Goal: Task Accomplishment & Management: Complete application form

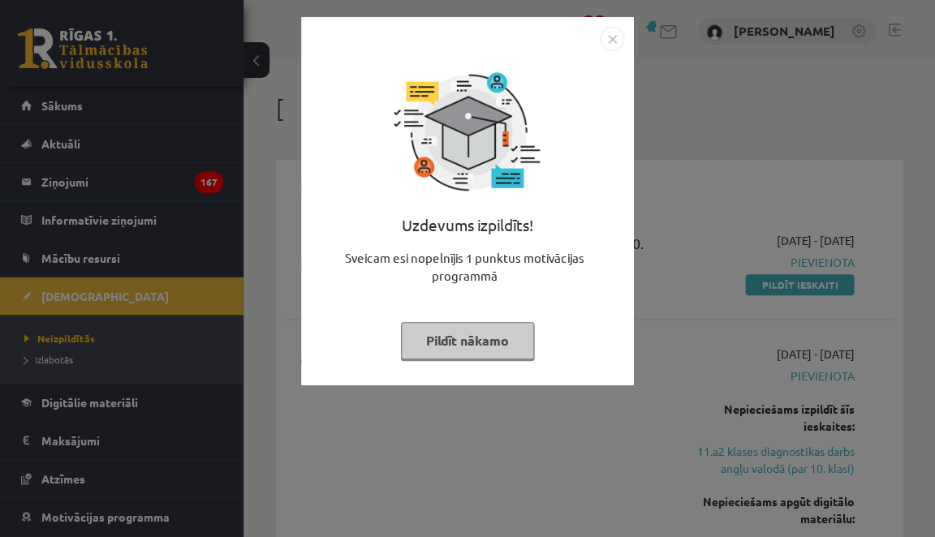
click at [466, 323] on button "Pildīt nākamo" at bounding box center [467, 340] width 133 height 37
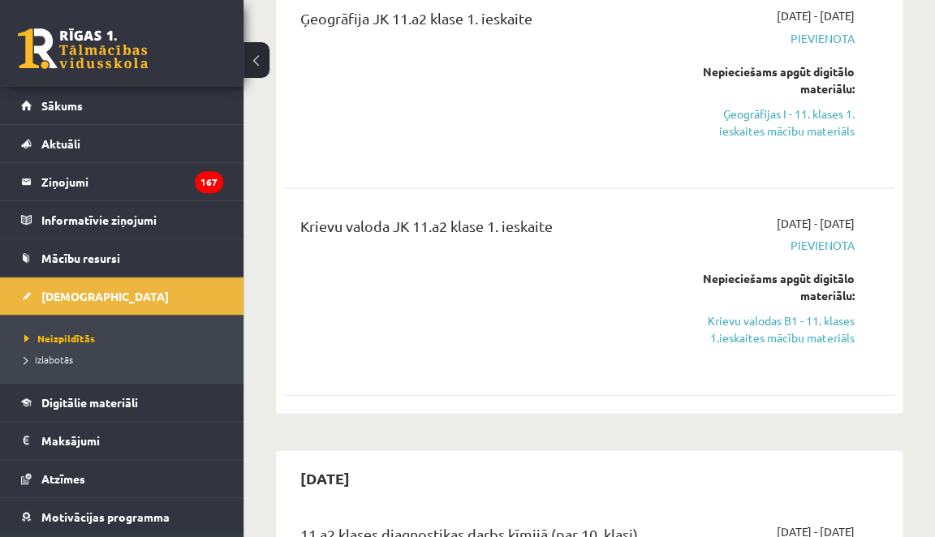
scroll to position [630, 0]
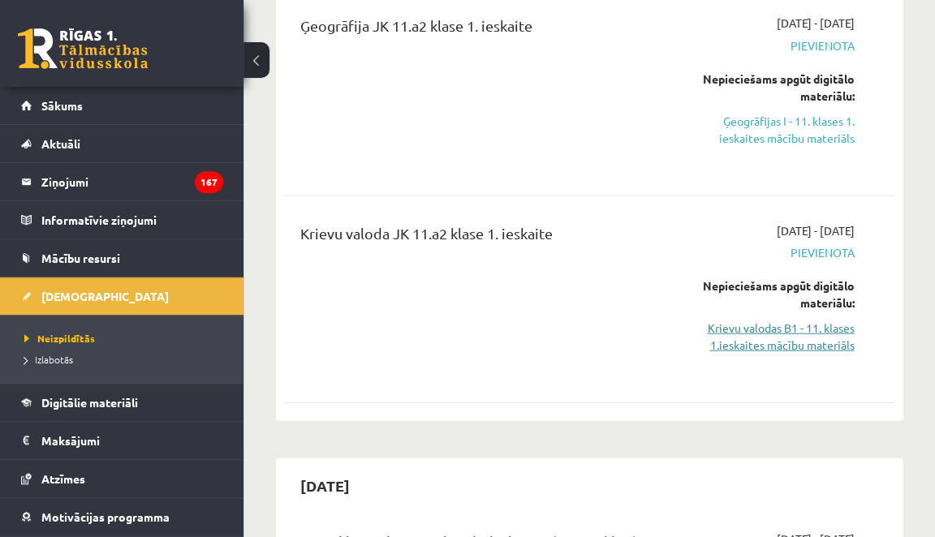
click at [746, 342] on link "Krievu valodas B1 - 11. klases 1.ieskaites mācību materiāls" at bounding box center [770, 336] width 168 height 34
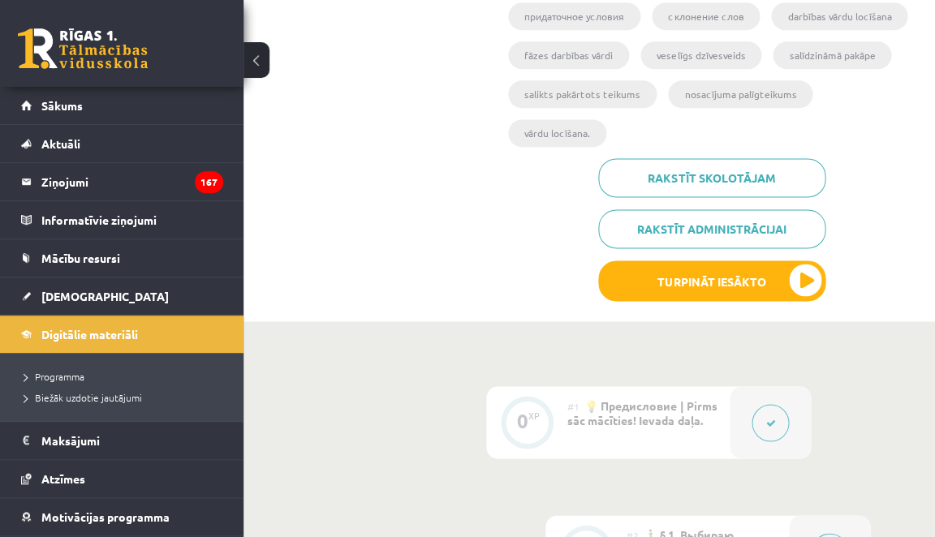
scroll to position [406, 0]
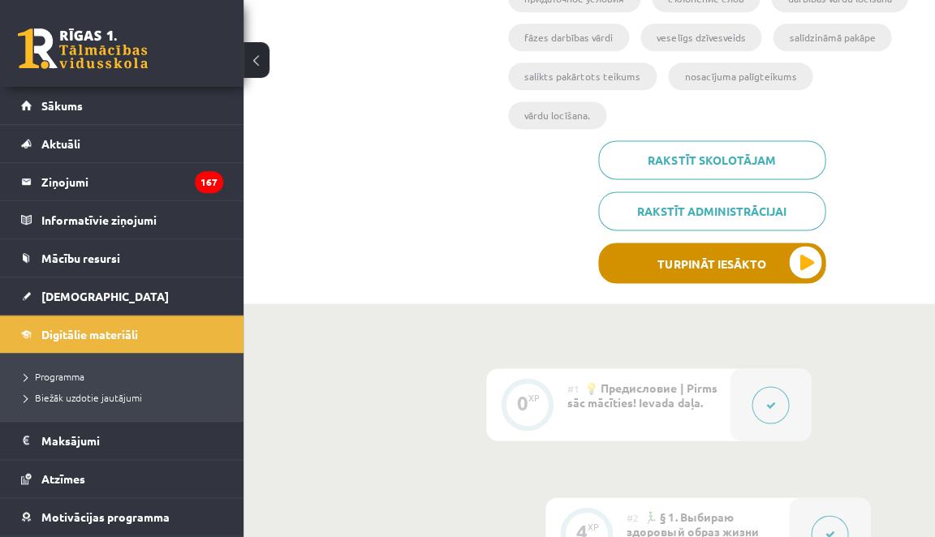
click at [800, 243] on button "Turpināt iesākto" at bounding box center [711, 263] width 227 height 41
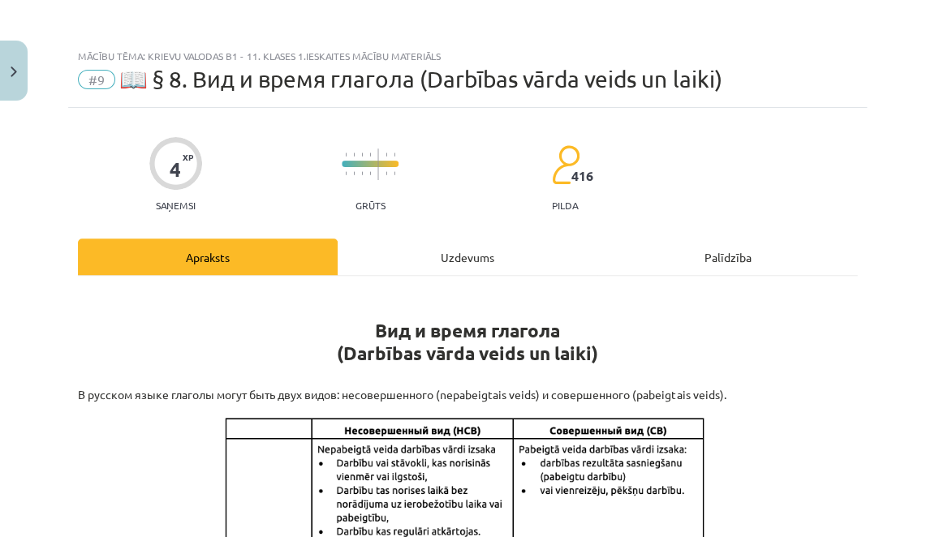
click at [464, 254] on div "Uzdevums" at bounding box center [468, 257] width 260 height 37
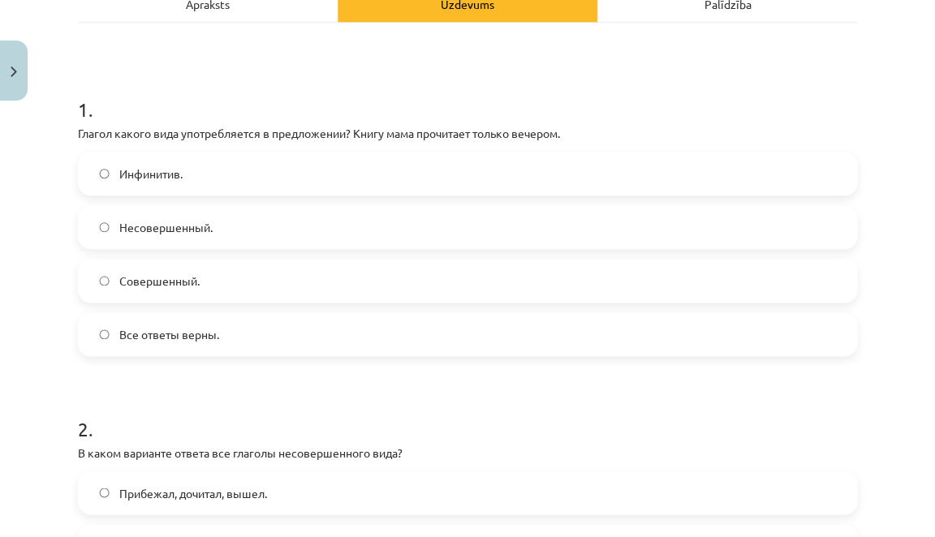
scroll to position [254, 0]
click at [365, 270] on label "Совершенный." at bounding box center [468, 280] width 776 height 41
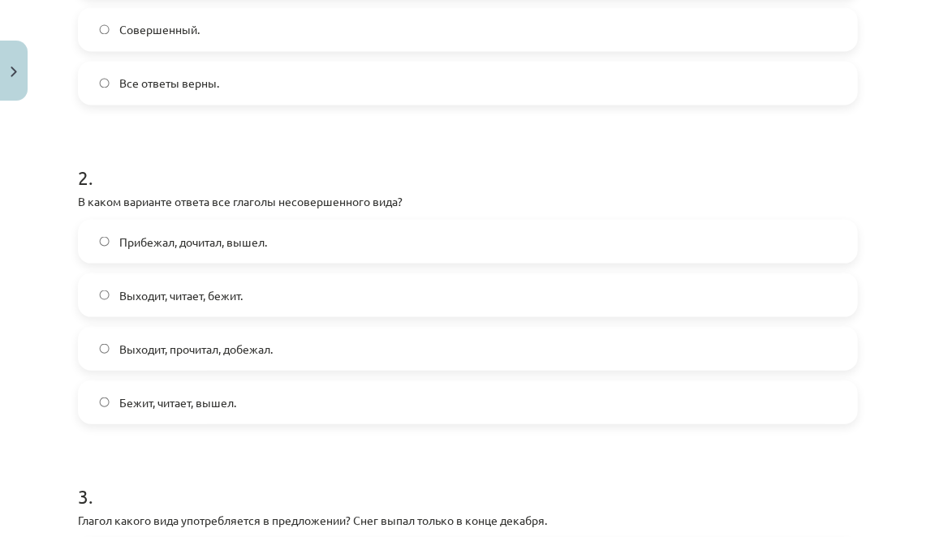
scroll to position [504, 0]
click at [341, 289] on label "Выходит, читает, бежит." at bounding box center [468, 295] width 776 height 41
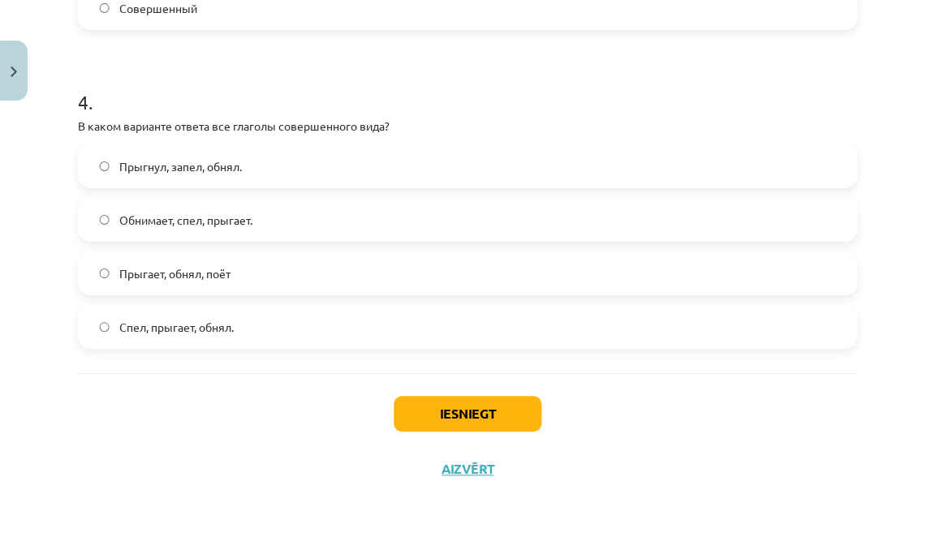
scroll to position [1217, 0]
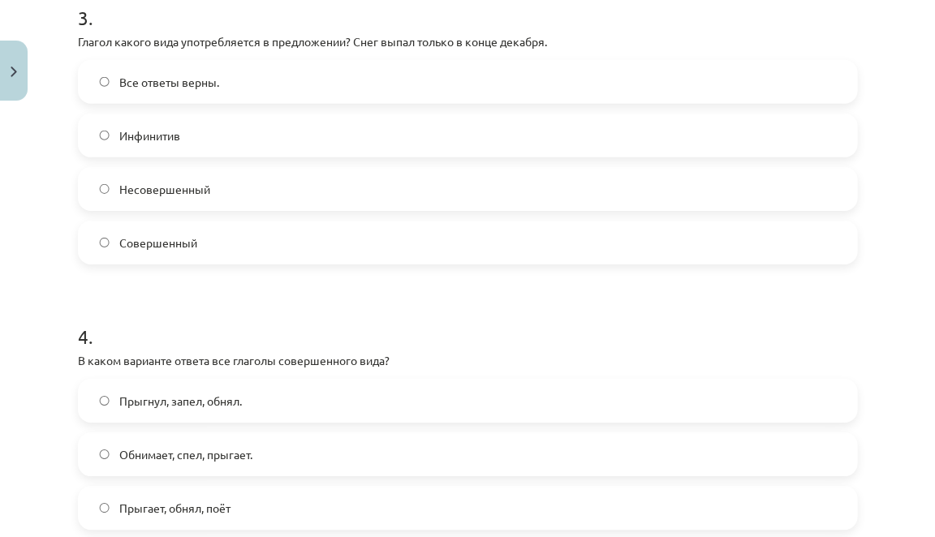
click at [351, 235] on label "Совершенный" at bounding box center [468, 242] width 776 height 41
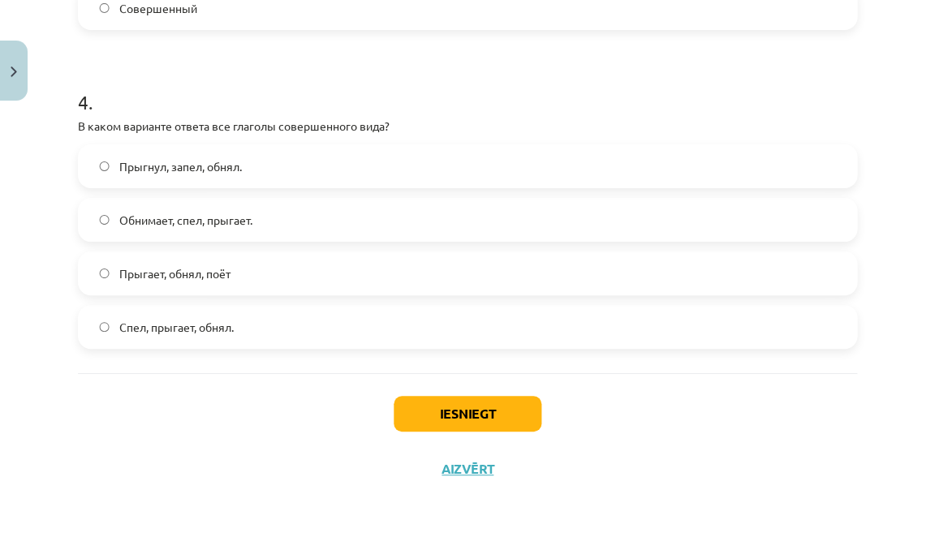
click at [325, 265] on label "Прыгает, обнял, поёт" at bounding box center [468, 273] width 776 height 41
click at [365, 164] on label "Прыгнул, запел, обнял." at bounding box center [468, 166] width 776 height 41
click at [465, 410] on button "Iesniegt" at bounding box center [468, 414] width 148 height 36
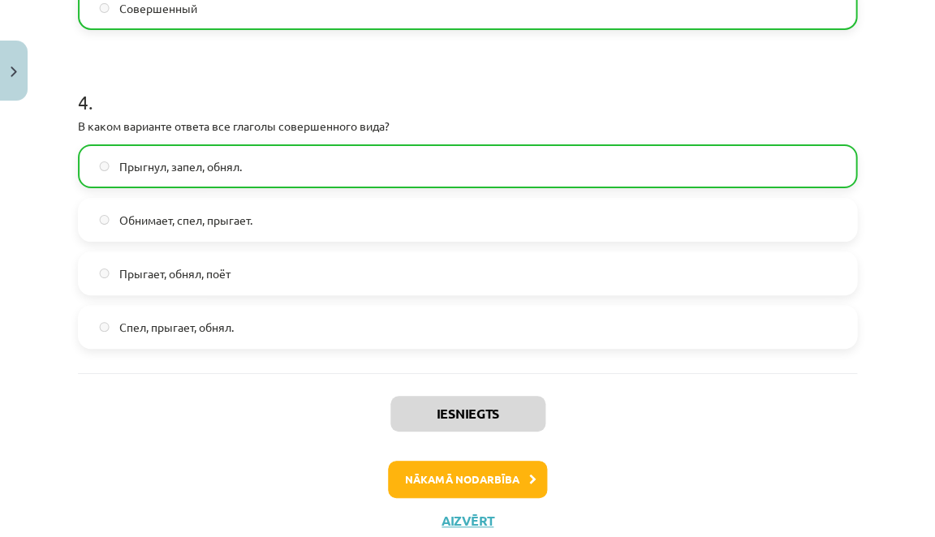
click at [471, 474] on button "Nākamā nodarbība" at bounding box center [467, 479] width 159 height 37
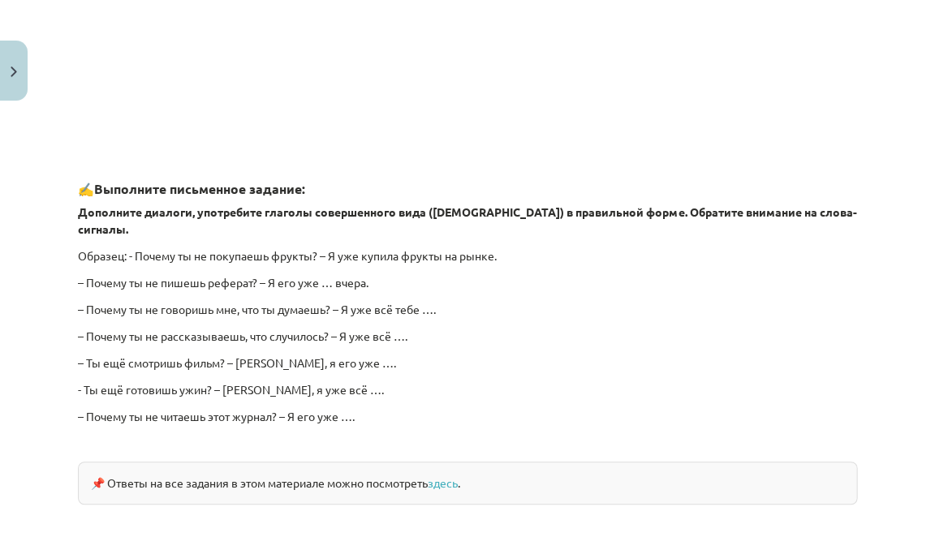
scroll to position [41, 0]
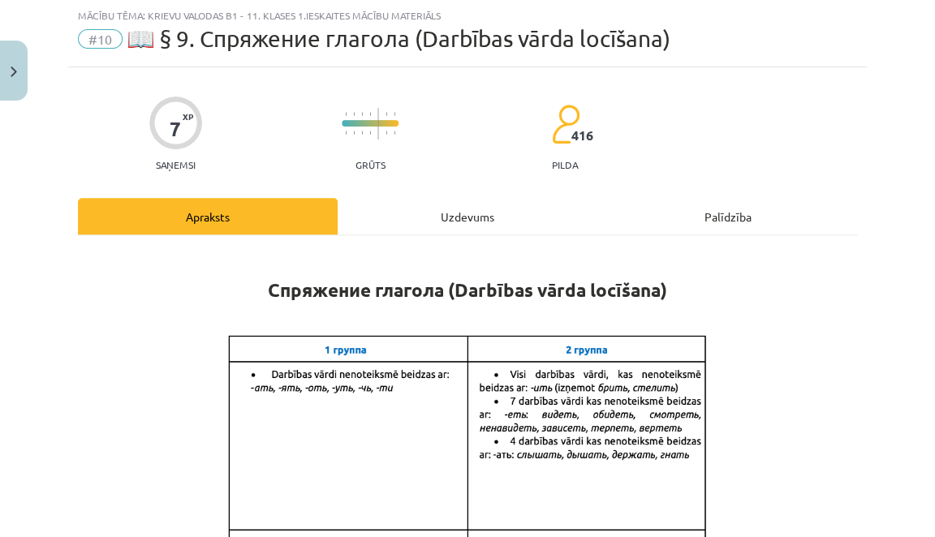
click at [501, 222] on div "Uzdevums" at bounding box center [468, 216] width 260 height 37
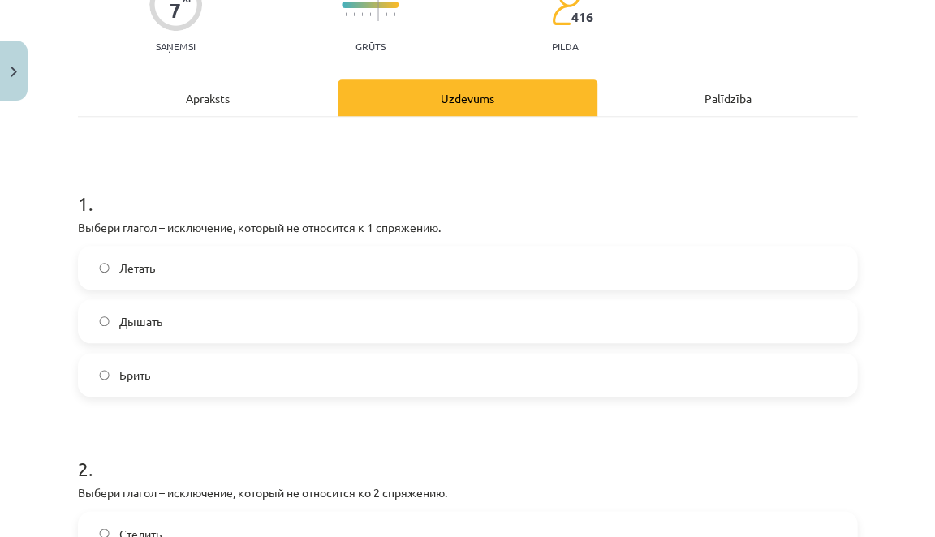
scroll to position [161, 0]
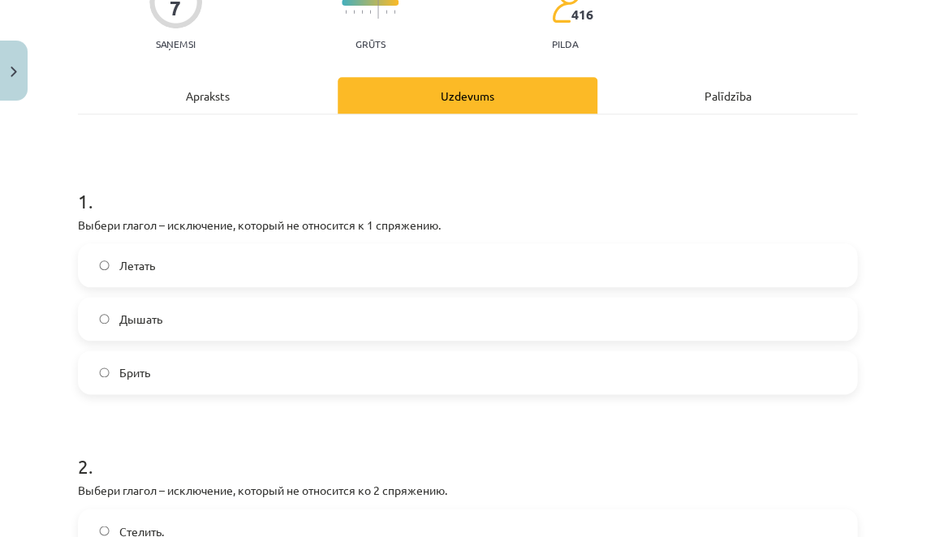
click at [449, 325] on label "Дышать" at bounding box center [468, 319] width 776 height 41
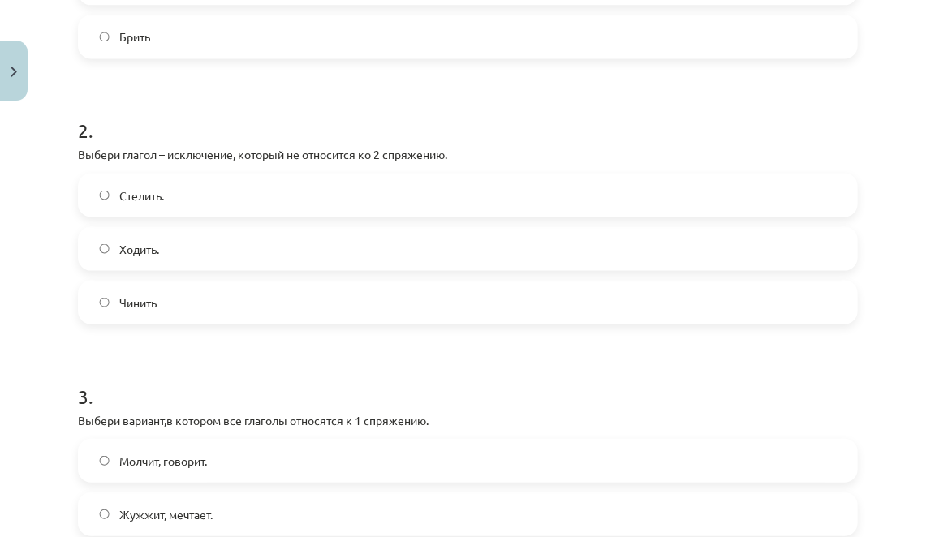
scroll to position [495, 0]
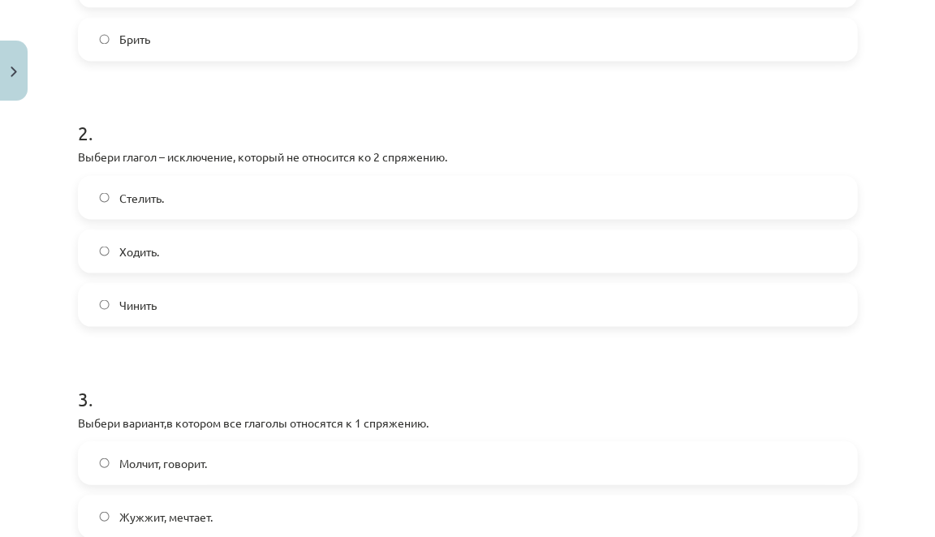
click at [457, 221] on div "Стелить. Ходить. Чинить" at bounding box center [467, 250] width 779 height 151
click at [475, 189] on label "Стелить." at bounding box center [468, 197] width 776 height 41
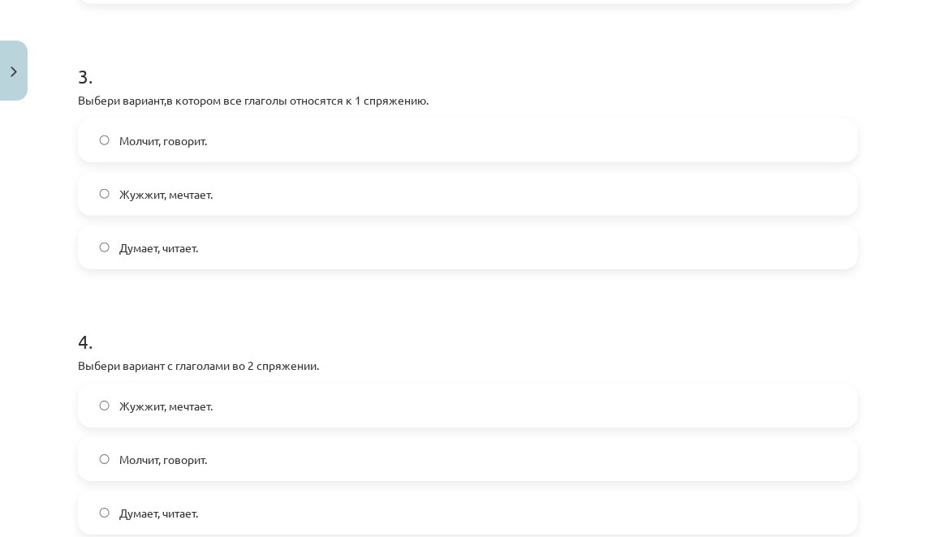
scroll to position [811, 0]
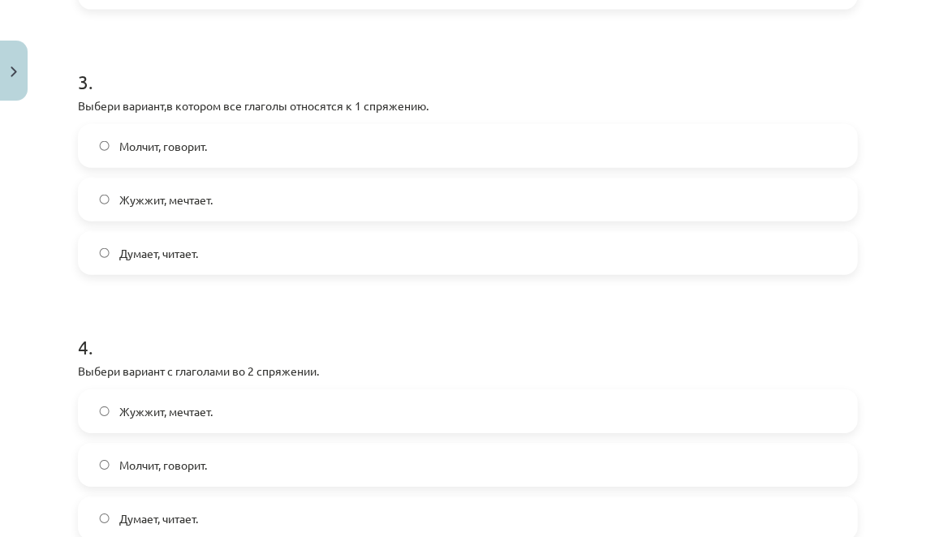
click at [266, 247] on label "Думает, читает." at bounding box center [468, 253] width 776 height 41
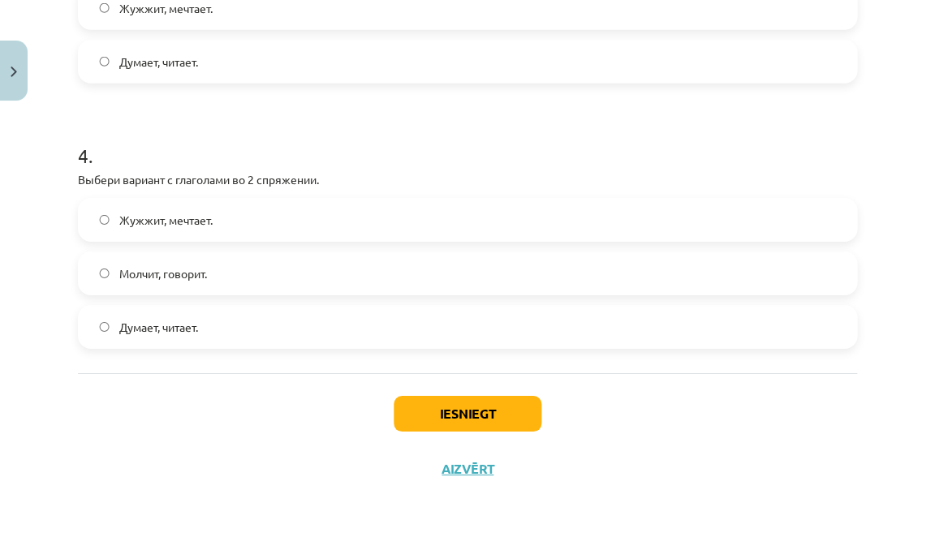
scroll to position [1003, 0]
click at [275, 220] on label "Жужжит, мечтает." at bounding box center [468, 220] width 776 height 41
click at [407, 414] on button "Iesniegt" at bounding box center [468, 414] width 148 height 36
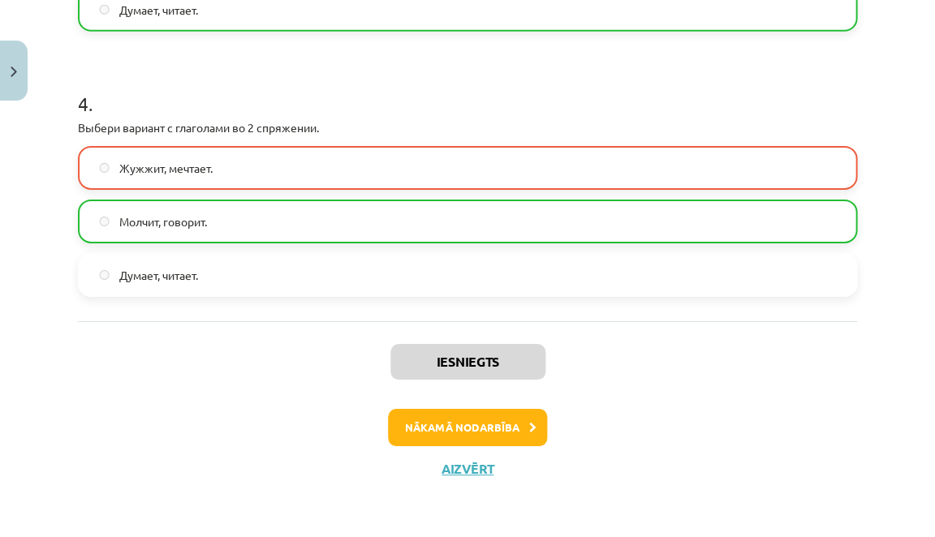
click at [444, 416] on button "Nākamā nodarbība" at bounding box center [467, 427] width 159 height 37
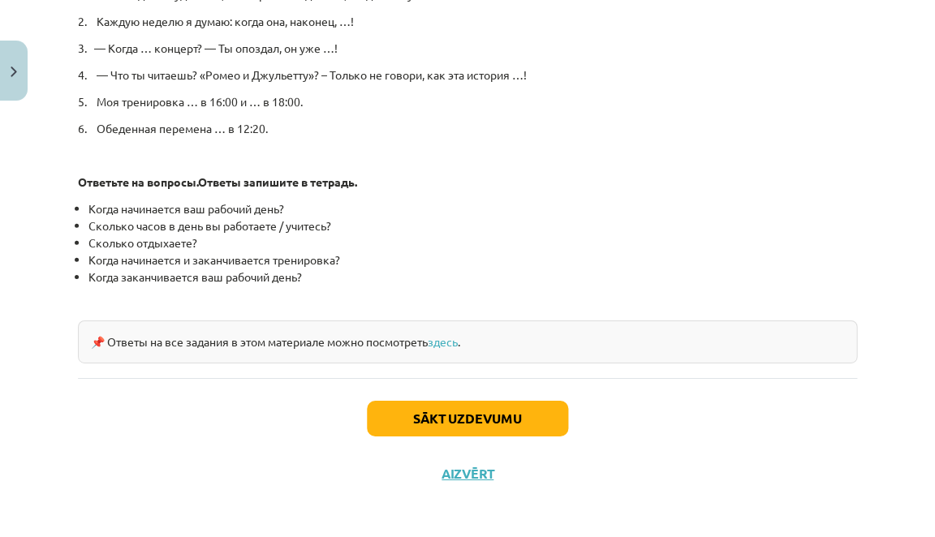
click at [444, 416] on button "Sākt uzdevumu" at bounding box center [467, 419] width 201 height 36
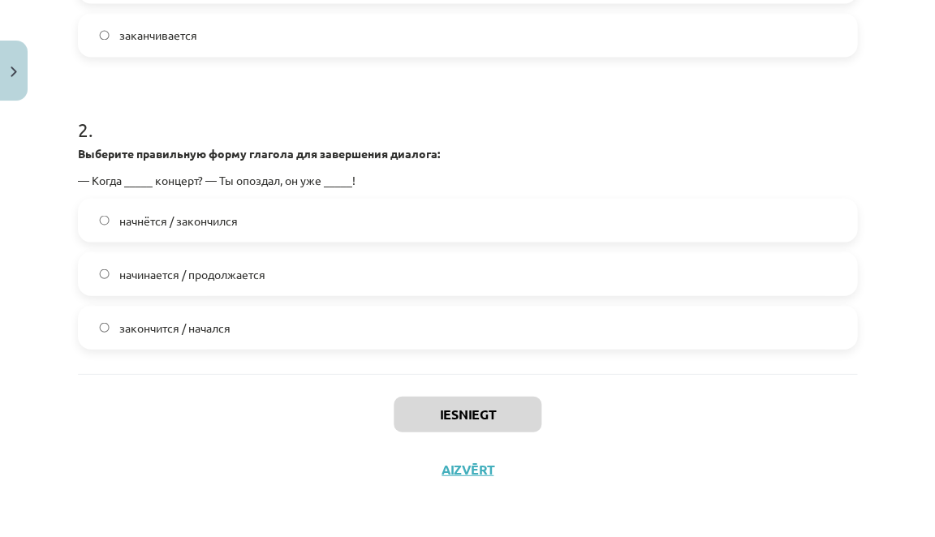
scroll to position [579, 0]
click at [468, 220] on label "начнётся / закончился" at bounding box center [468, 220] width 776 height 41
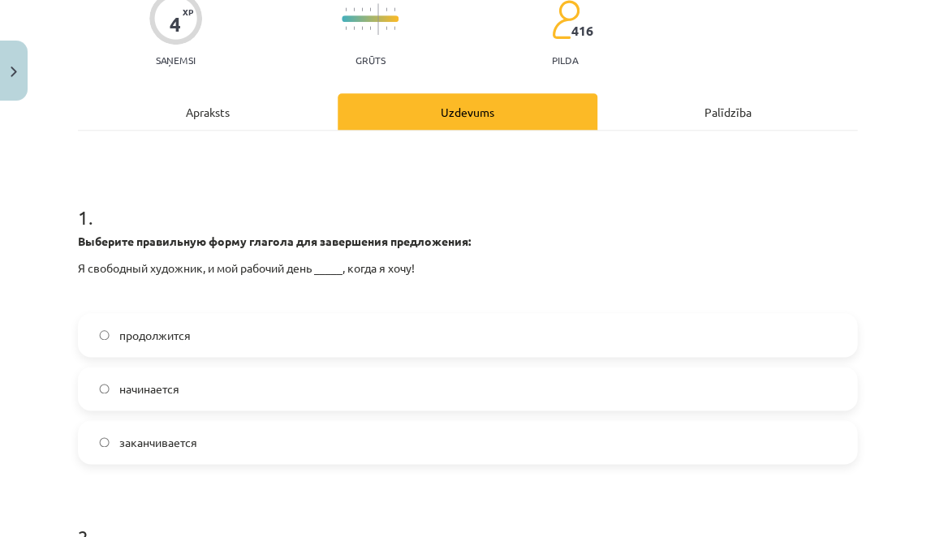
scroll to position [172, 0]
click at [336, 394] on label "начинается" at bounding box center [468, 388] width 776 height 41
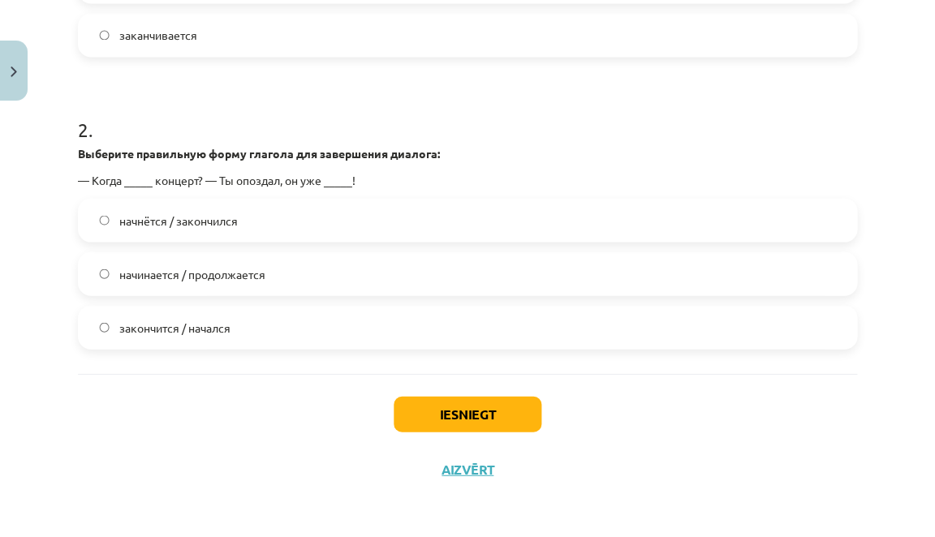
scroll to position [579, 0]
click at [418, 432] on div "Iesniegt Aizvērt" at bounding box center [467, 430] width 779 height 114
click at [416, 421] on button "Iesniegt" at bounding box center [468, 414] width 148 height 36
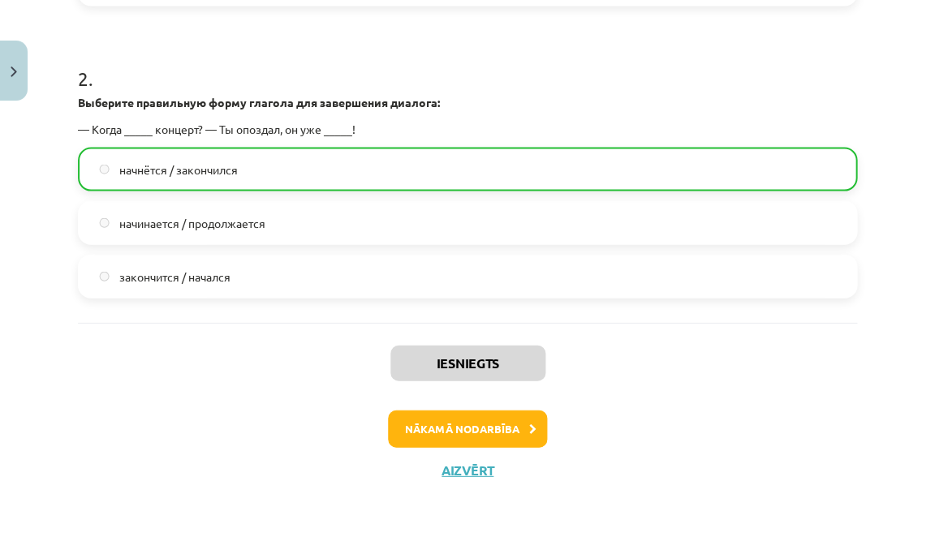
click at [434, 432] on button "Nākamā nodarbība" at bounding box center [467, 428] width 159 height 37
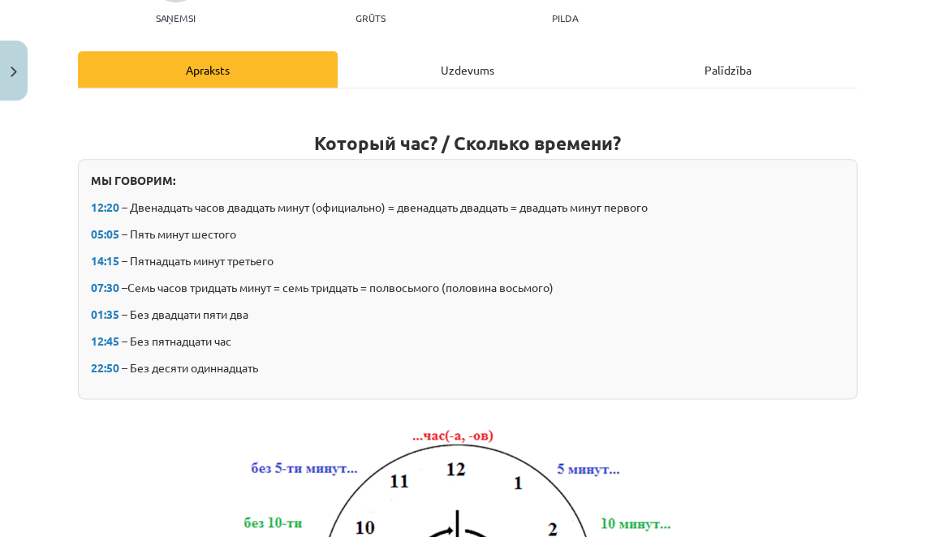
scroll to position [41, 0]
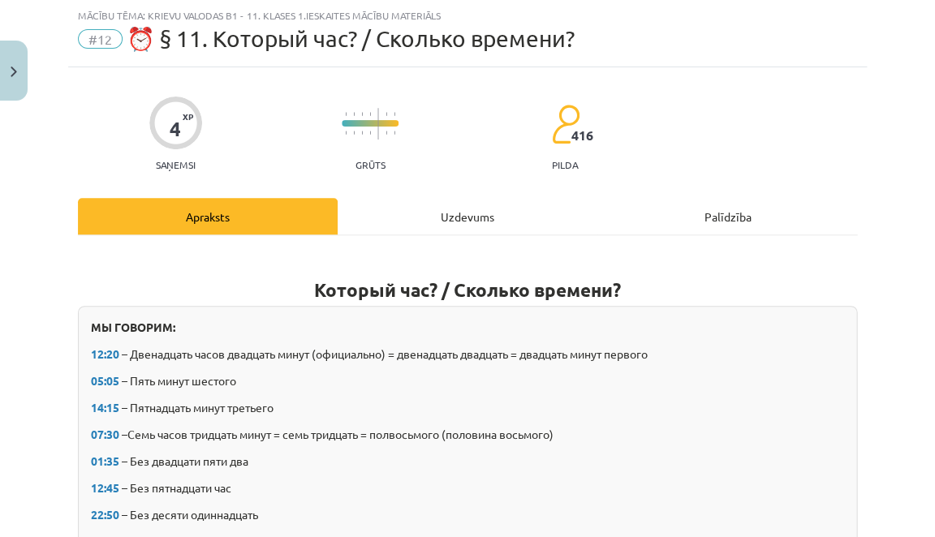
click at [447, 215] on div "Uzdevums" at bounding box center [468, 216] width 260 height 37
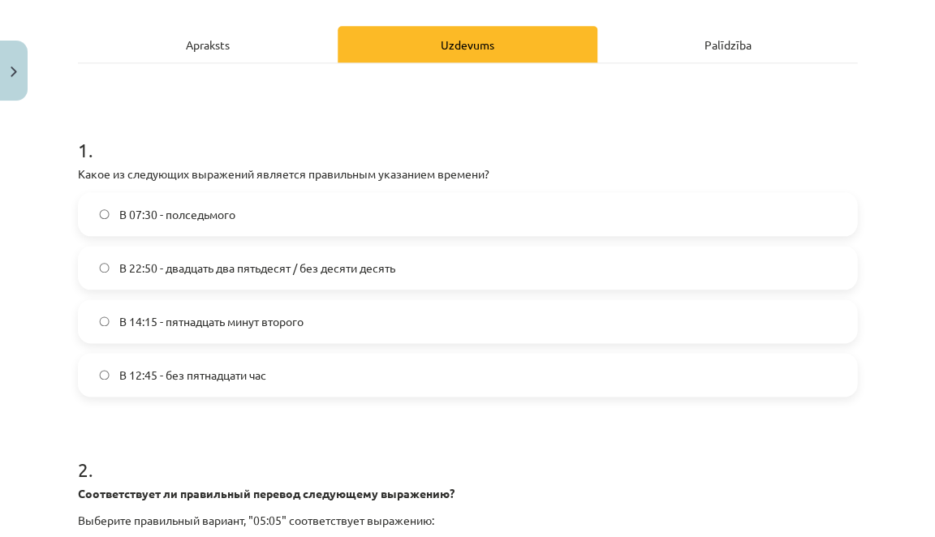
scroll to position [214, 0]
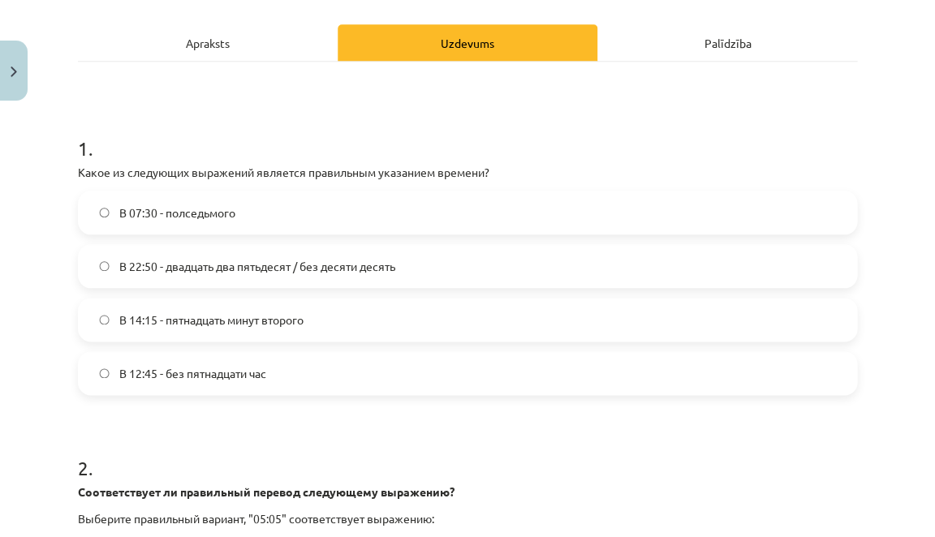
click at [352, 315] on label "В 14:15 - пятнадцать минут второго" at bounding box center [468, 319] width 776 height 41
click at [316, 376] on label "В 12:45 - без пятнадцати час" at bounding box center [468, 373] width 776 height 41
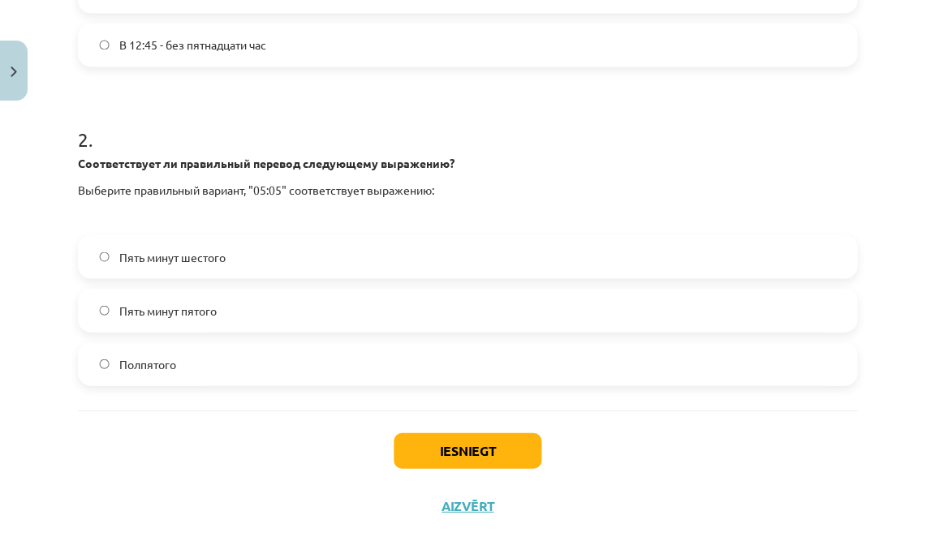
scroll to position [544, 0]
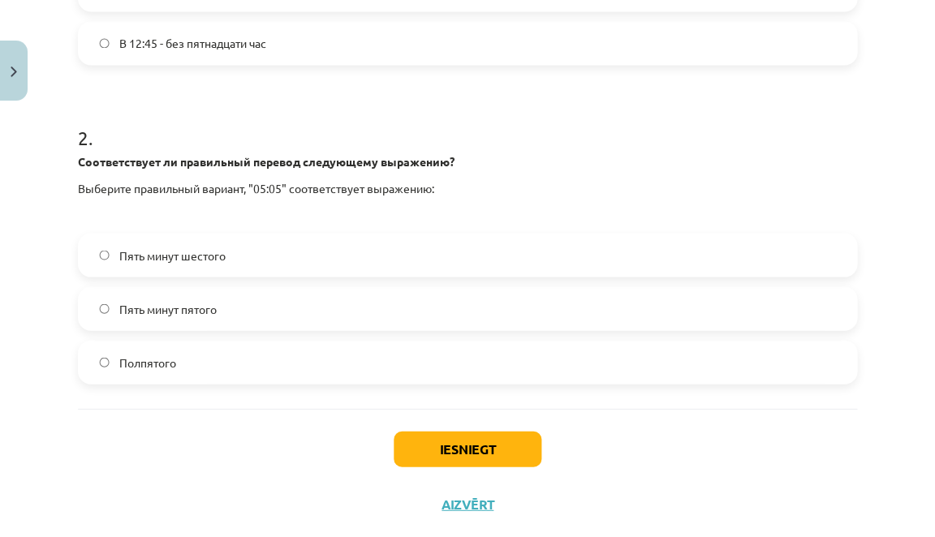
click at [333, 263] on label "Пять минут шестого" at bounding box center [468, 254] width 776 height 41
click at [437, 437] on button "Iesniegt" at bounding box center [468, 449] width 148 height 36
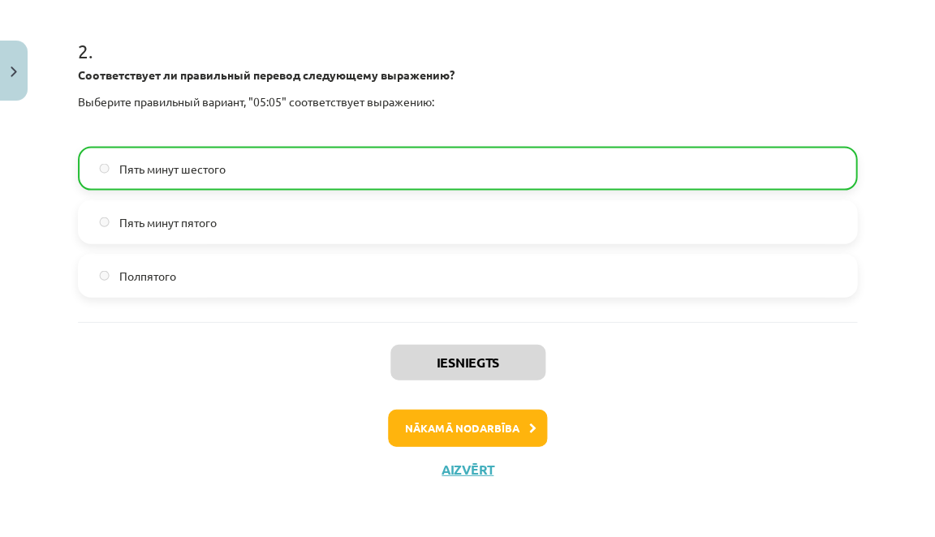
scroll to position [631, 0]
click at [438, 438] on button "Nākamā nodarbība" at bounding box center [467, 427] width 159 height 37
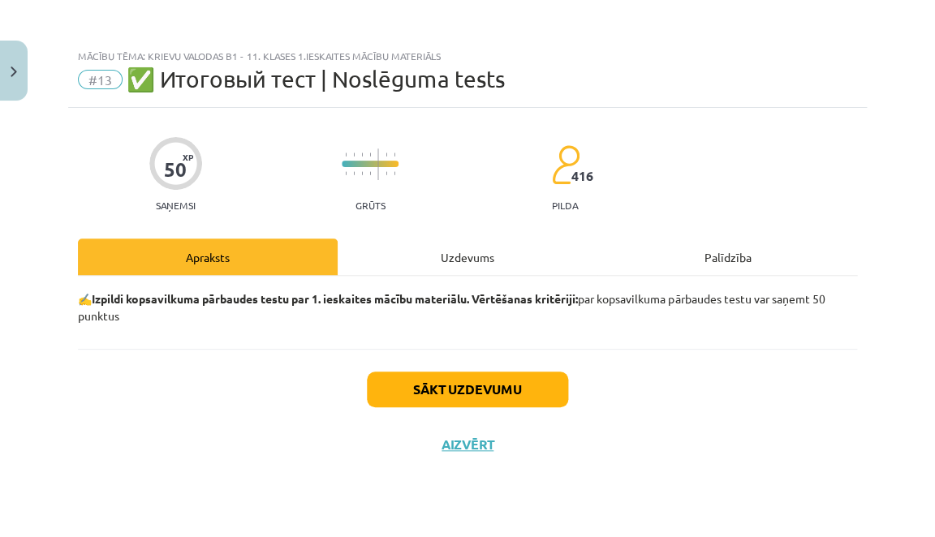
click at [445, 400] on button "Sākt uzdevumu" at bounding box center [467, 390] width 201 height 36
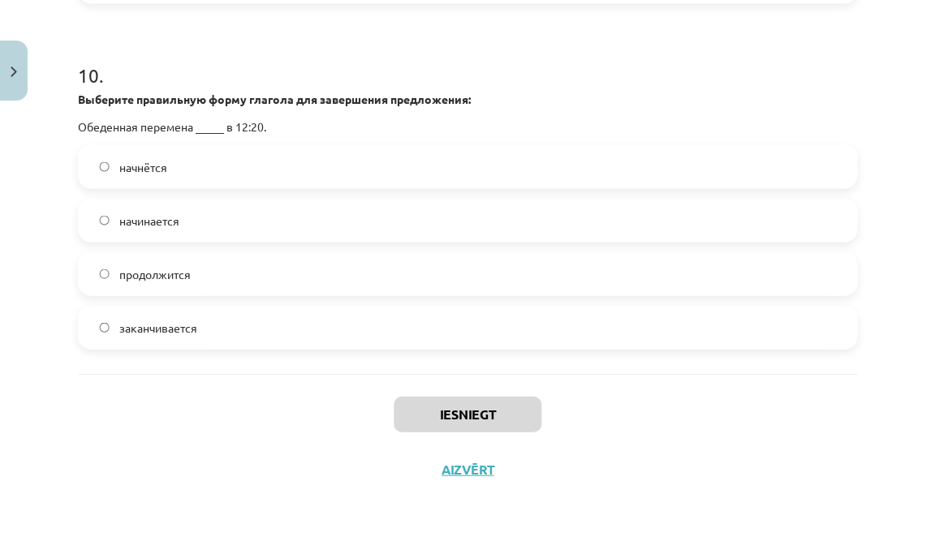
scroll to position [3267, 0]
click at [394, 234] on label "начинается" at bounding box center [468, 220] width 776 height 41
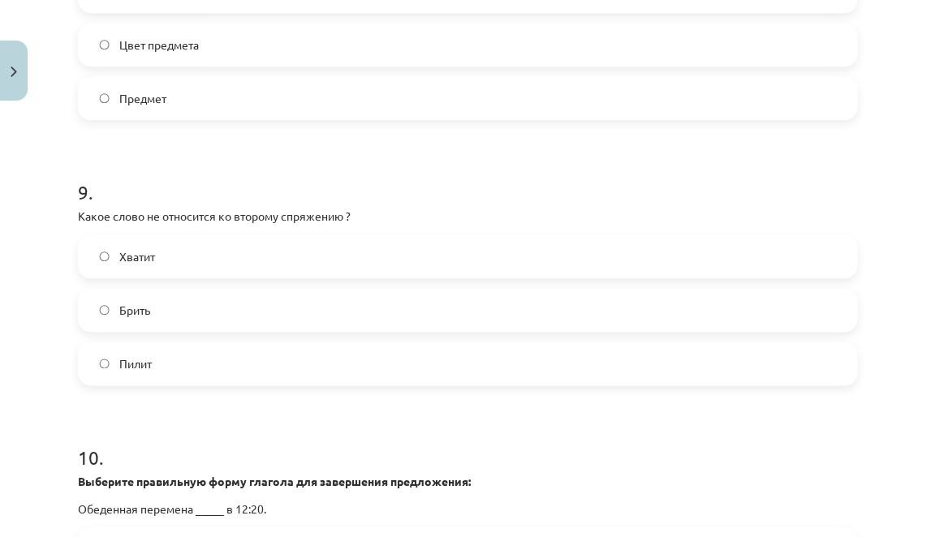
scroll to position [2871, 0]
click at [286, 317] on label "Брить" at bounding box center [468, 309] width 776 height 41
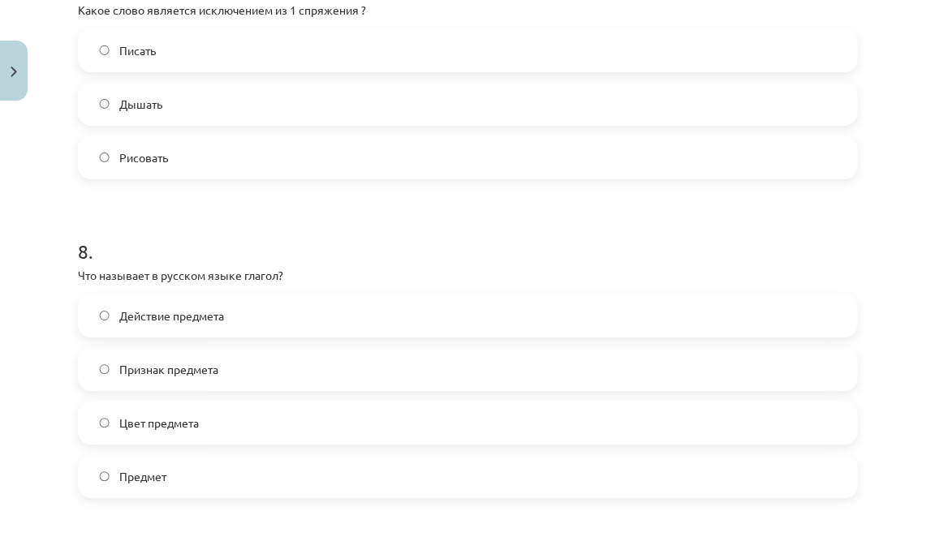
scroll to position [2493, 0]
click at [277, 331] on label "Действие предмета" at bounding box center [468, 314] width 776 height 41
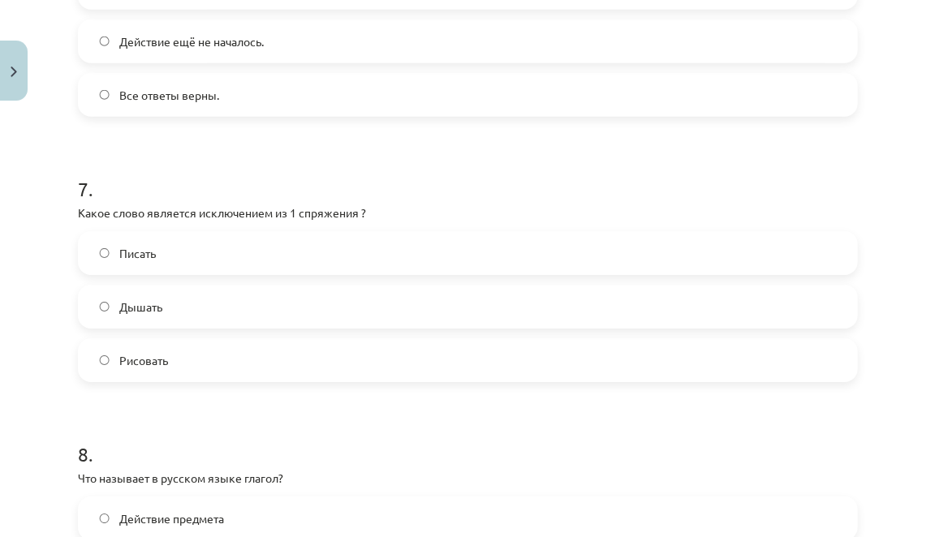
scroll to position [2289, 0]
click at [277, 327] on label "Дышать" at bounding box center [468, 306] width 776 height 41
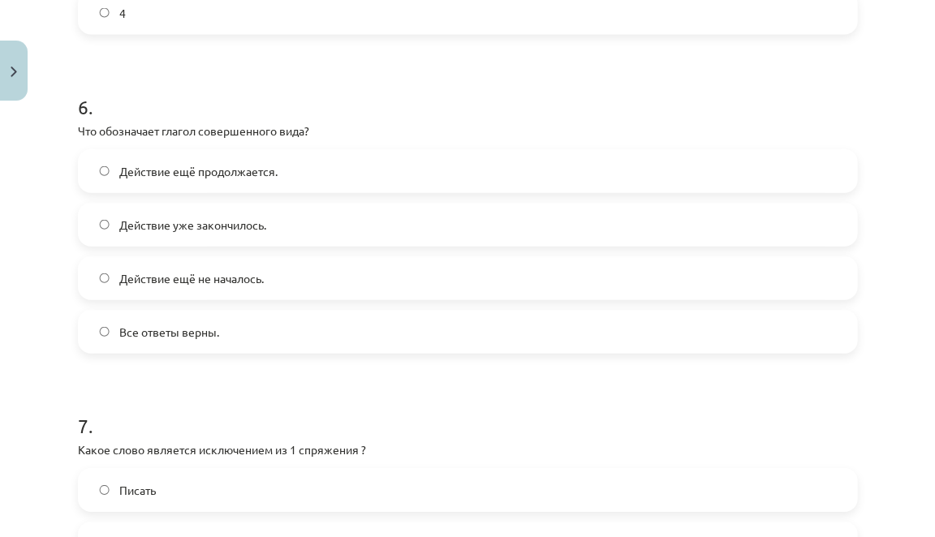
scroll to position [2050, 0]
click at [299, 193] on label "Действие ещё продолжается." at bounding box center [468, 173] width 776 height 41
click at [279, 244] on label "Действие уже закончилось." at bounding box center [468, 226] width 776 height 41
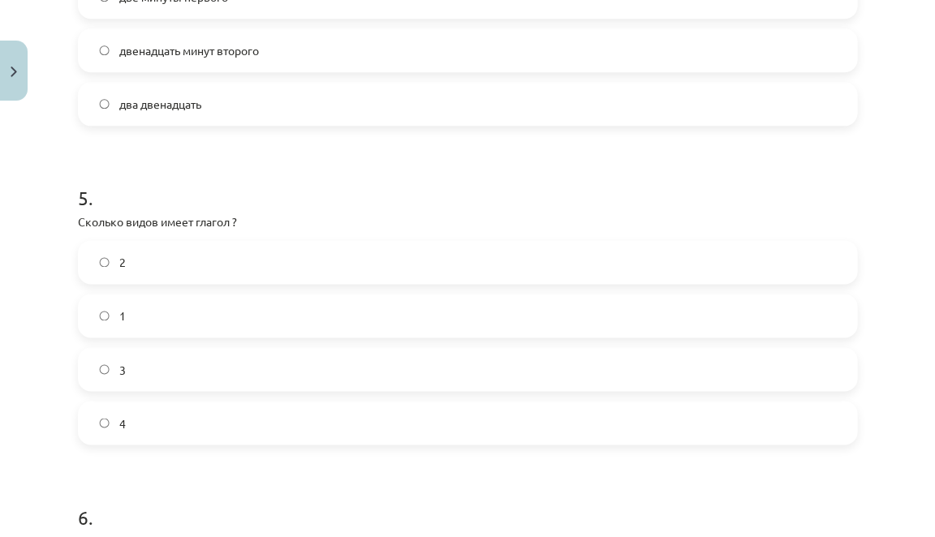
scroll to position [1644, 0]
click at [255, 265] on label "2" at bounding box center [468, 260] width 776 height 41
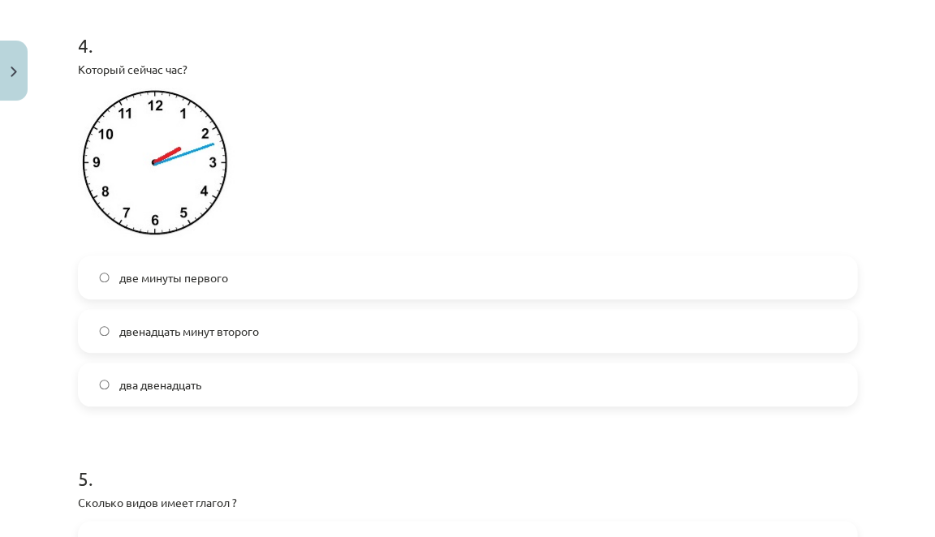
scroll to position [1365, 0]
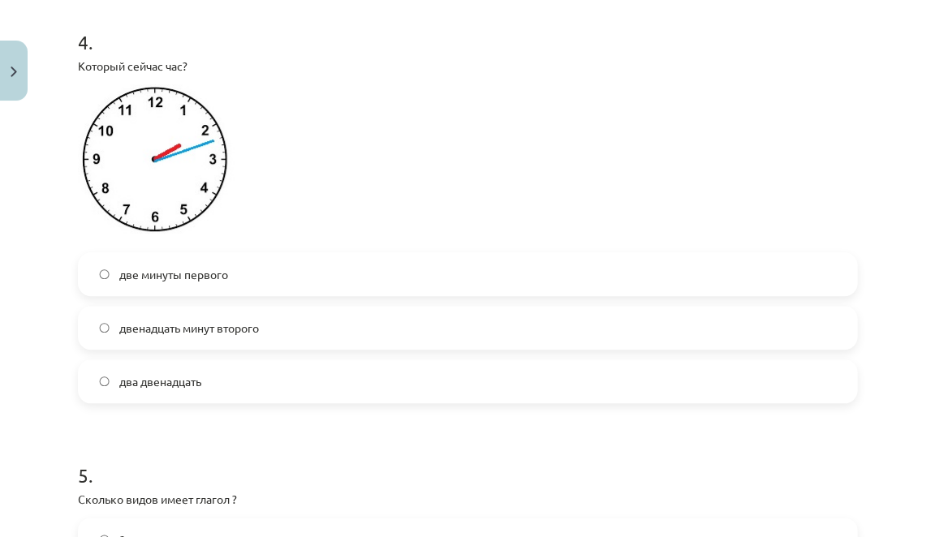
click at [146, 402] on label "два двенадцать" at bounding box center [468, 381] width 776 height 41
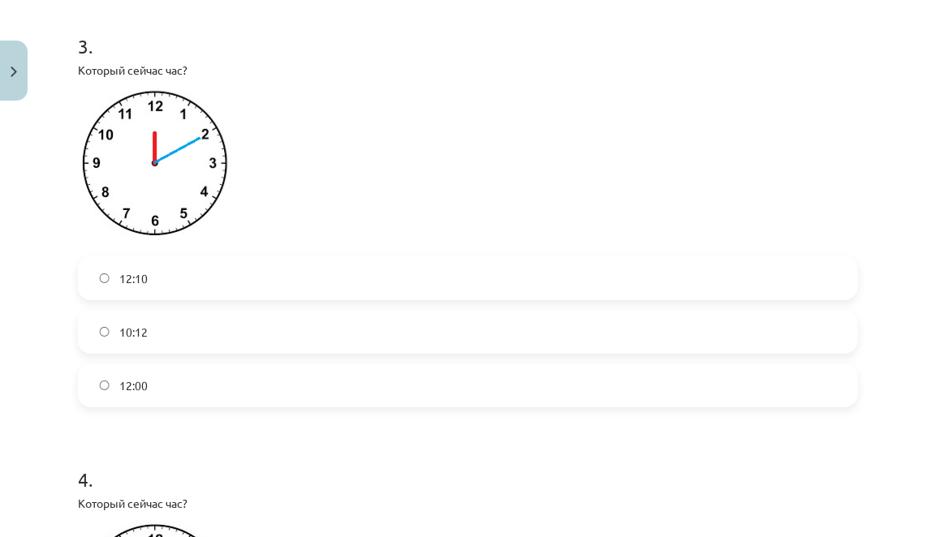
scroll to position [930, 0]
click at [200, 290] on label "12:10" at bounding box center [468, 276] width 776 height 41
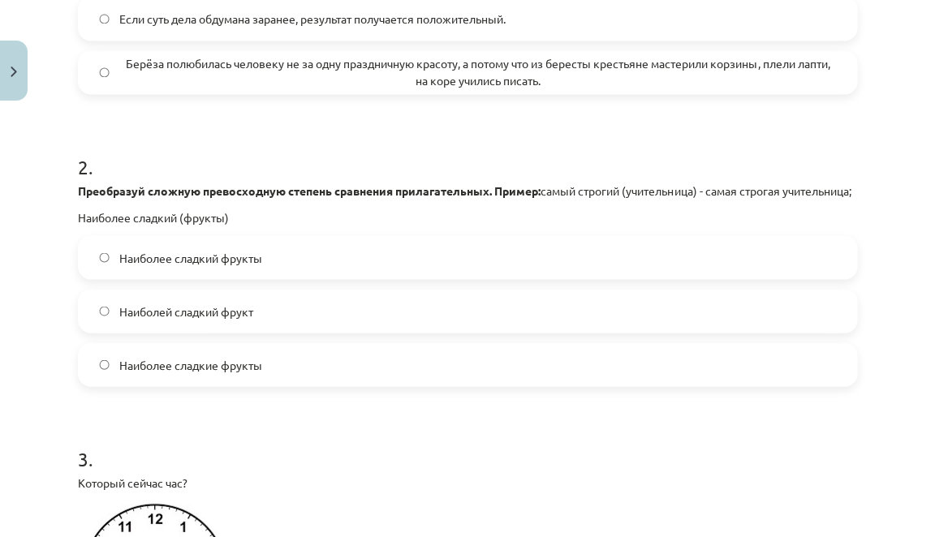
scroll to position [516, 0]
click at [203, 384] on label "Наиболее сладкие фрукты" at bounding box center [468, 363] width 776 height 41
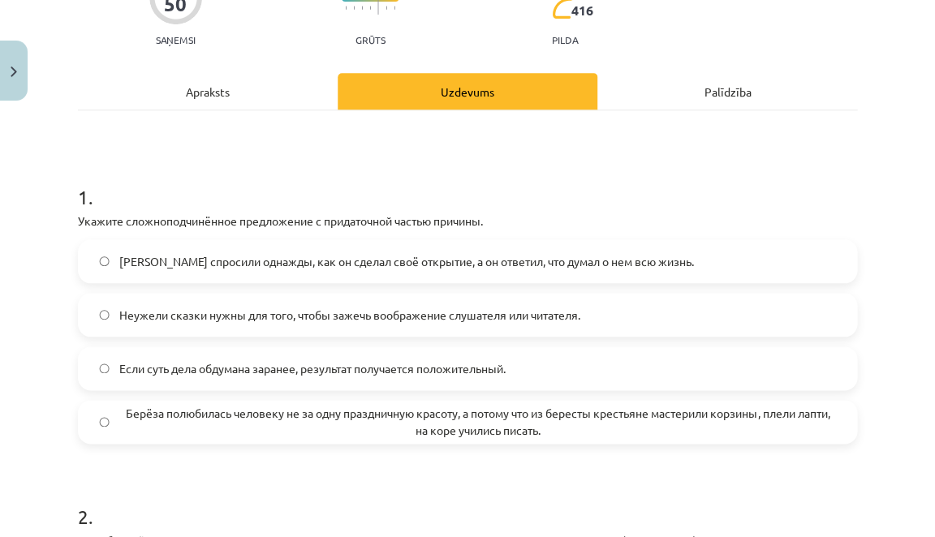
scroll to position [174, 0]
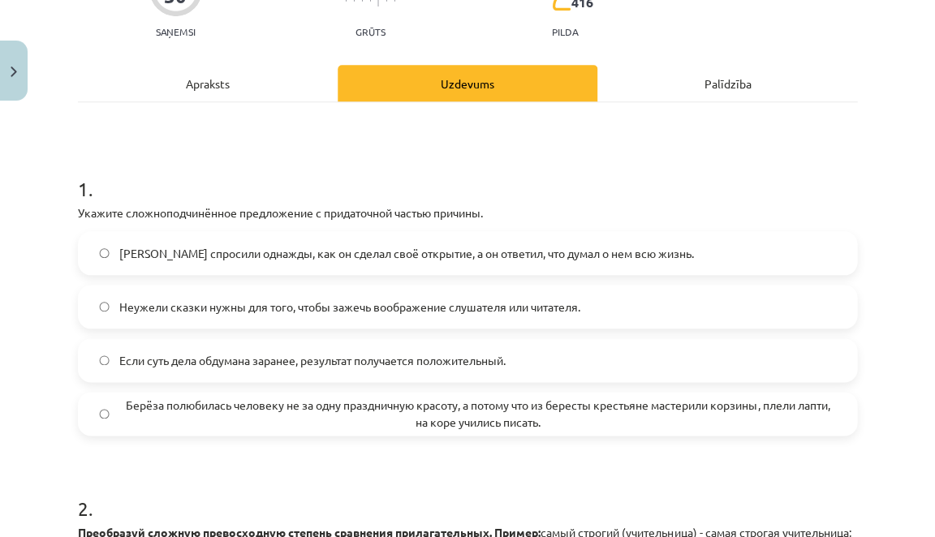
click at [201, 400] on span "Берёза полюбилась человеку не за одну праздничную красоту, а потому что из бере…" at bounding box center [477, 414] width 716 height 34
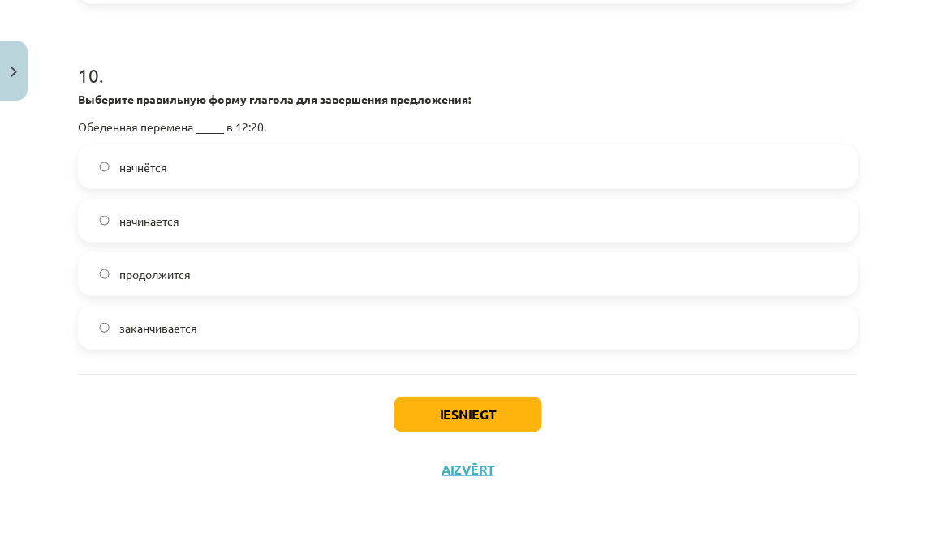
scroll to position [3267, 0]
click at [440, 405] on button "Iesniegt" at bounding box center [468, 414] width 148 height 36
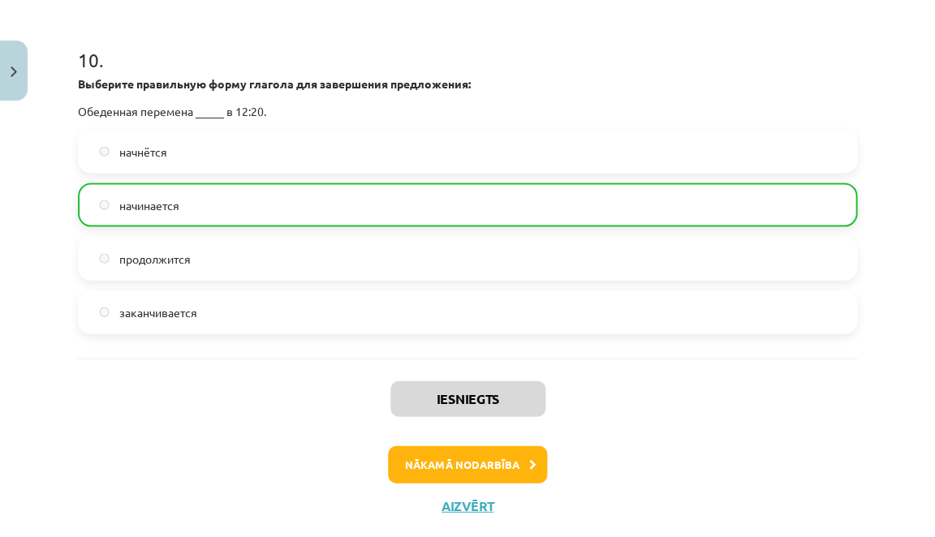
click at [16, 75] on img "Close" at bounding box center [14, 72] width 6 height 11
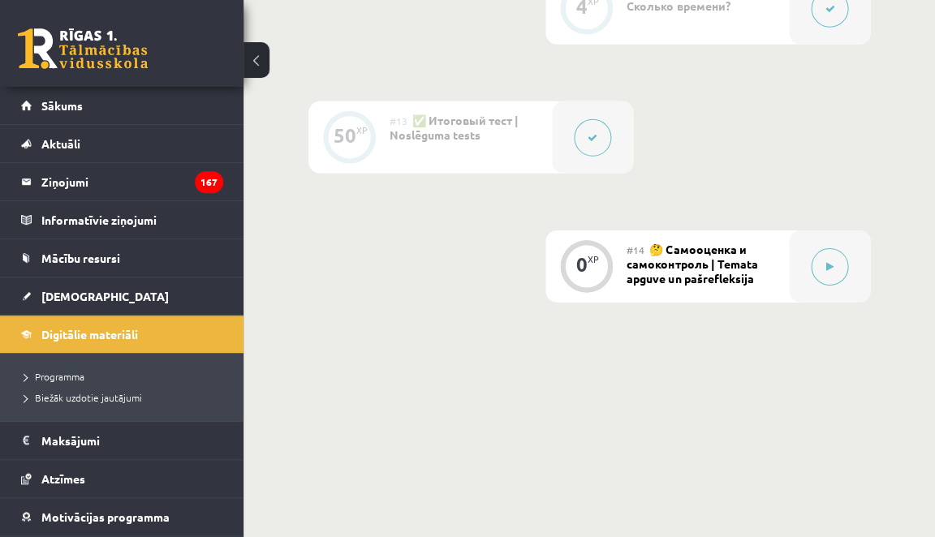
scroll to position [2324, 0]
click at [816, 250] on button at bounding box center [829, 268] width 37 height 37
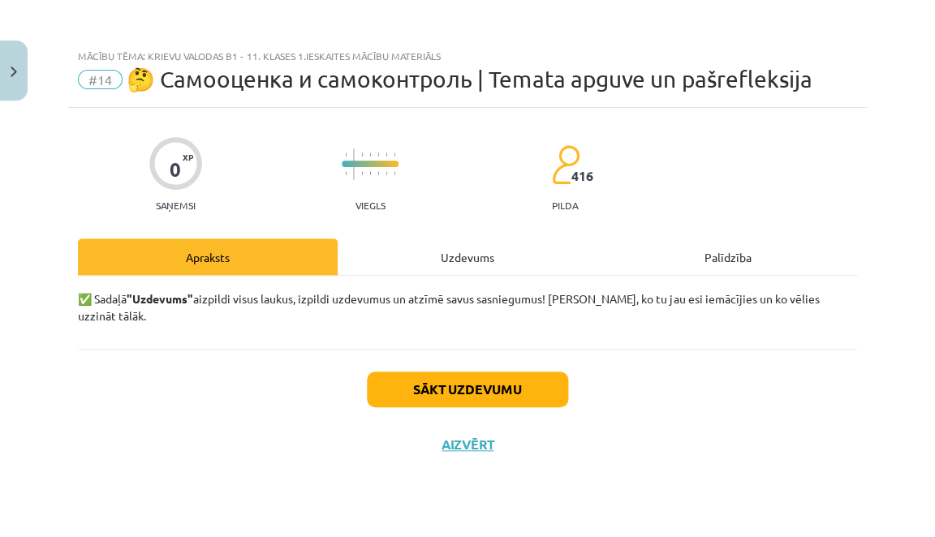
click at [472, 376] on button "Sākt uzdevumu" at bounding box center [467, 390] width 201 height 36
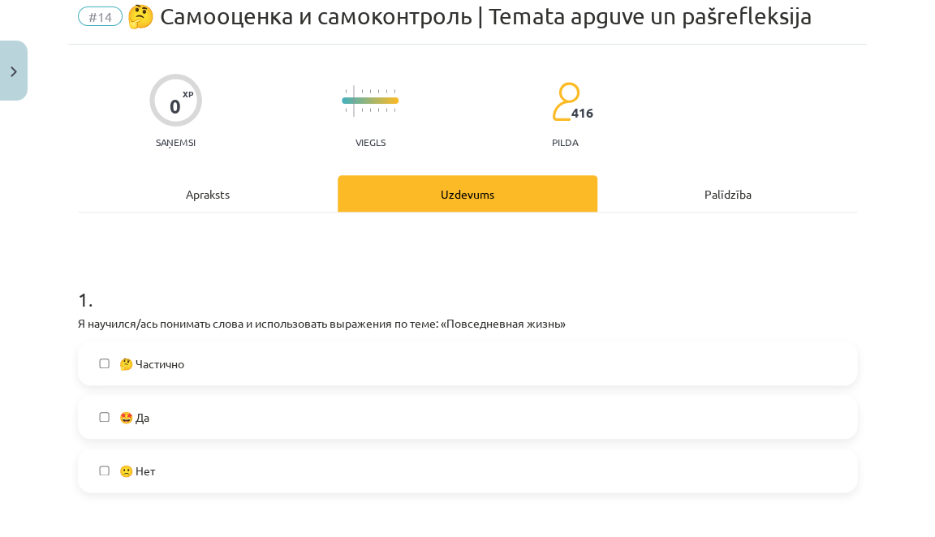
scroll to position [89, 0]
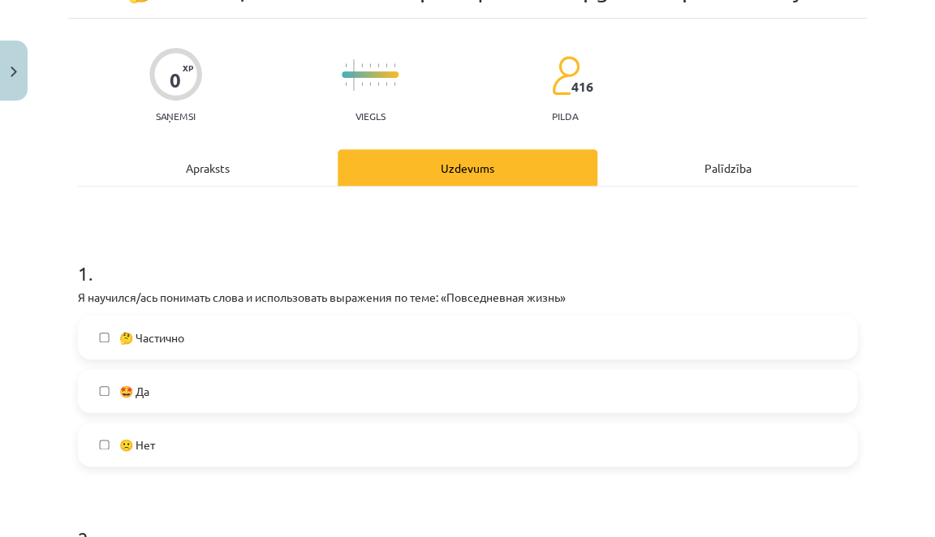
click at [369, 385] on label "🤩 Да" at bounding box center [468, 391] width 776 height 41
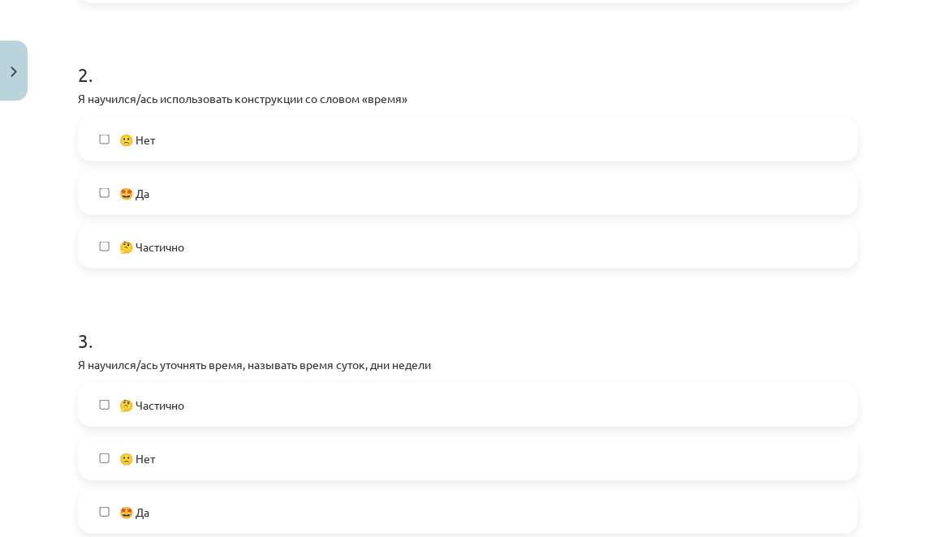
scroll to position [546, 0]
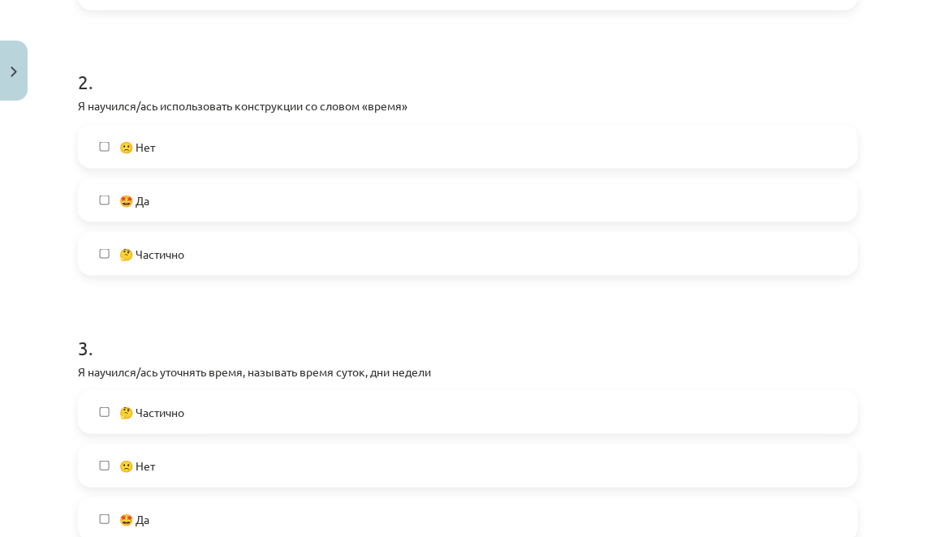
click at [381, 205] on label "🤩 Да" at bounding box center [468, 199] width 776 height 41
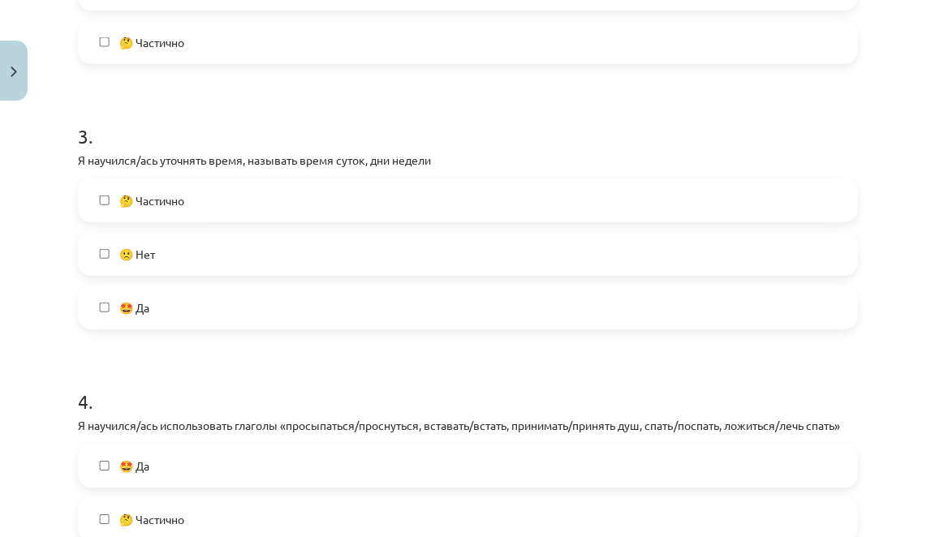
scroll to position [856, 0]
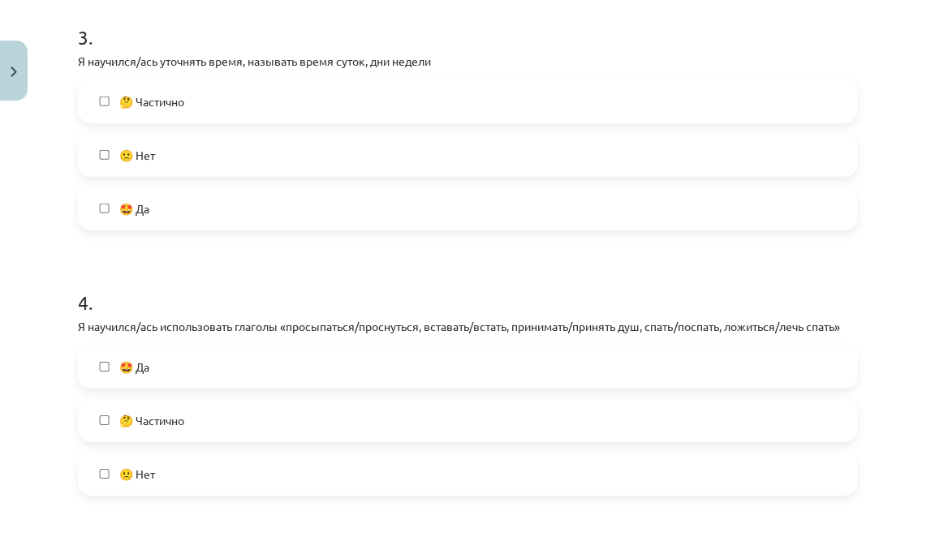
click at [359, 204] on label "🤩 Да" at bounding box center [468, 208] width 776 height 41
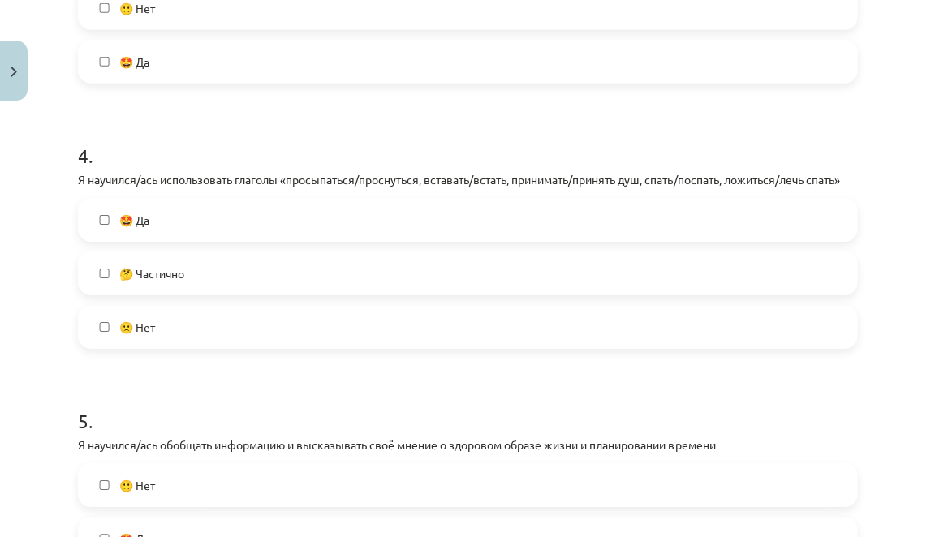
scroll to position [1010, 0]
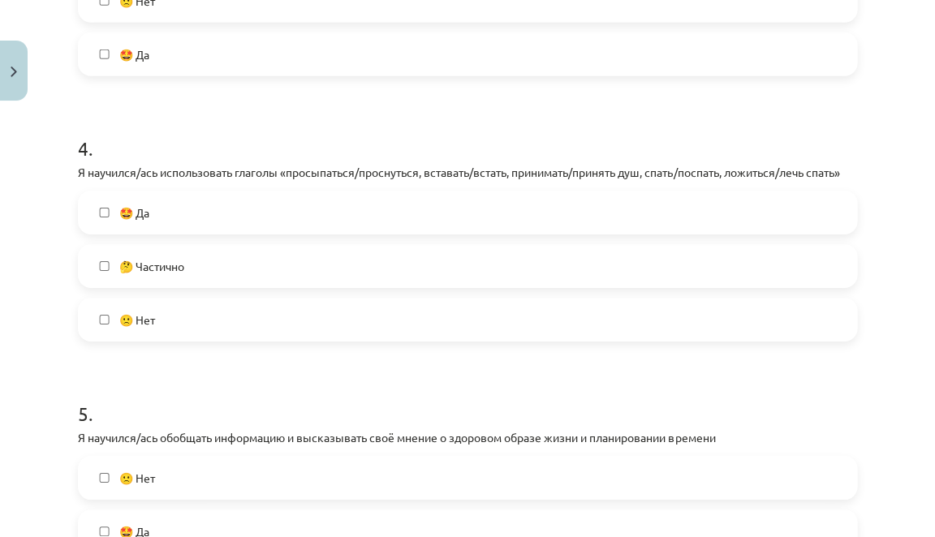
click at [344, 230] on label "🤩 Да" at bounding box center [468, 212] width 776 height 41
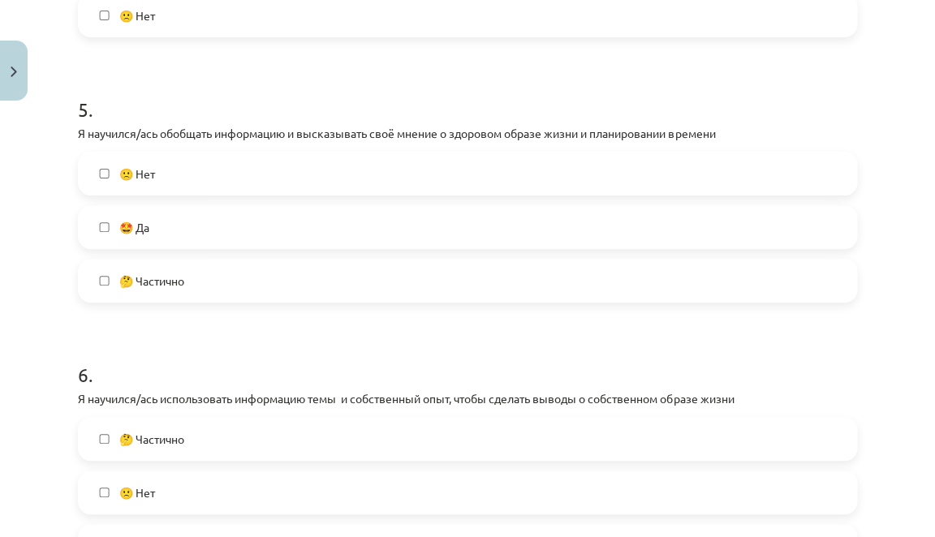
scroll to position [1321, 0]
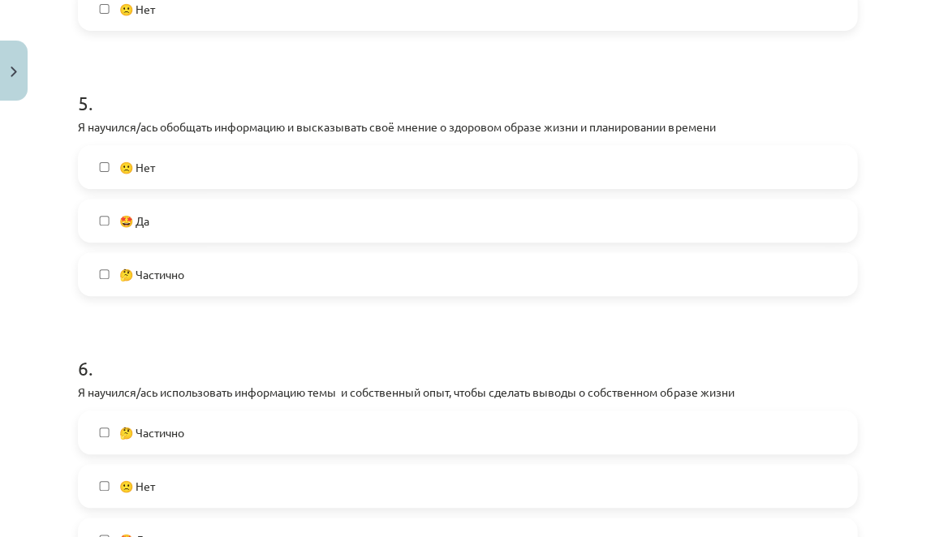
click at [319, 237] on label "🤩 Да" at bounding box center [468, 220] width 776 height 41
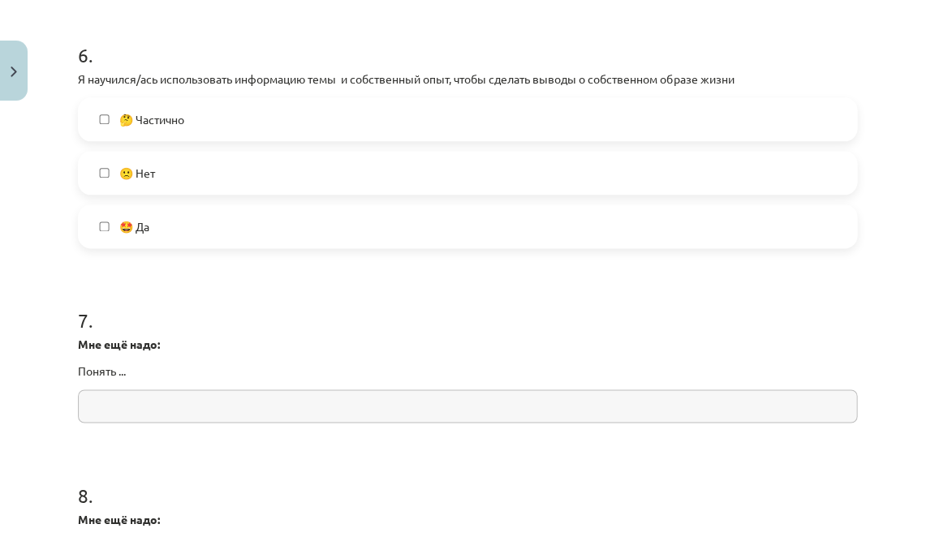
scroll to position [1650, 0]
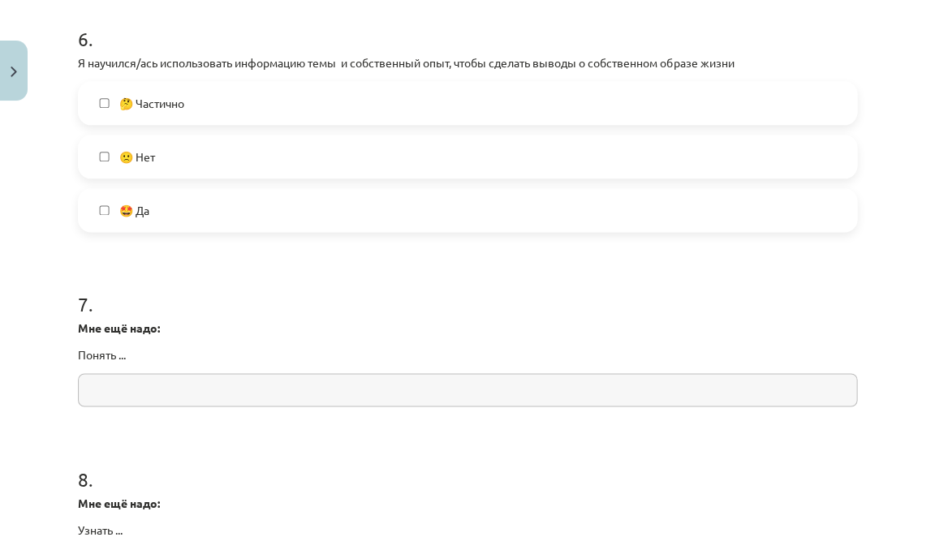
click at [319, 230] on label "🤩 Да" at bounding box center [468, 210] width 776 height 41
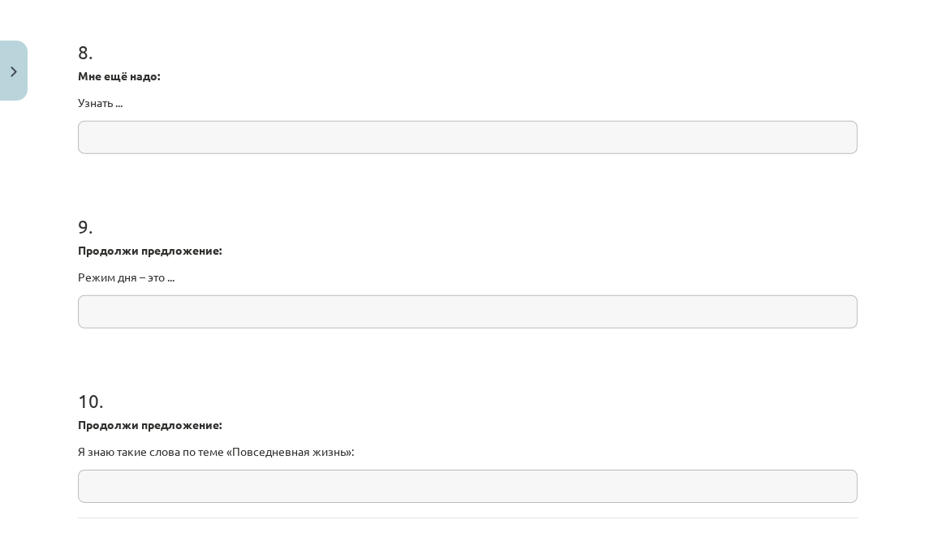
scroll to position [2077, 0]
click at [242, 329] on input "text" at bounding box center [467, 311] width 779 height 33
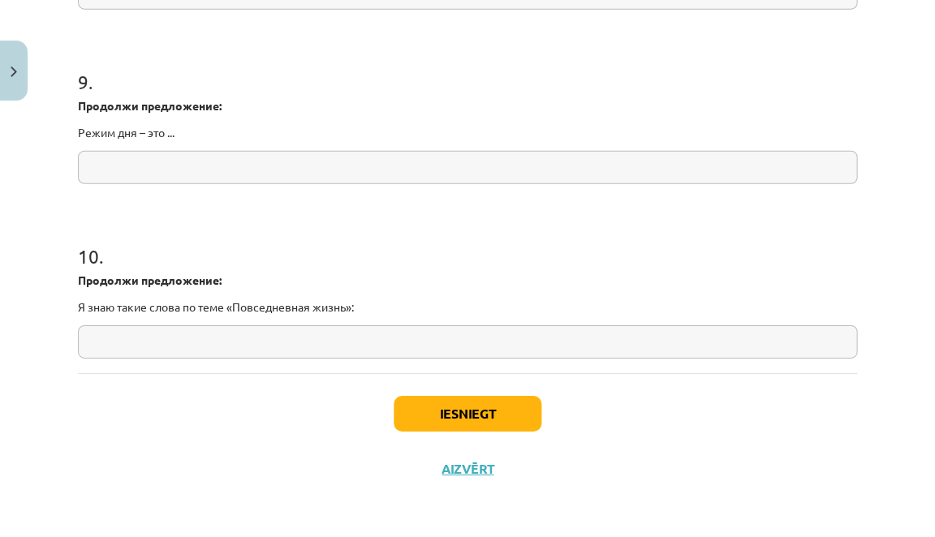
scroll to position [2237, 0]
click at [460, 411] on button "Iesniegt" at bounding box center [468, 414] width 148 height 36
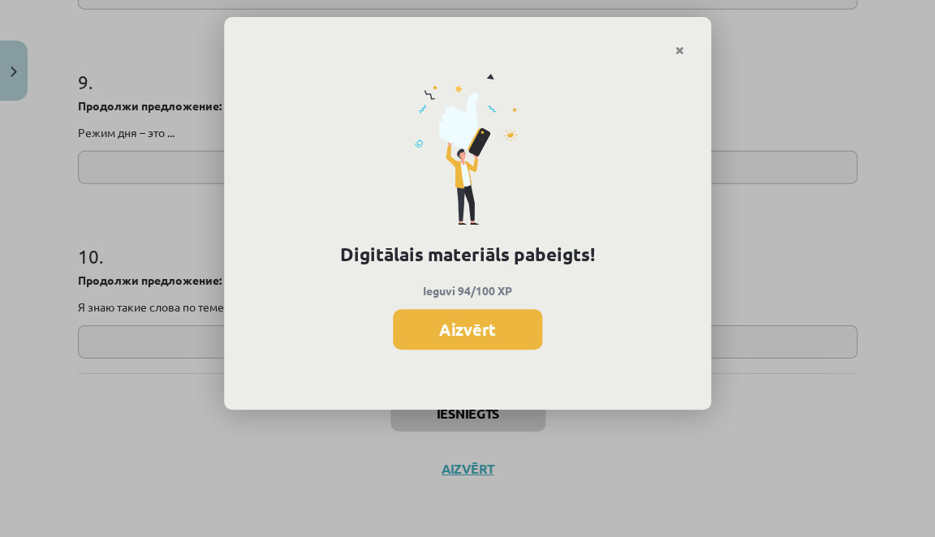
scroll to position [2269, 0]
click at [526, 325] on button "Aizvērt" at bounding box center [467, 329] width 149 height 41
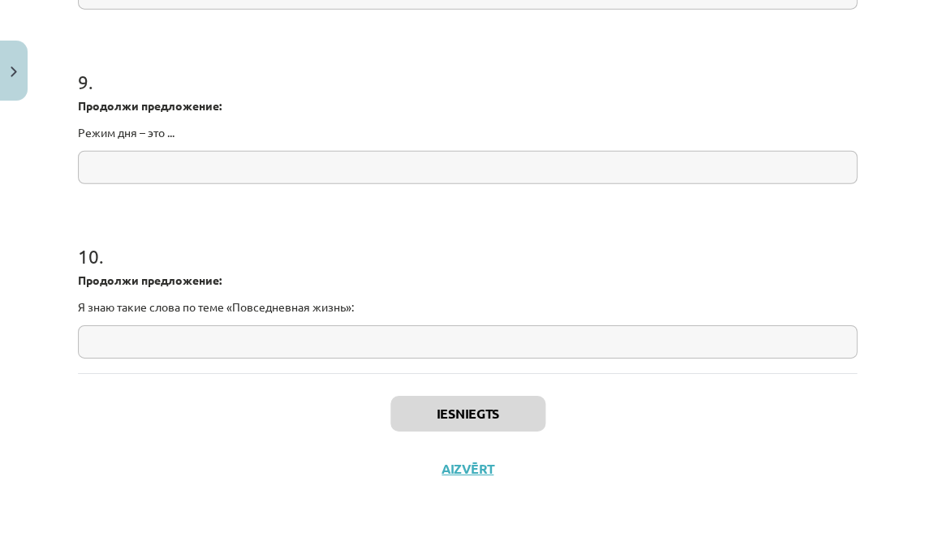
click at [11, 49] on button "Close" at bounding box center [14, 71] width 28 height 60
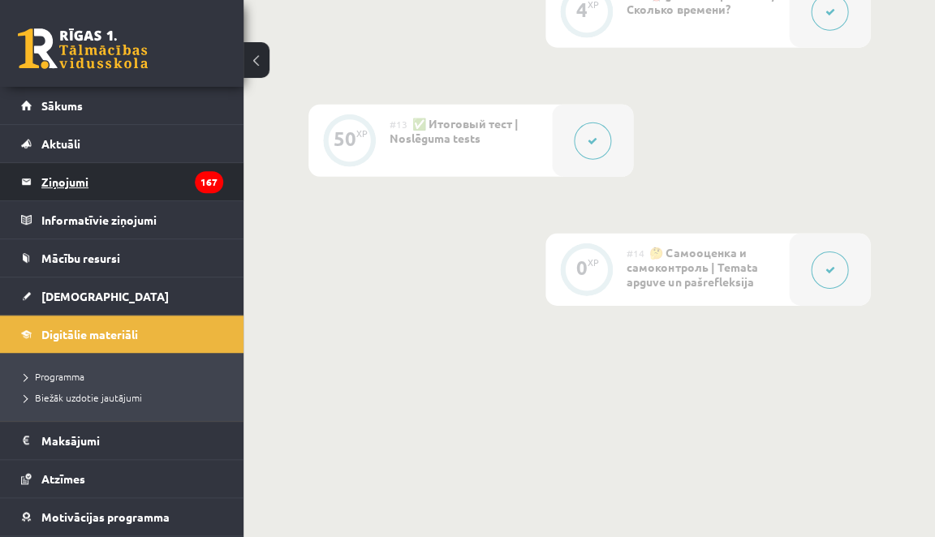
click at [78, 174] on legend "Ziņojumi 167" at bounding box center [132, 181] width 182 height 37
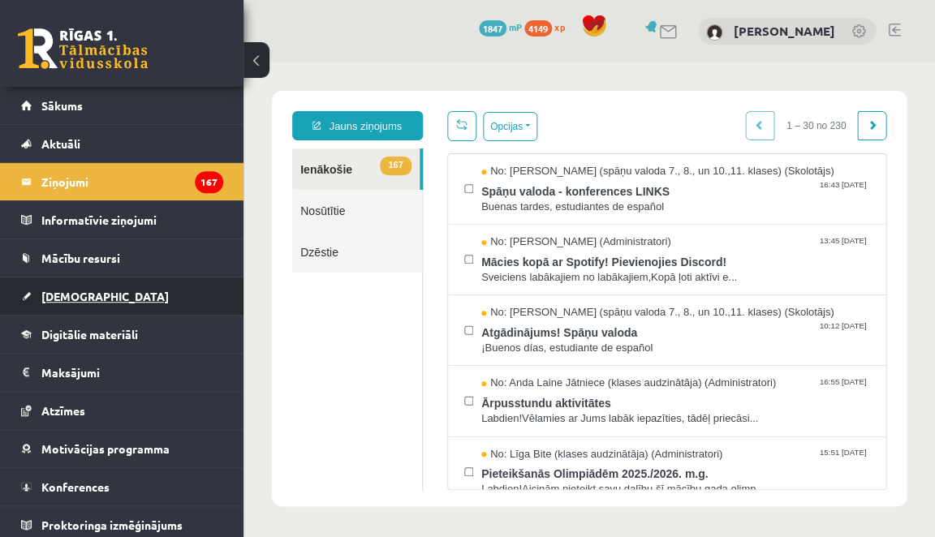
click at [97, 293] on link "[DEMOGRAPHIC_DATA]" at bounding box center [122, 295] width 202 height 37
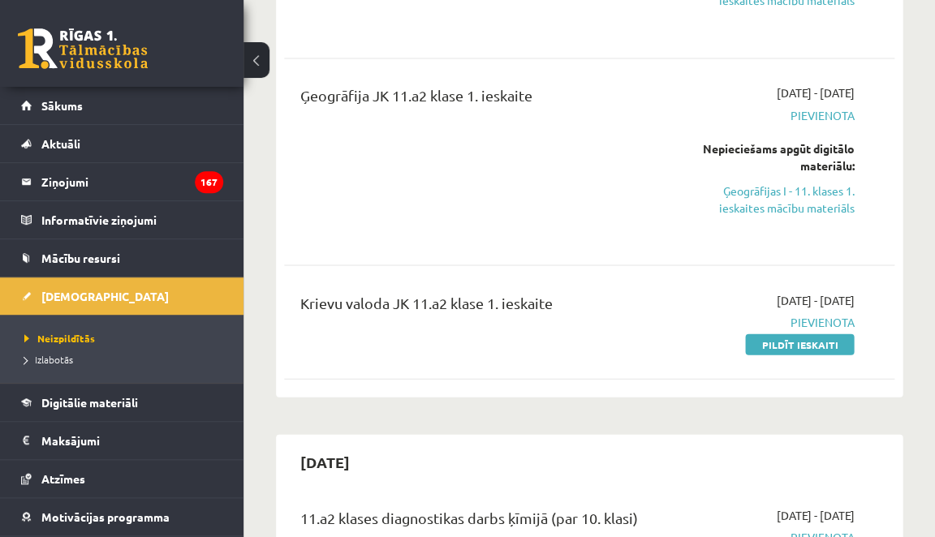
scroll to position [561, 0]
click at [768, 206] on link "Ģeogrāfijas I - 11. klases 1. ieskaites mācību materiāls" at bounding box center [770, 199] width 168 height 34
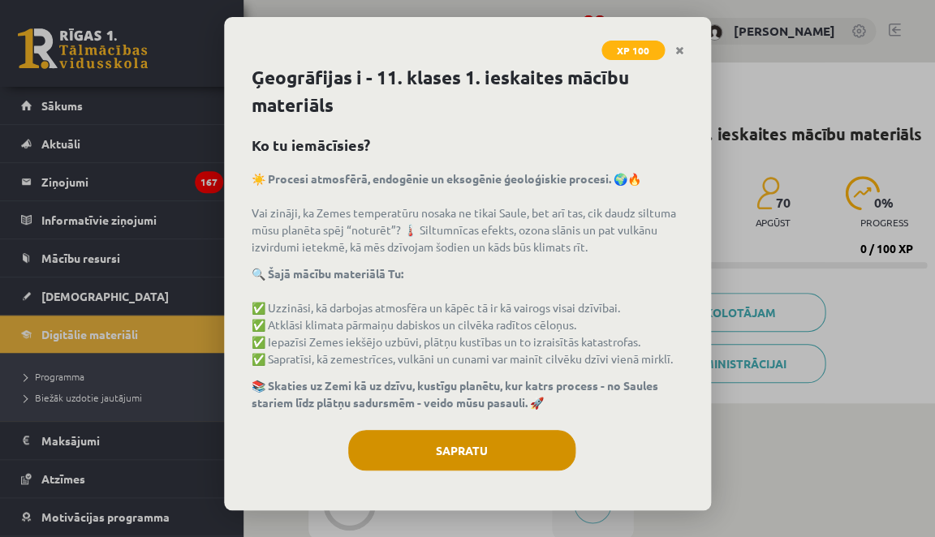
click at [486, 450] on button "Sapratu" at bounding box center [461, 450] width 227 height 41
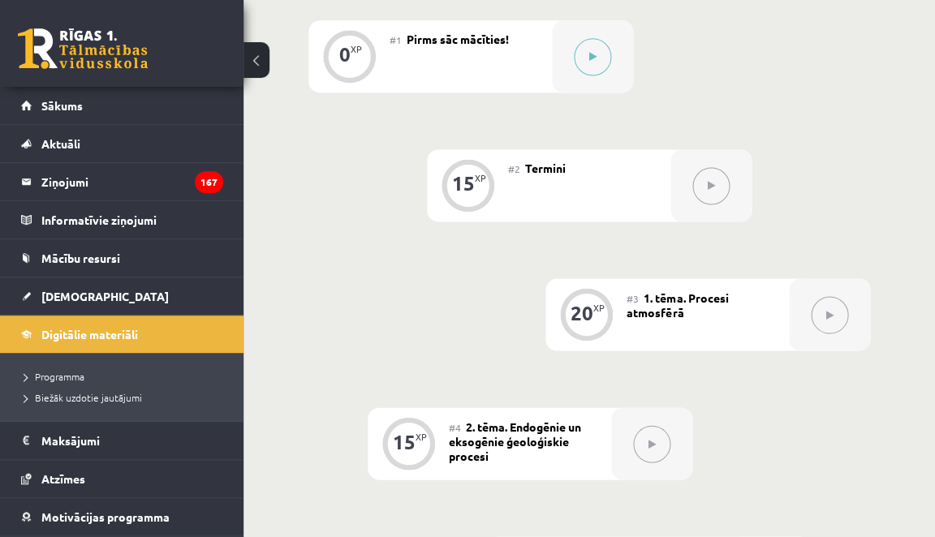
scroll to position [441, 0]
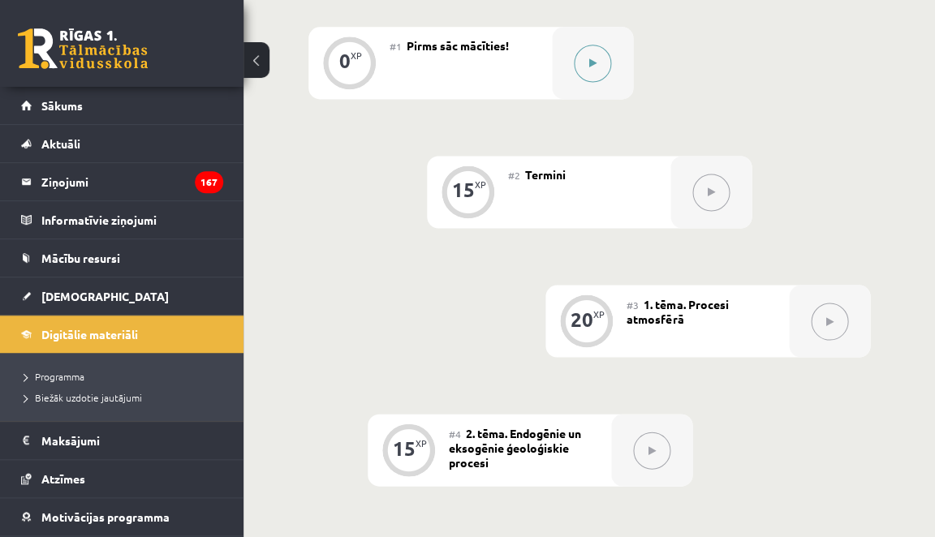
click at [597, 65] on button at bounding box center [592, 63] width 37 height 37
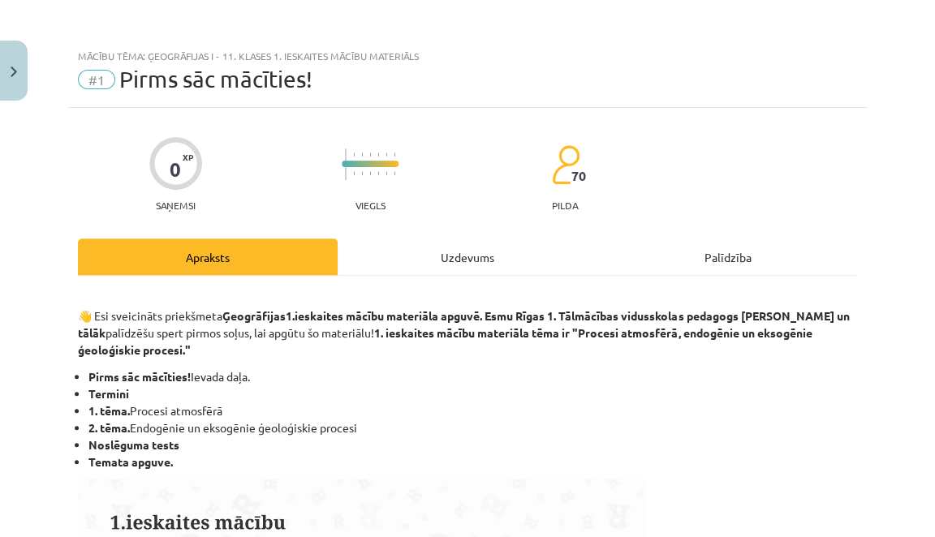
click at [455, 256] on div "Uzdevums" at bounding box center [468, 257] width 260 height 37
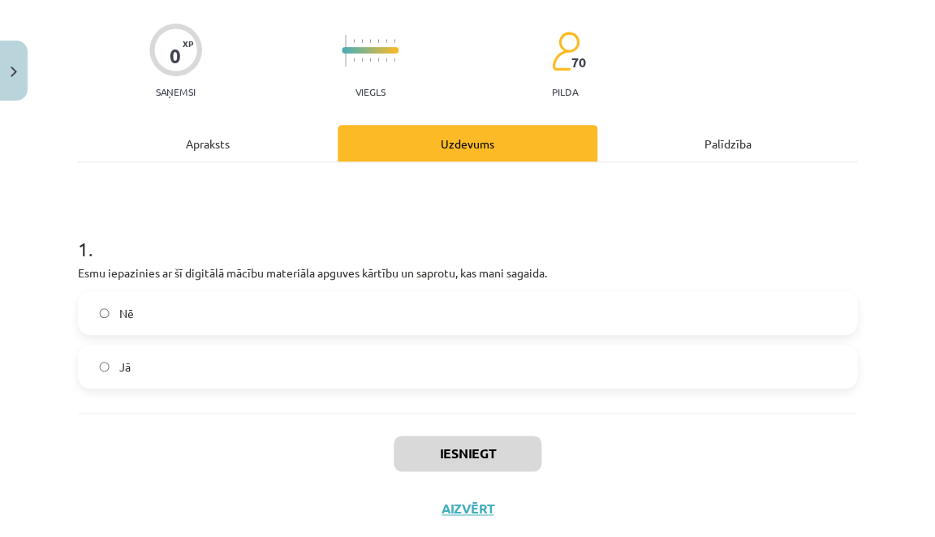
scroll to position [115, 0]
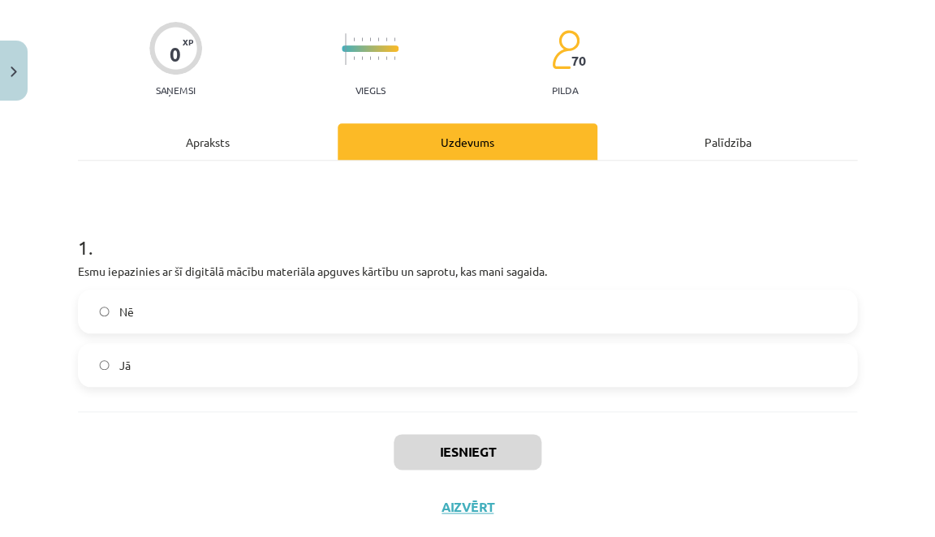
click at [348, 378] on label "Jā" at bounding box center [468, 365] width 776 height 41
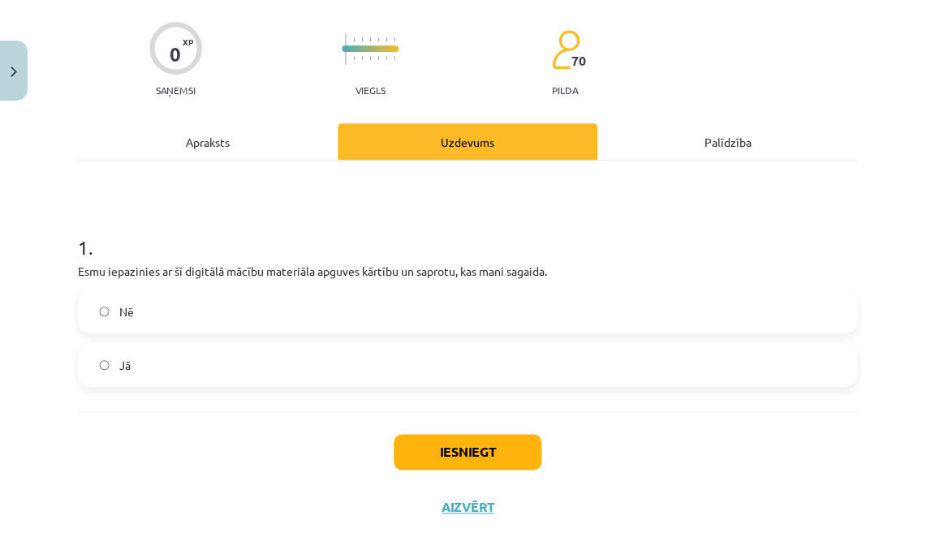
click at [445, 451] on button "Iesniegt" at bounding box center [468, 452] width 148 height 36
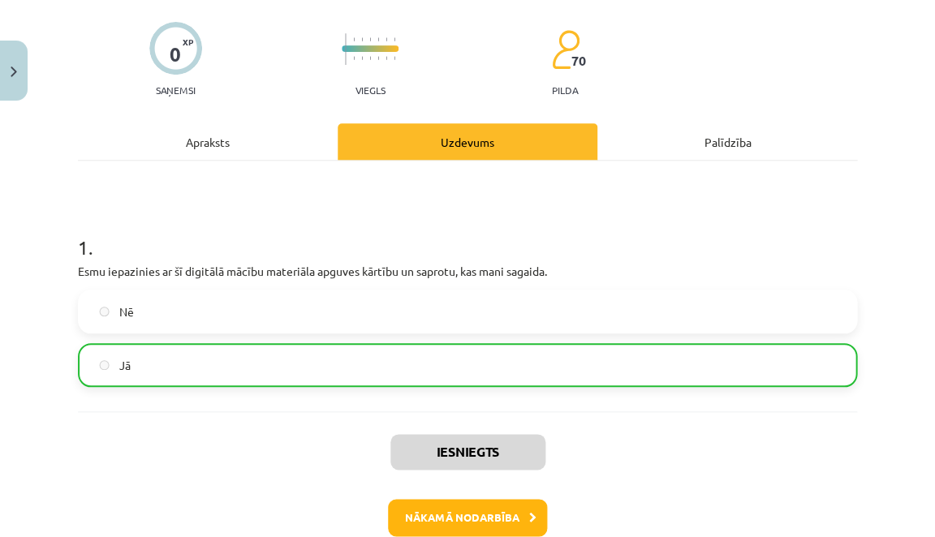
click at [439, 514] on button "Nākamā nodarbība" at bounding box center [467, 517] width 159 height 37
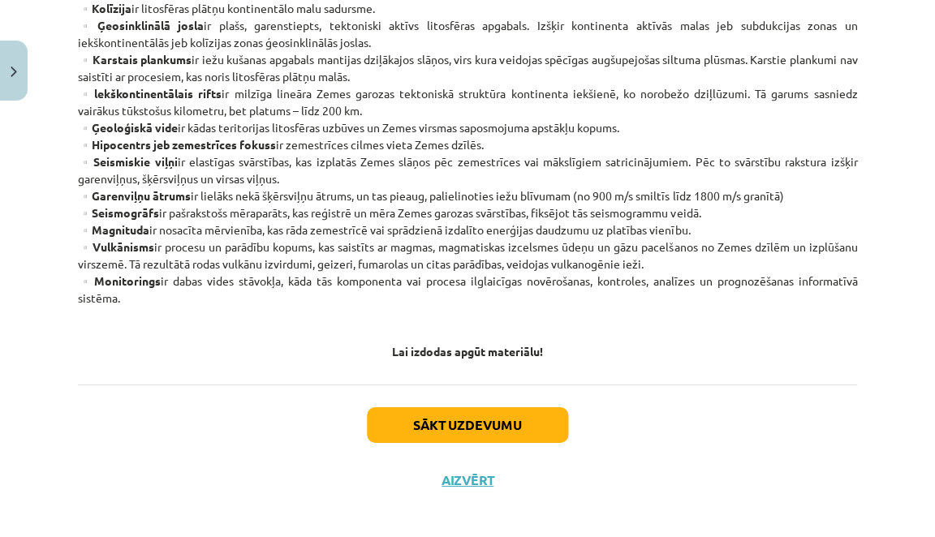
scroll to position [976, 0]
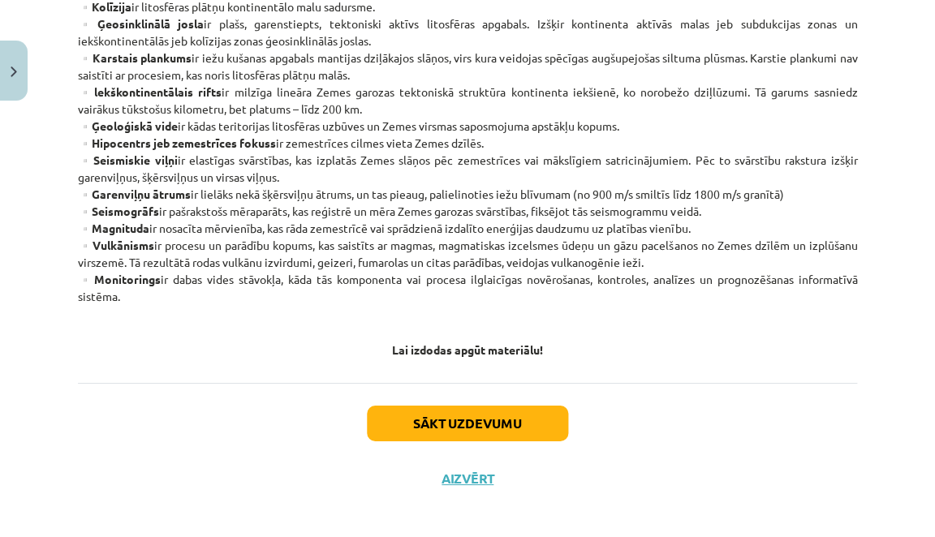
click at [24, 78] on button "Close" at bounding box center [14, 71] width 28 height 60
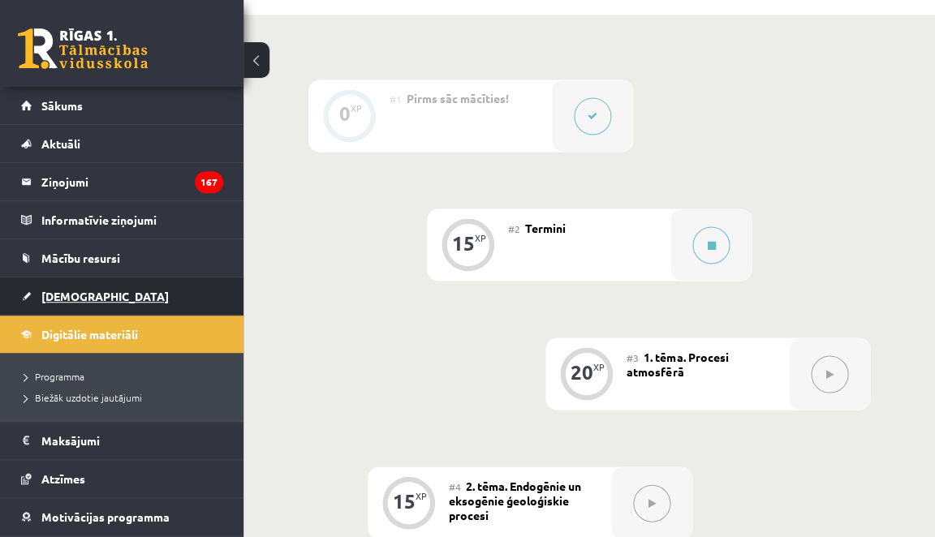
click at [82, 302] on link "[DEMOGRAPHIC_DATA]" at bounding box center [122, 295] width 202 height 37
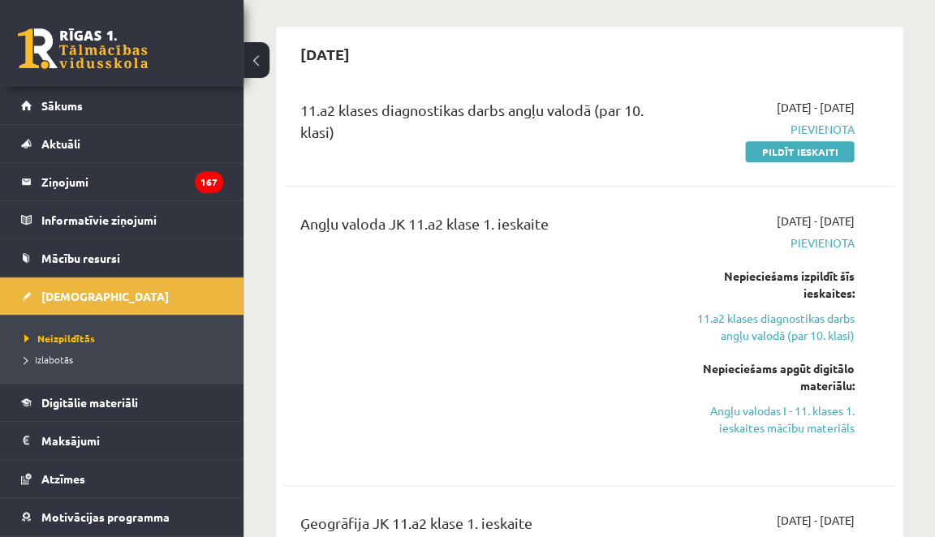
scroll to position [135, 0]
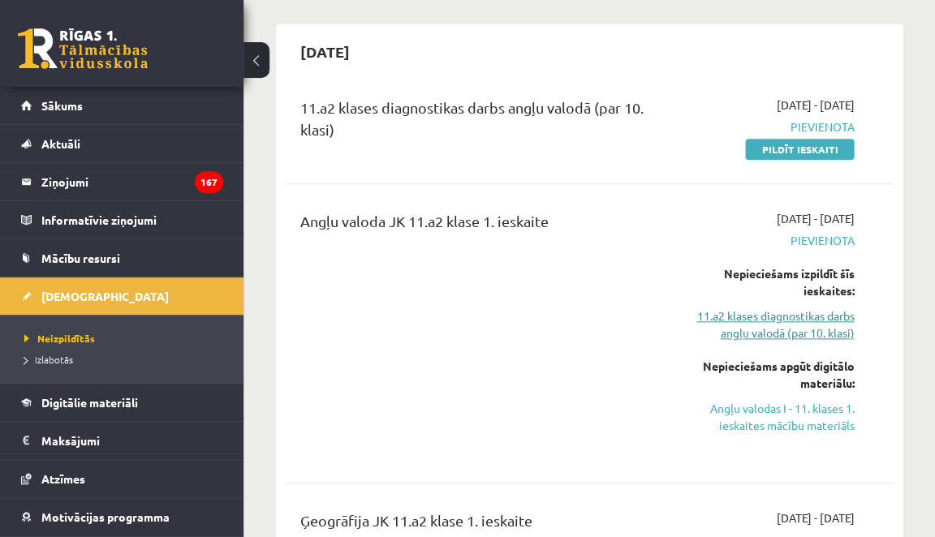
click at [793, 334] on link "11.a2 klases diagnostikas darbs angļu valodā (par 10. klasi)" at bounding box center [770, 325] width 168 height 34
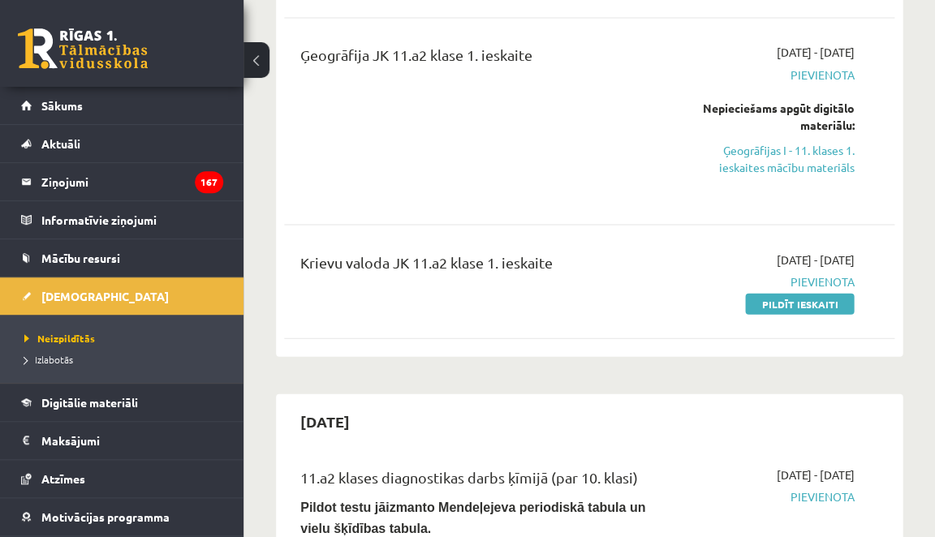
scroll to position [603, 0]
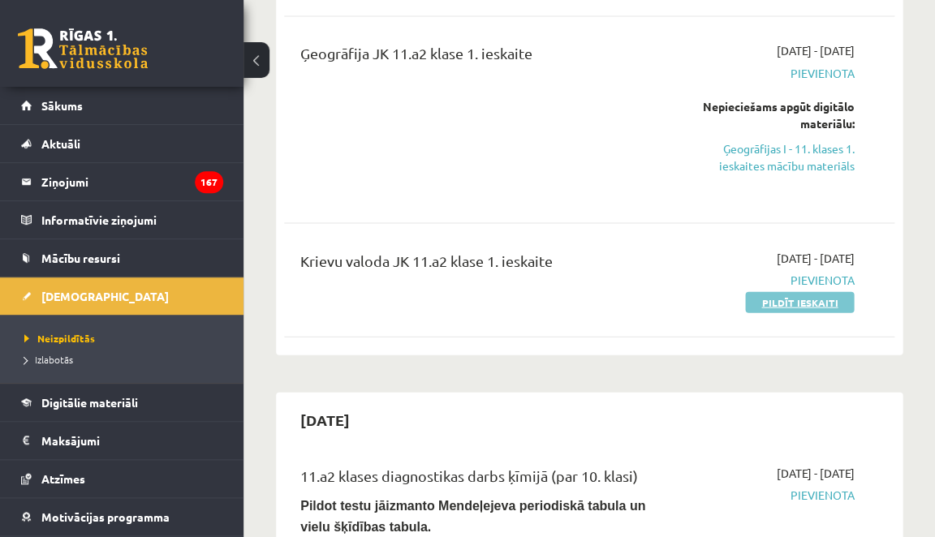
click at [789, 295] on link "Pildīt ieskaiti" at bounding box center [799, 301] width 109 height 21
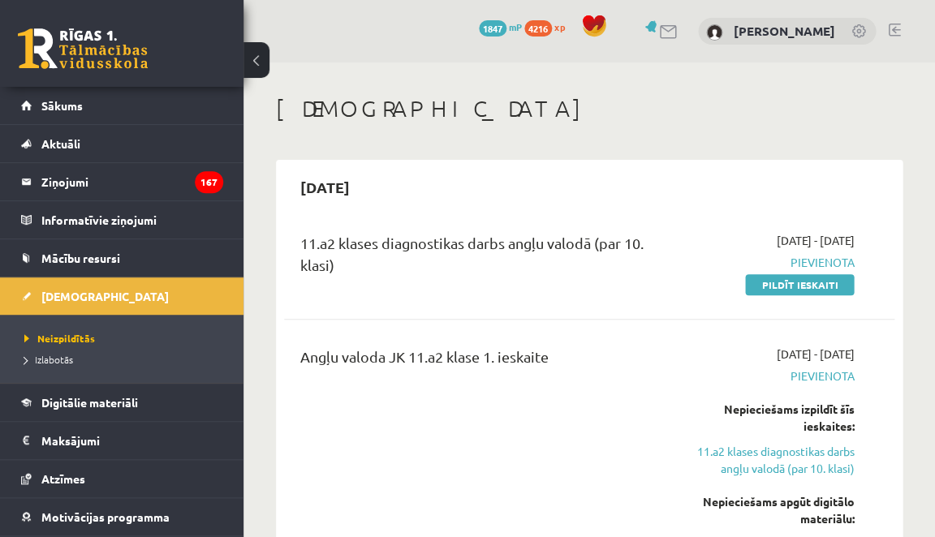
scroll to position [0, 0]
click at [785, 286] on link "Pildīt ieskaiti" at bounding box center [799, 284] width 109 height 21
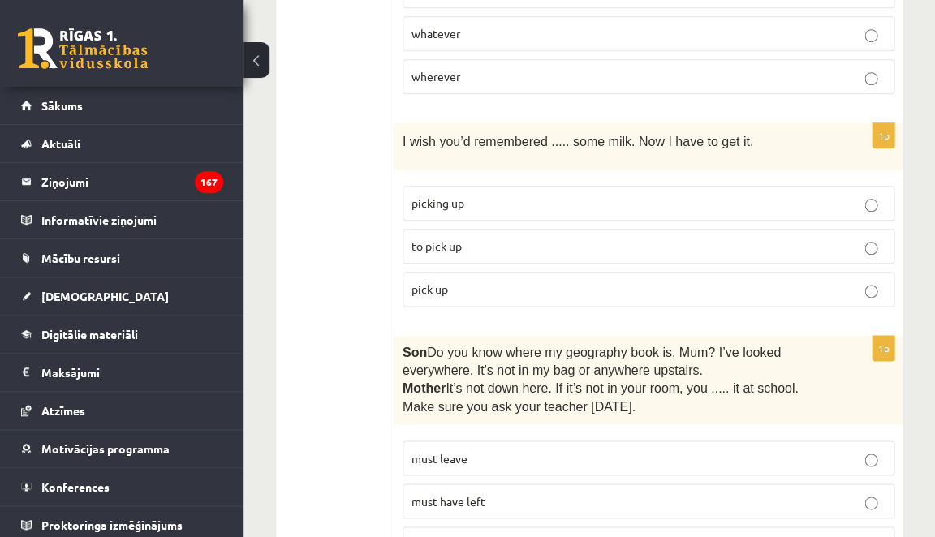
scroll to position [4250, 0]
click at [572, 493] on p "must have left" at bounding box center [648, 501] width 474 height 17
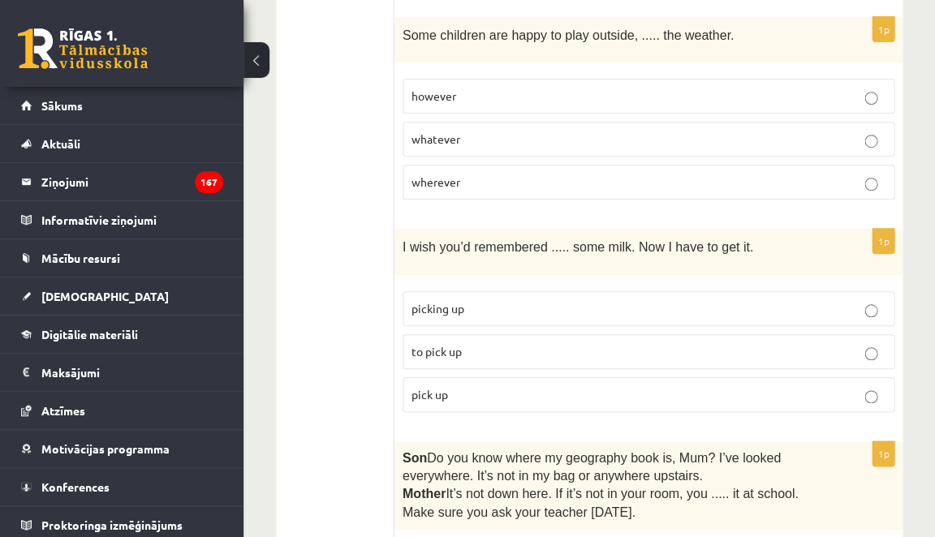
scroll to position [4144, 0]
click at [582, 387] on p "pick up" at bounding box center [648, 395] width 474 height 17
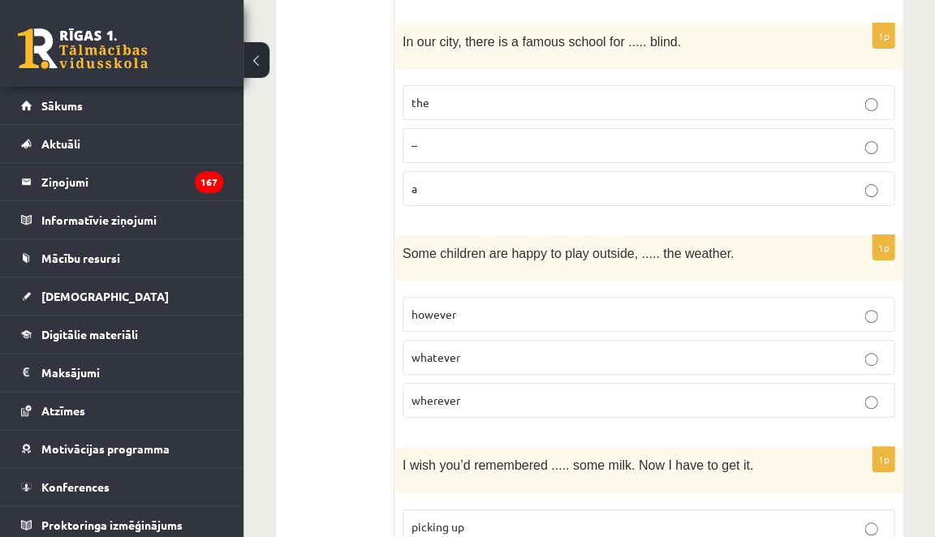
scroll to position [3926, 0]
click at [508, 350] on p "whatever" at bounding box center [648, 358] width 474 height 17
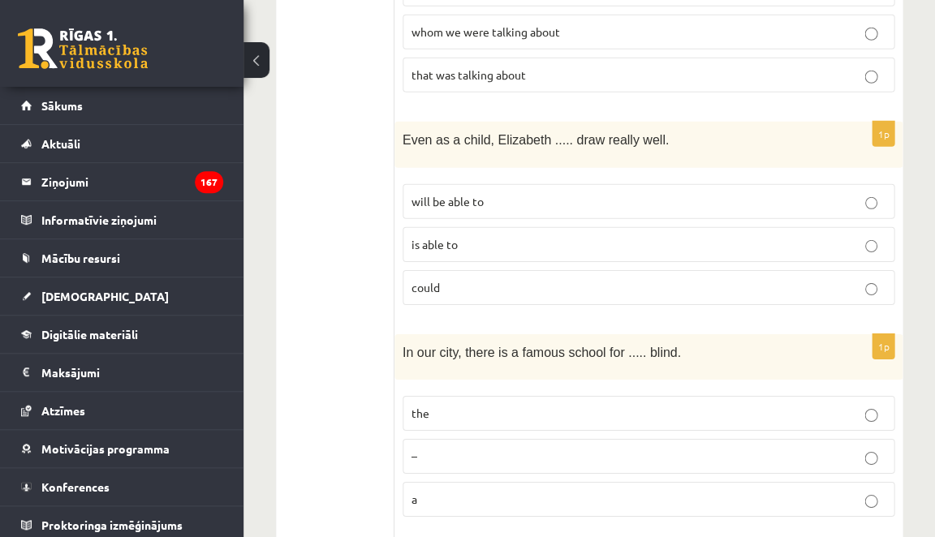
scroll to position [3619, 0]
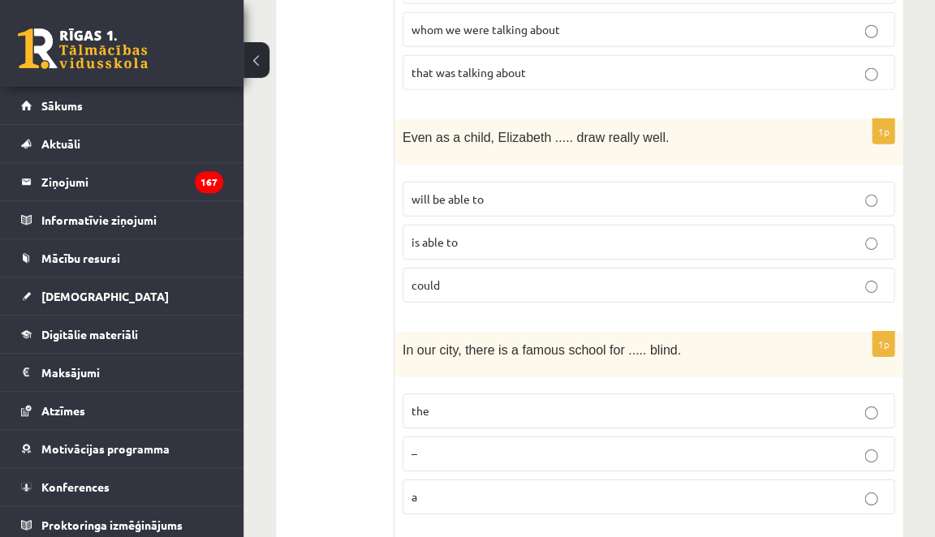
click at [557, 402] on p "the" at bounding box center [648, 410] width 474 height 17
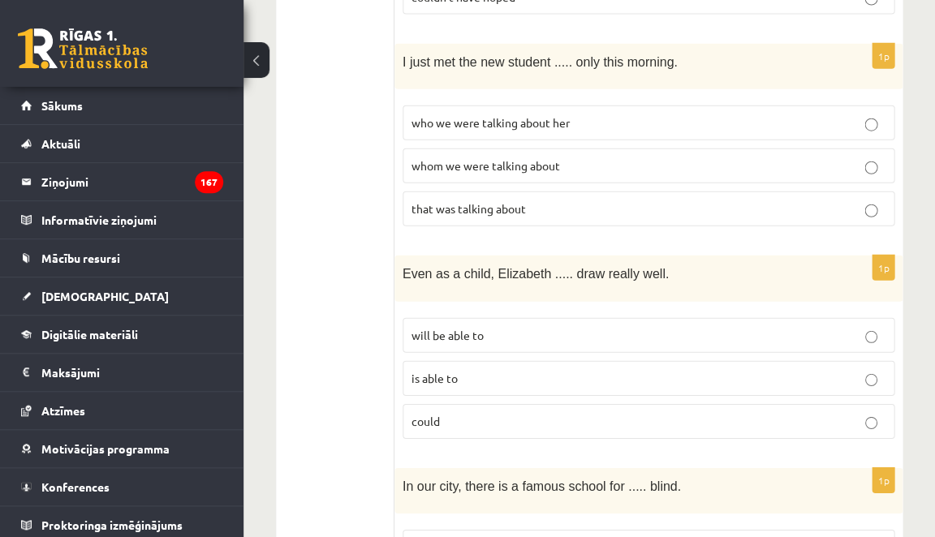
scroll to position [3480, 0]
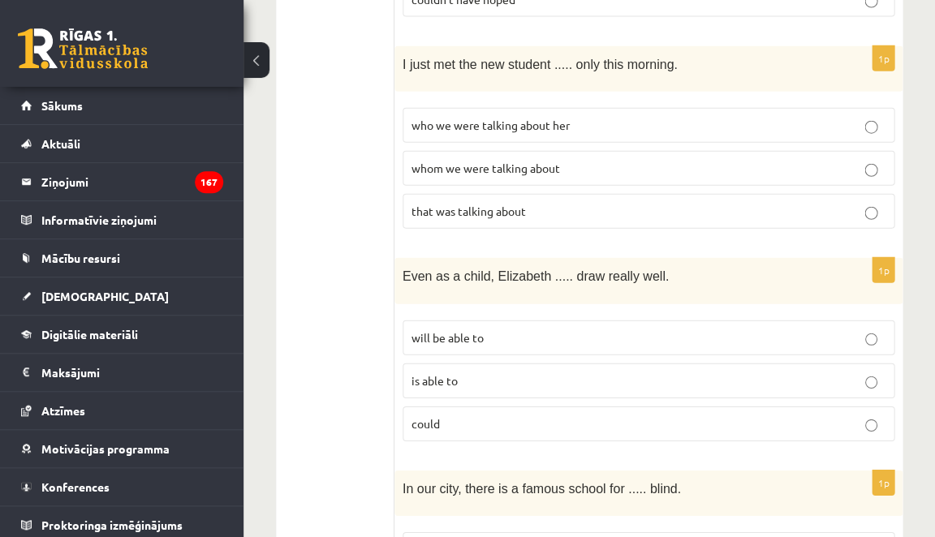
click at [577, 415] on p "could" at bounding box center [648, 423] width 474 height 17
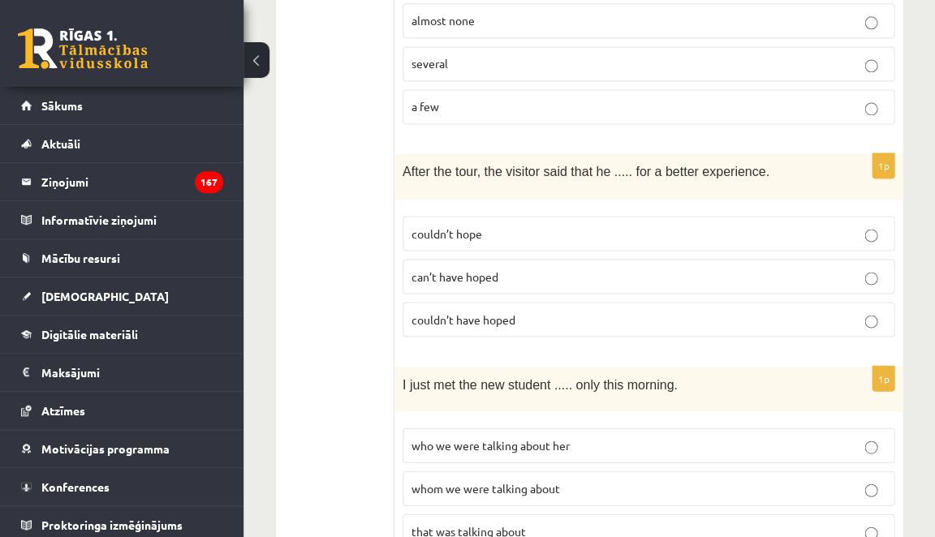
scroll to position [3152, 0]
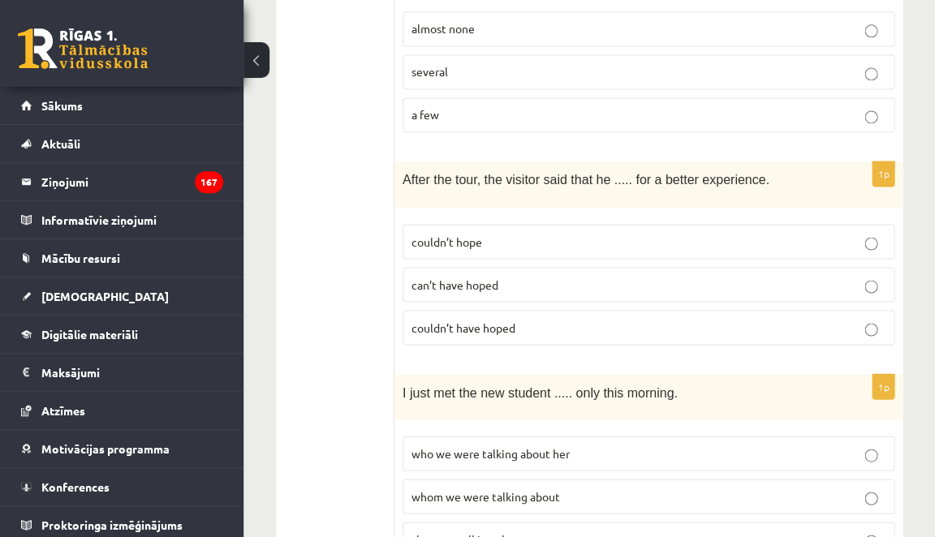
click at [563, 488] on p "whom we were talking about" at bounding box center [648, 496] width 474 height 17
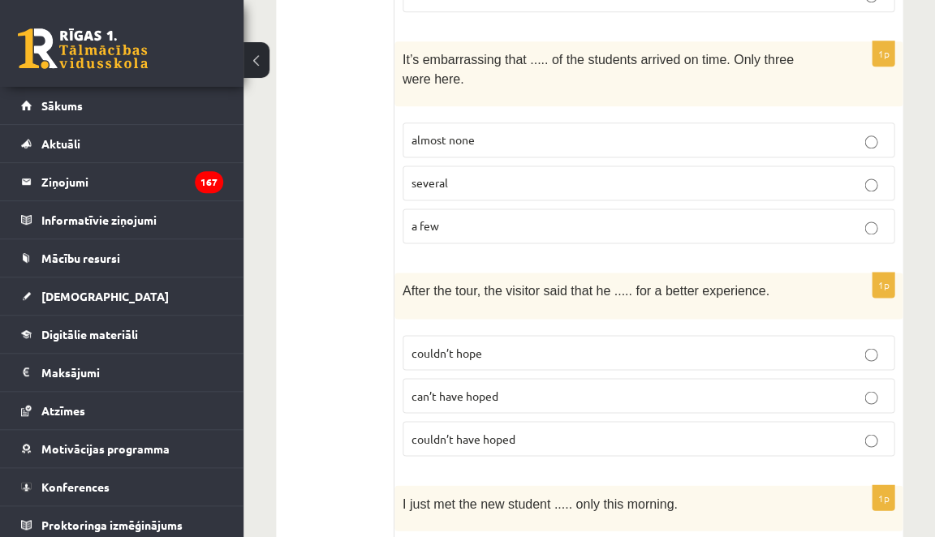
scroll to position [3028, 0]
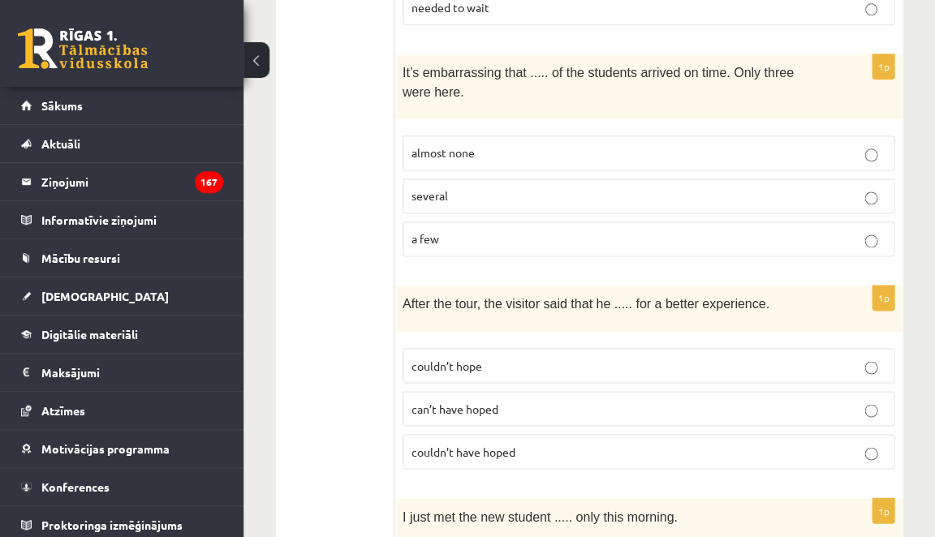
click at [660, 443] on p "couldn’t have hoped" at bounding box center [648, 451] width 474 height 17
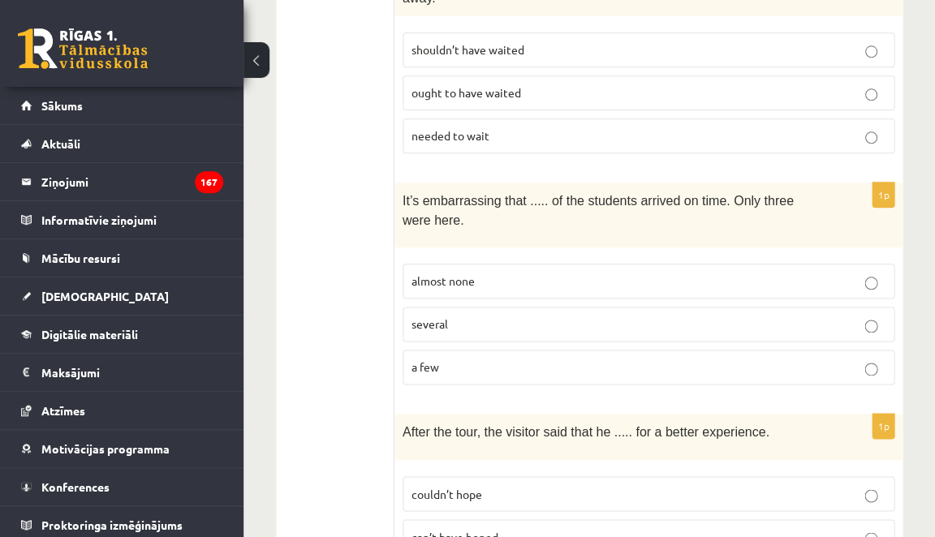
scroll to position [2899, 0]
click at [542, 359] on p "a few" at bounding box center [648, 367] width 474 height 17
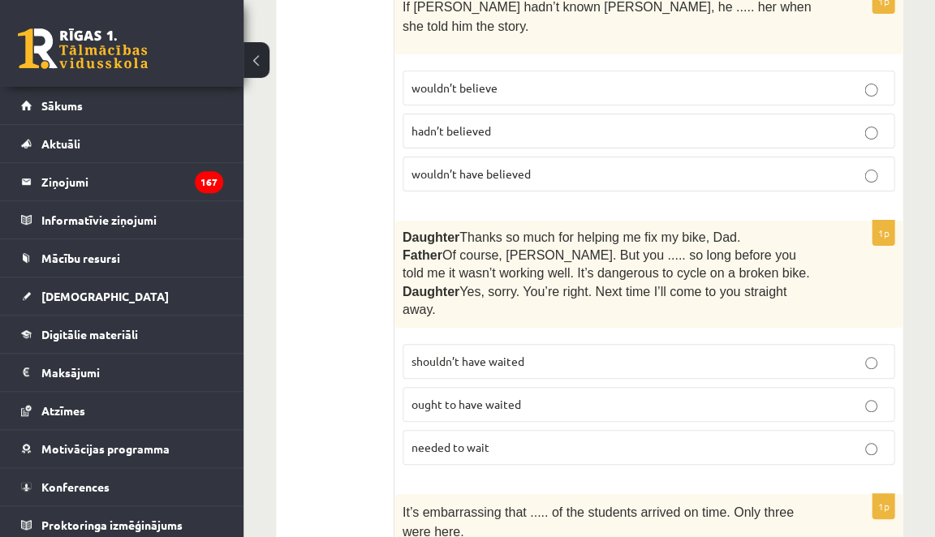
scroll to position [2567, 0]
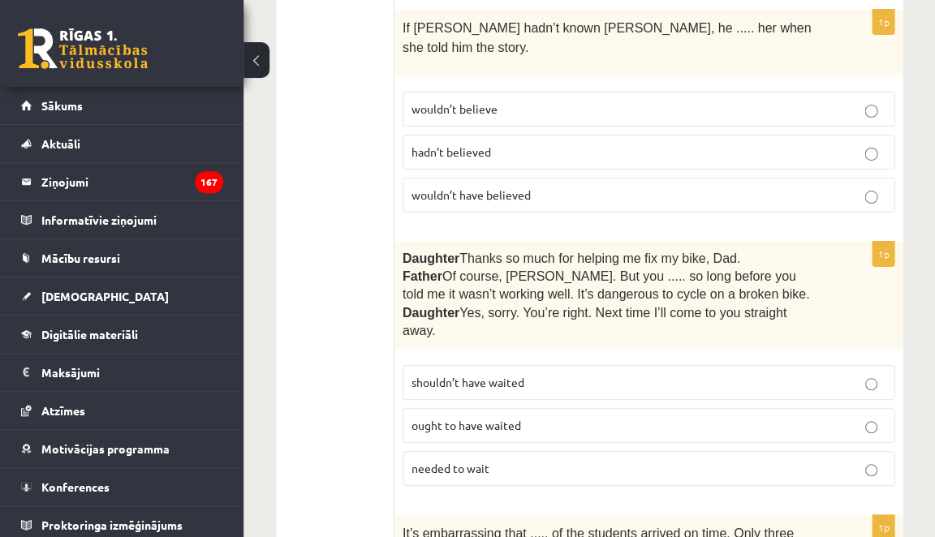
click at [479, 460] on p "needed to wait" at bounding box center [648, 468] width 474 height 17
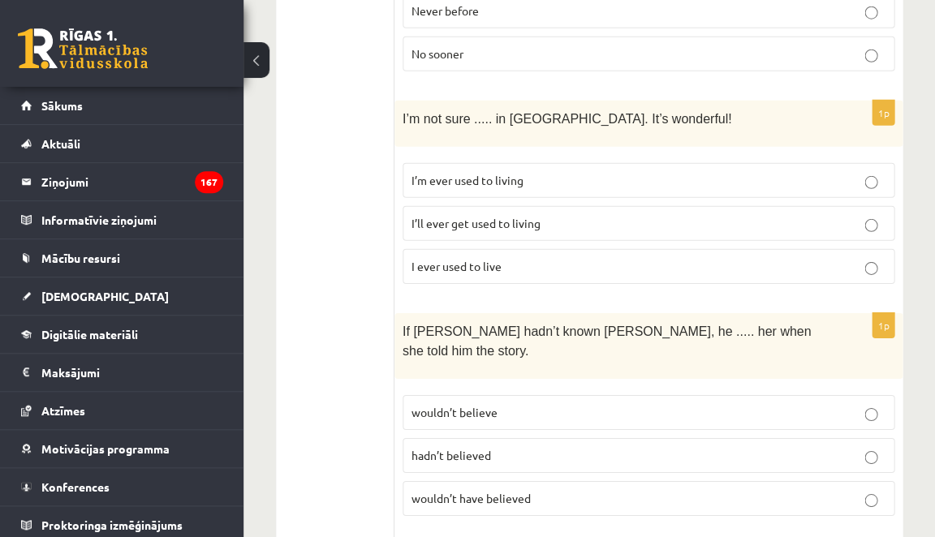
scroll to position [2265, 0]
click at [464, 490] on span "wouldn’t have believed" at bounding box center [470, 497] width 119 height 15
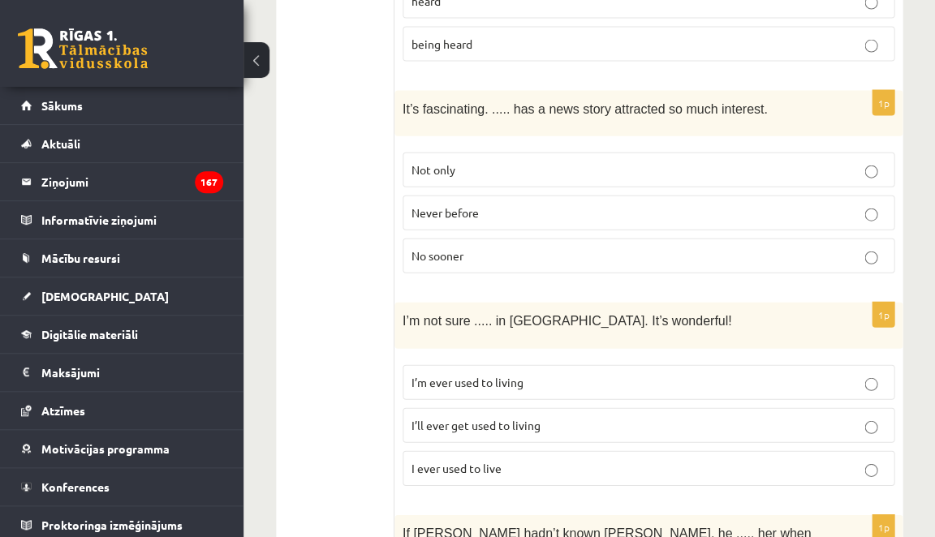
scroll to position [2061, 0]
click at [477, 419] on span "I’ll ever get used to living" at bounding box center [475, 426] width 129 height 15
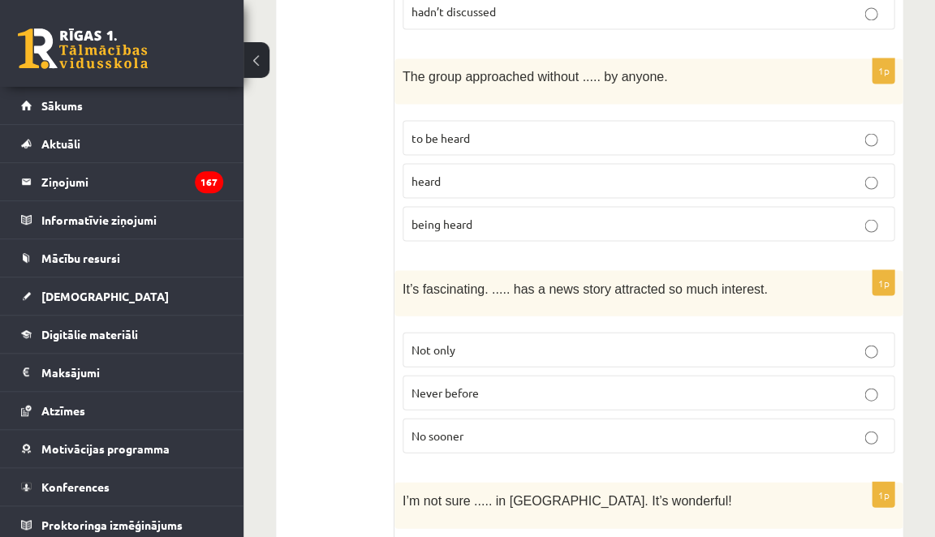
scroll to position [1882, 0]
click at [599, 384] on p "Never before" at bounding box center [648, 392] width 474 height 17
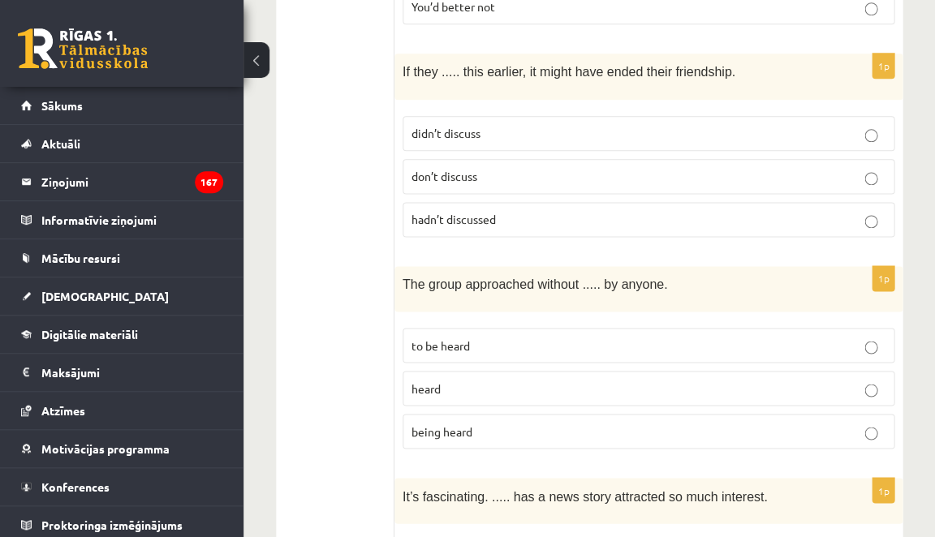
scroll to position [1676, 0]
click at [483, 421] on p "being heard" at bounding box center [648, 429] width 474 height 17
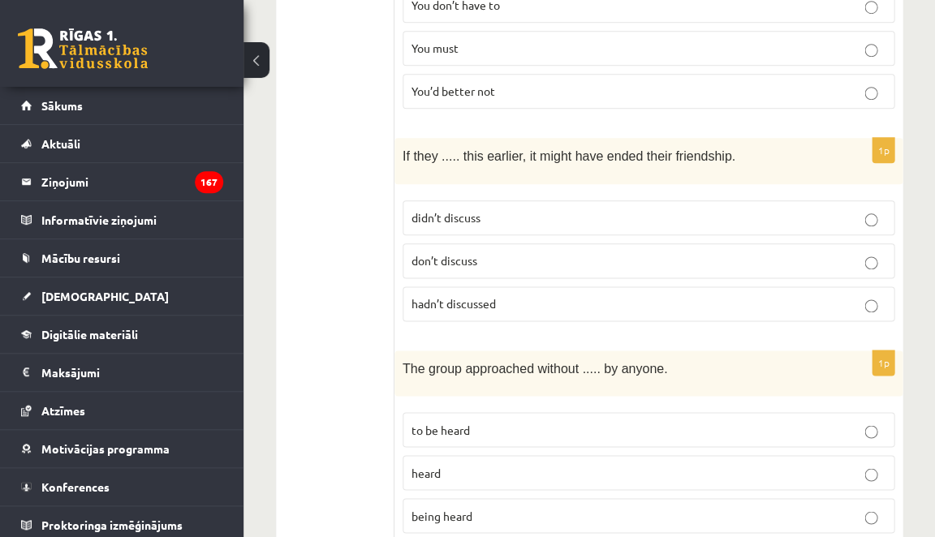
scroll to position [1580, 0]
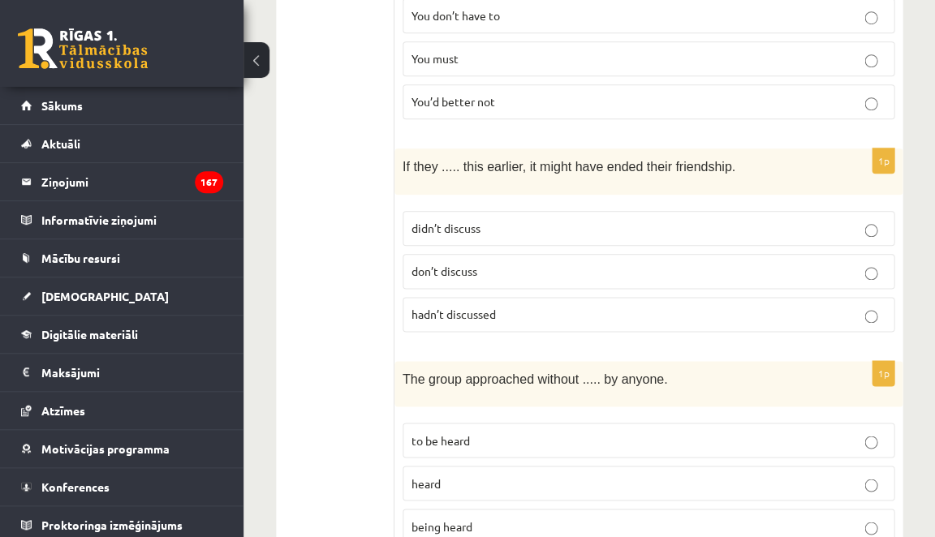
click at [479, 307] on span "hadn’t discussed" at bounding box center [453, 314] width 84 height 15
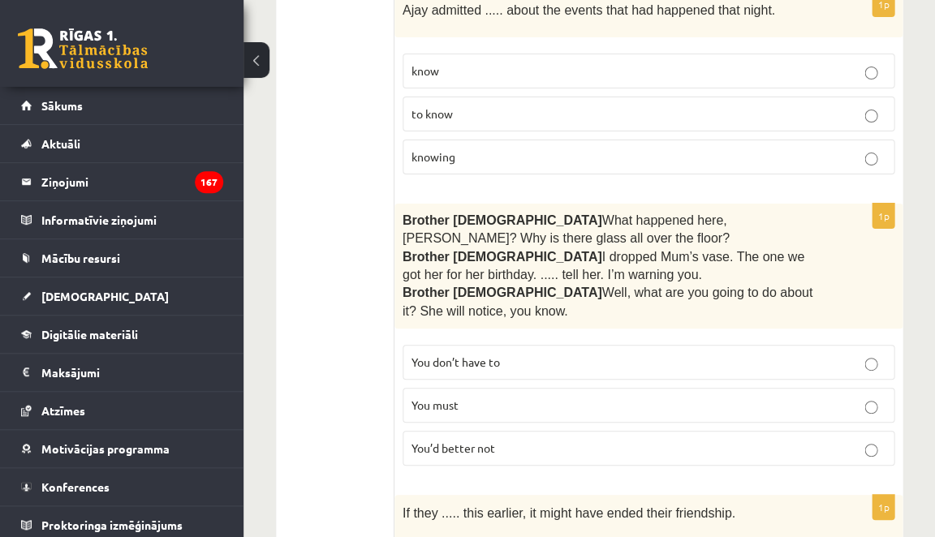
scroll to position [1227, 0]
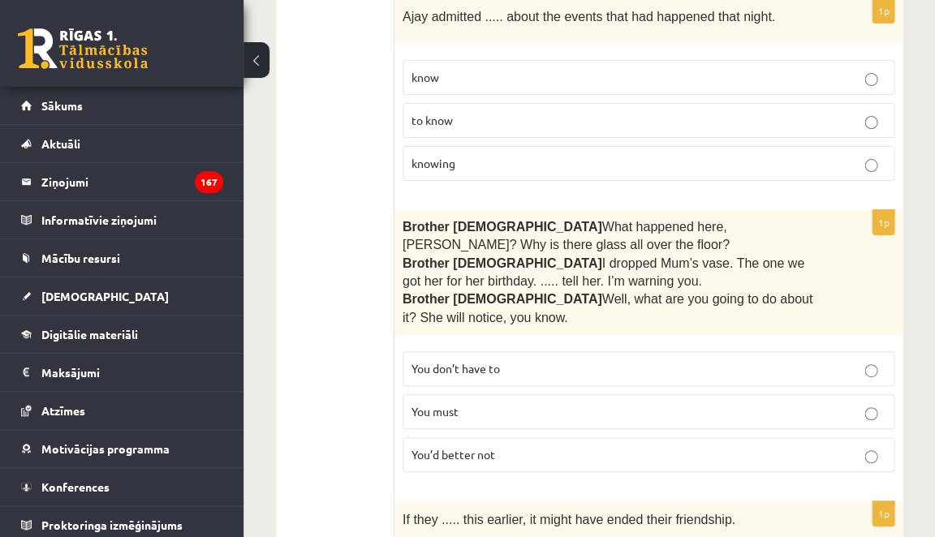
click at [446, 447] on span "You’d better not" at bounding box center [453, 454] width 84 height 15
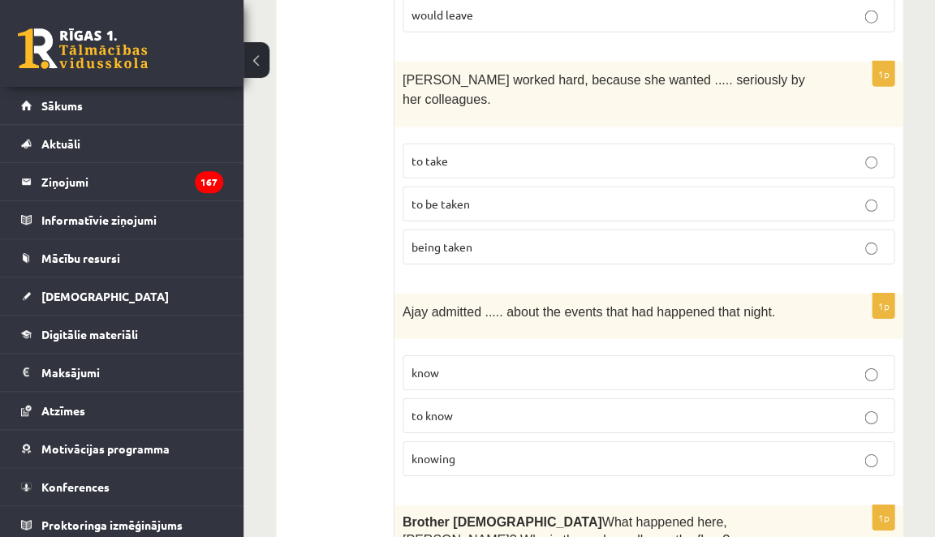
scroll to position [930, 0]
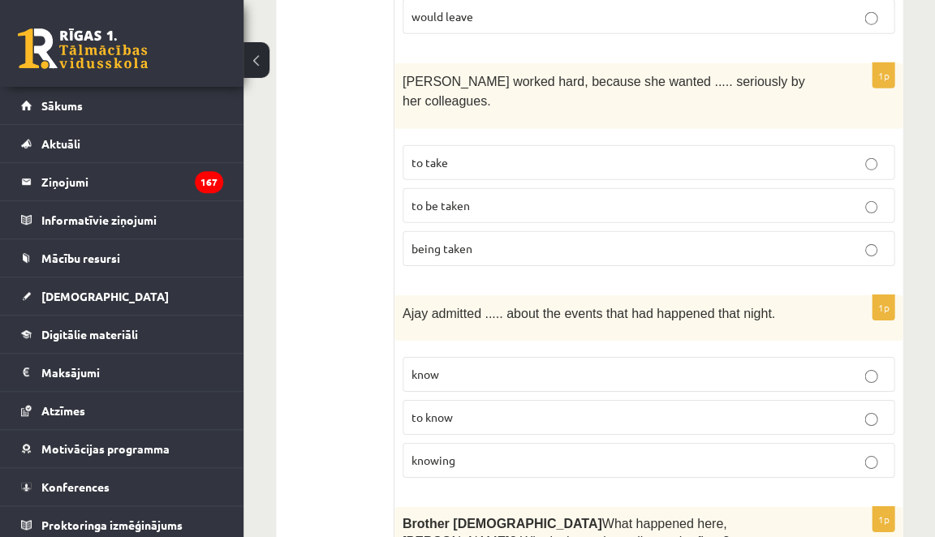
click at [434, 450] on label "knowing" at bounding box center [648, 460] width 492 height 35
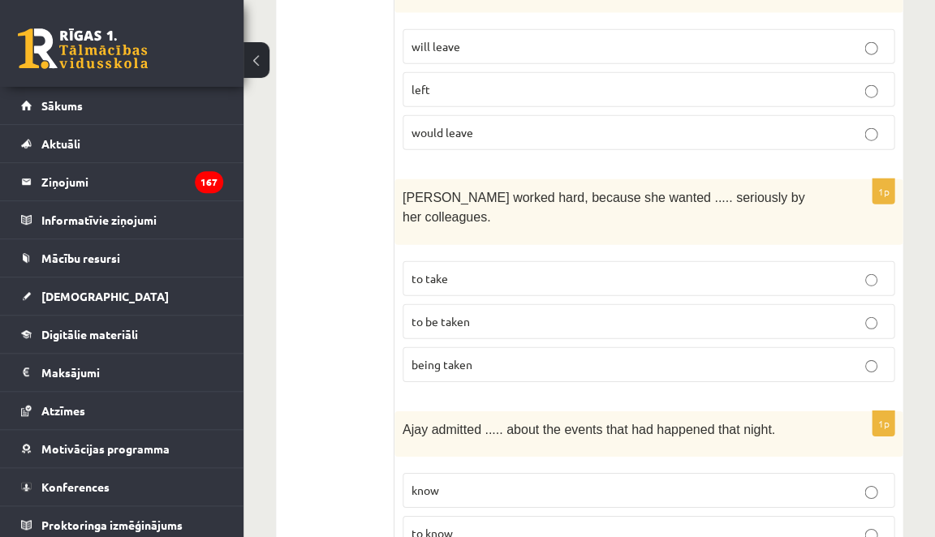
scroll to position [812, 0]
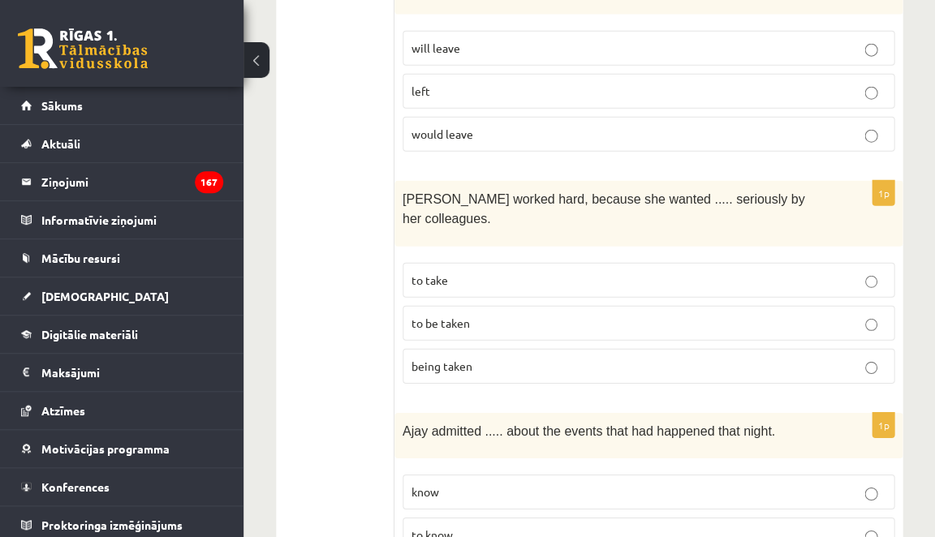
click at [490, 315] on p "to be taken" at bounding box center [648, 323] width 474 height 17
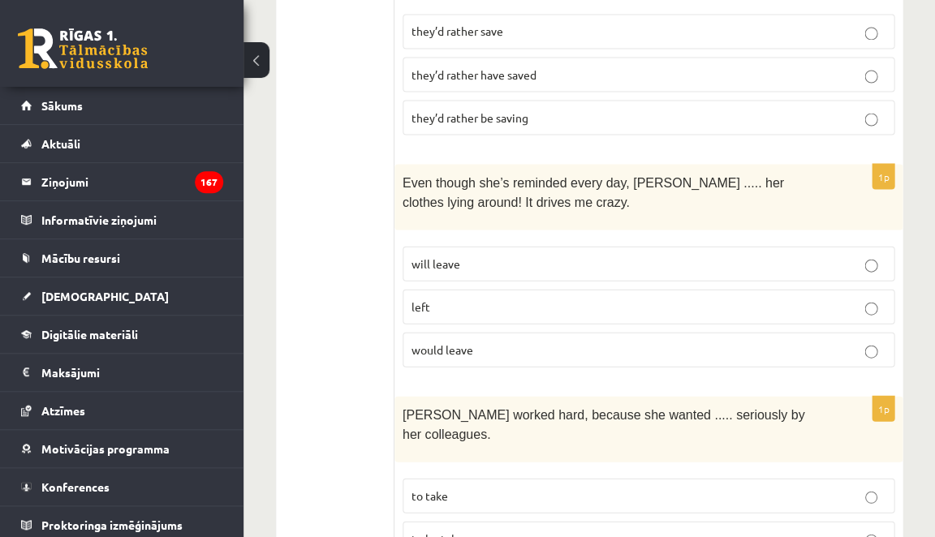
scroll to position [596, 0]
click at [467, 299] on p "left" at bounding box center [648, 307] width 474 height 17
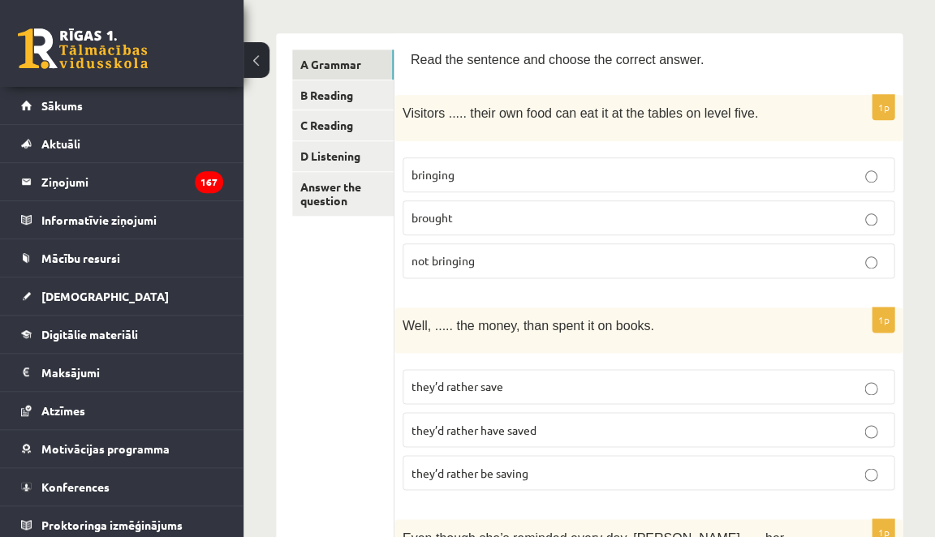
scroll to position [252, 0]
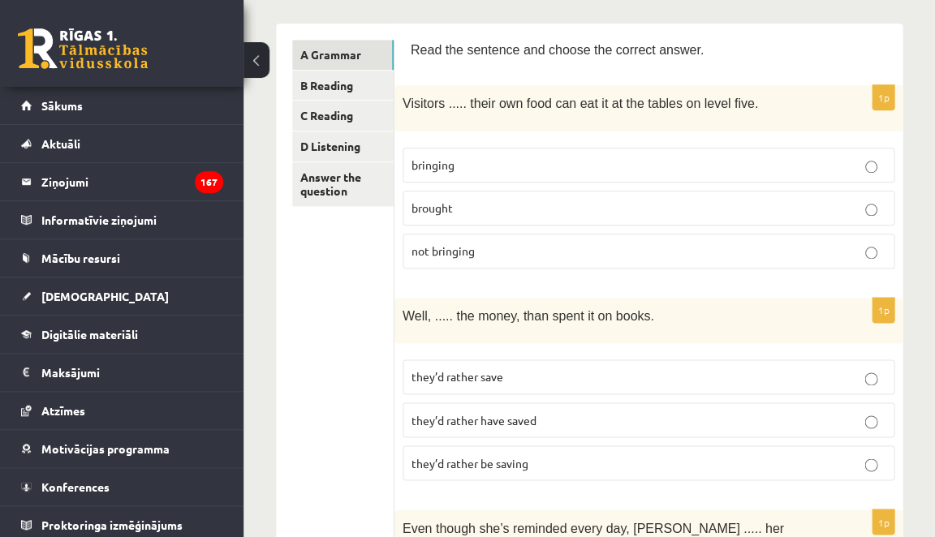
click at [475, 162] on p "bringing" at bounding box center [648, 165] width 474 height 17
click at [535, 413] on span "they’d rather have saved" at bounding box center [473, 419] width 125 height 15
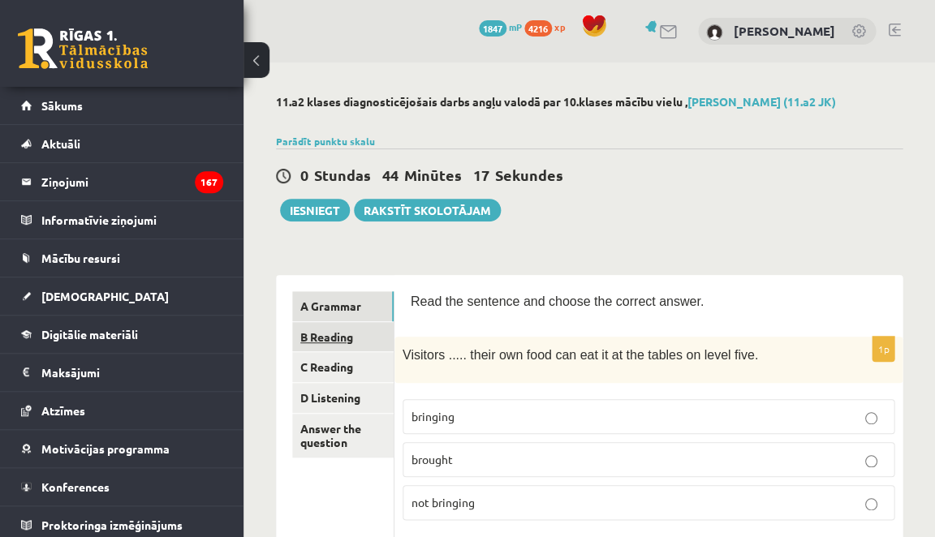
scroll to position [0, 0]
click at [354, 327] on link "B Reading" at bounding box center [342, 337] width 101 height 30
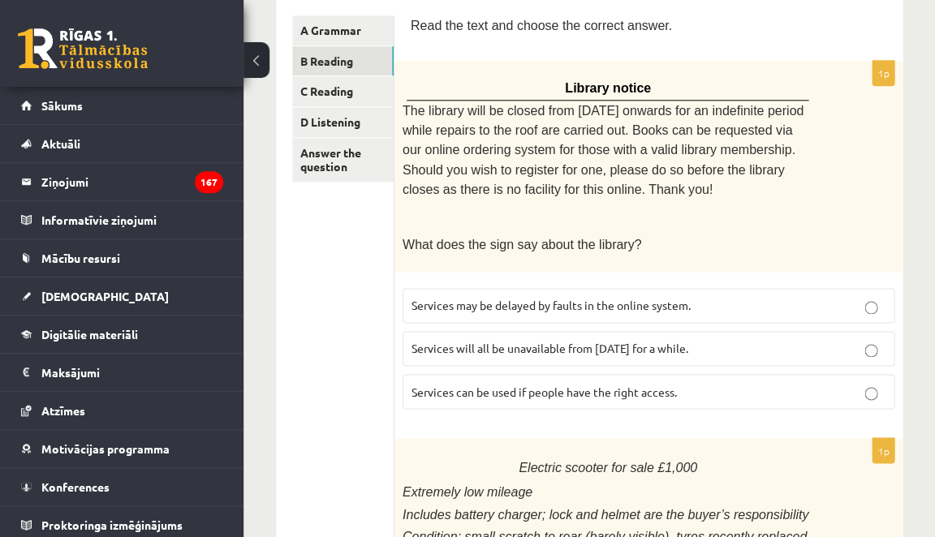
scroll to position [273, 0]
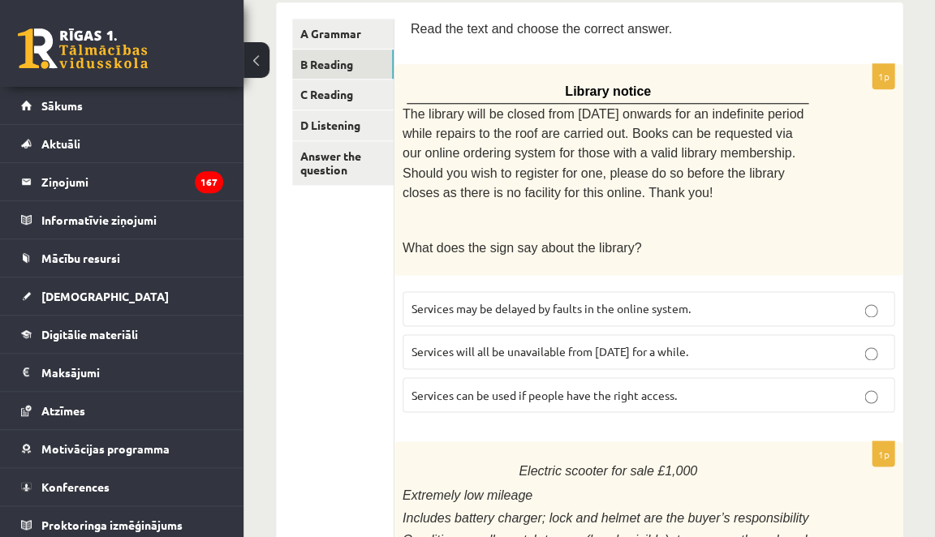
click at [643, 344] on span "Services will all be unavailable from Monday for a while." at bounding box center [549, 351] width 277 height 15
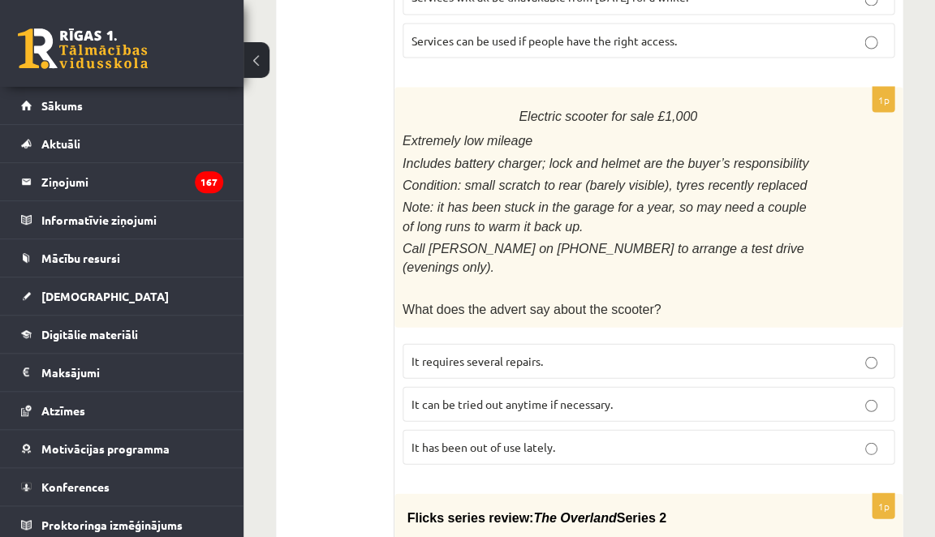
scroll to position [626, 0]
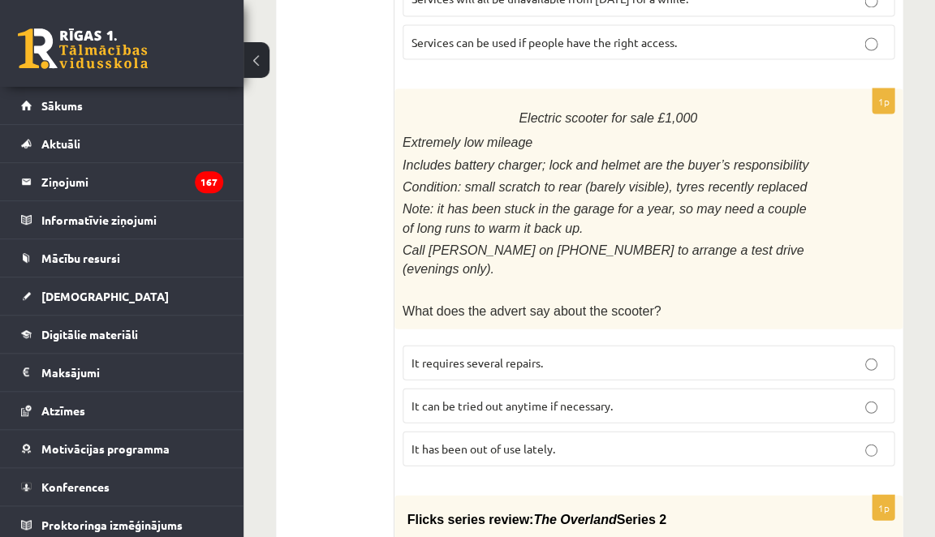
click at [583, 440] on p "It has been out of use lately." at bounding box center [648, 448] width 474 height 17
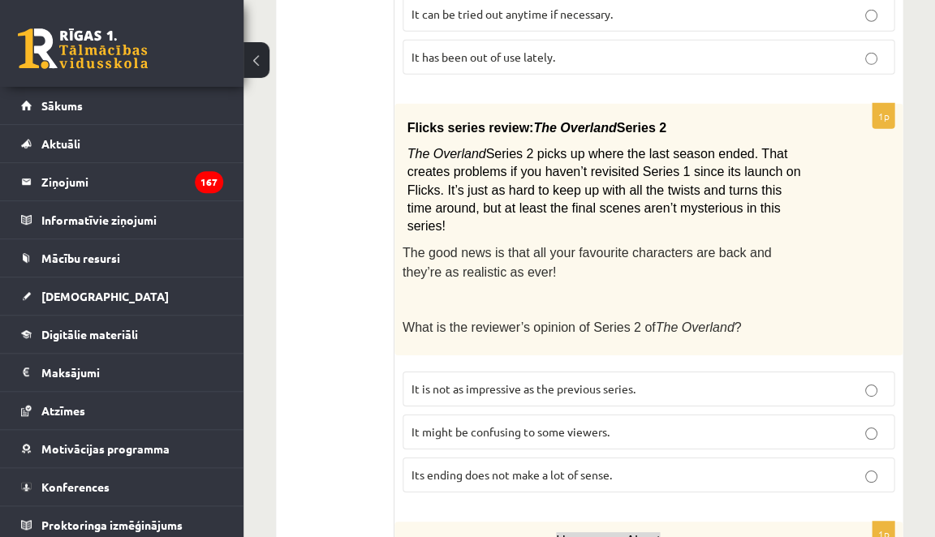
scroll to position [1017, 0]
click at [582, 424] on span "It might be confusing to some viewers." at bounding box center [510, 431] width 198 height 15
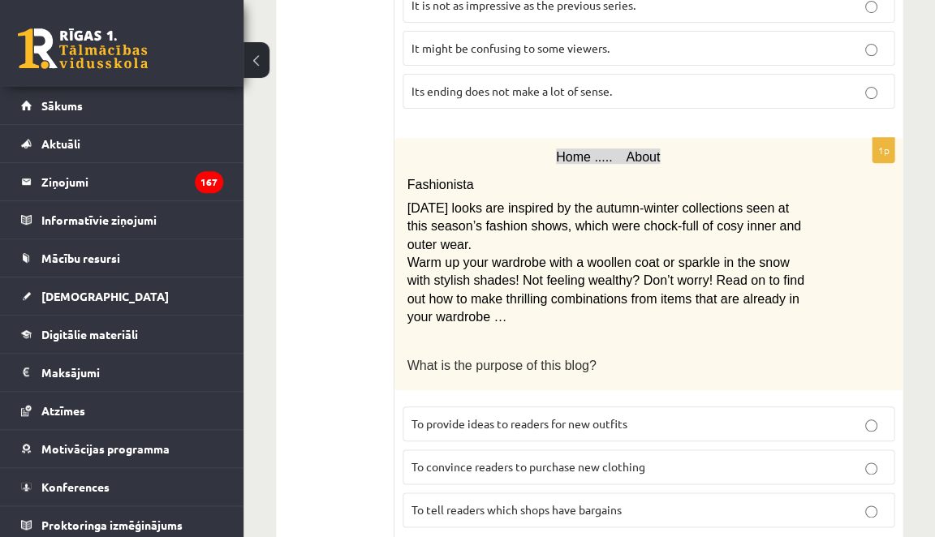
scroll to position [1400, 0]
click at [579, 406] on label "To provide ideas to readers for new outfits" at bounding box center [648, 423] width 492 height 35
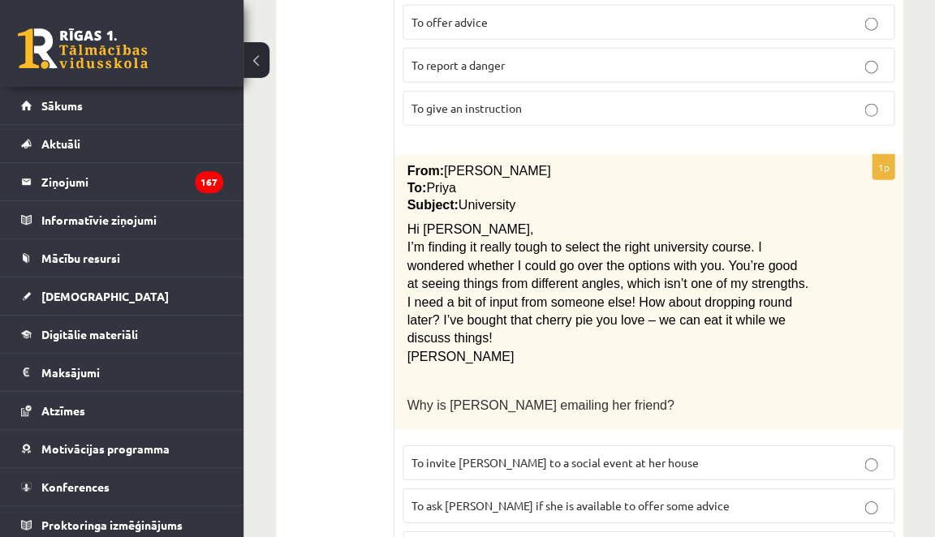
scroll to position [2154, 0]
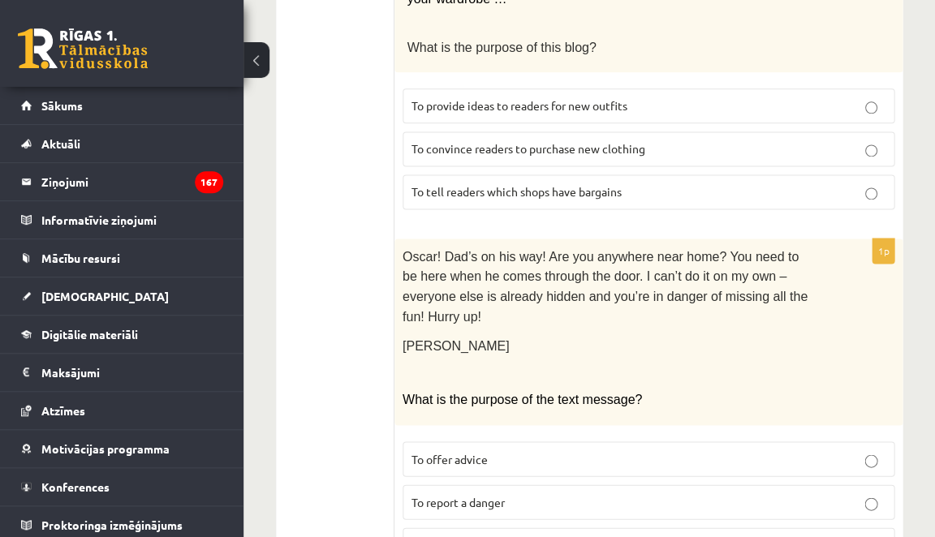
click at [527, 527] on label "To give an instruction" at bounding box center [648, 544] width 492 height 35
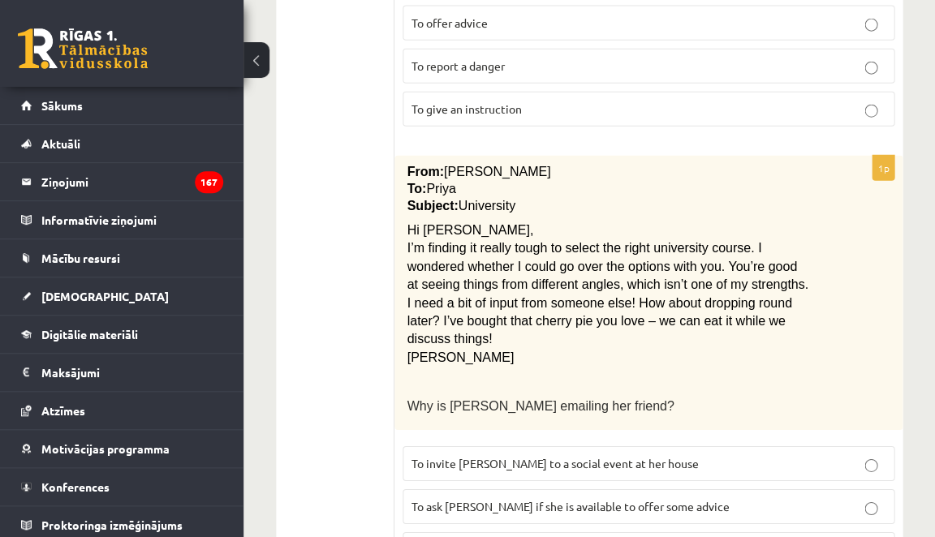
click at [524, 499] on span "To ask Priya if she is available to offer some advice" at bounding box center [570, 506] width 318 height 15
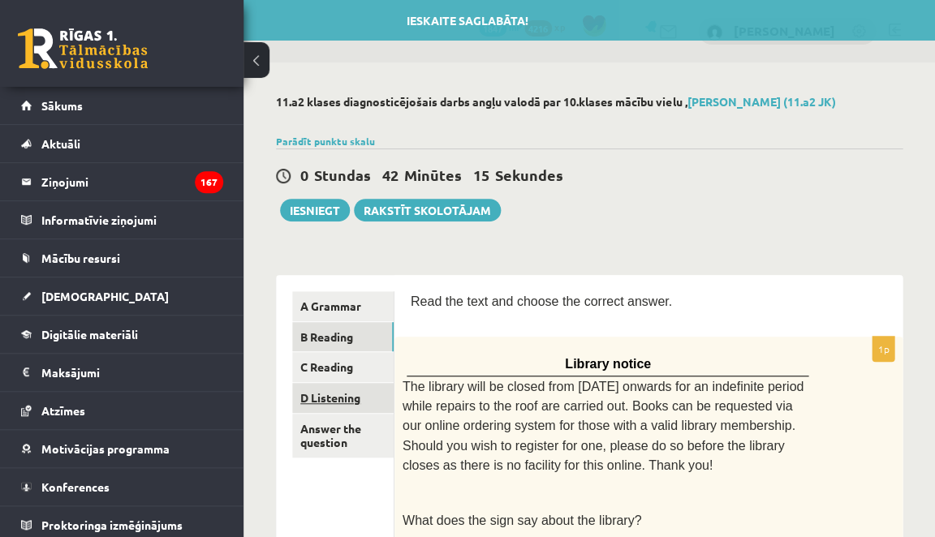
scroll to position [0, 0]
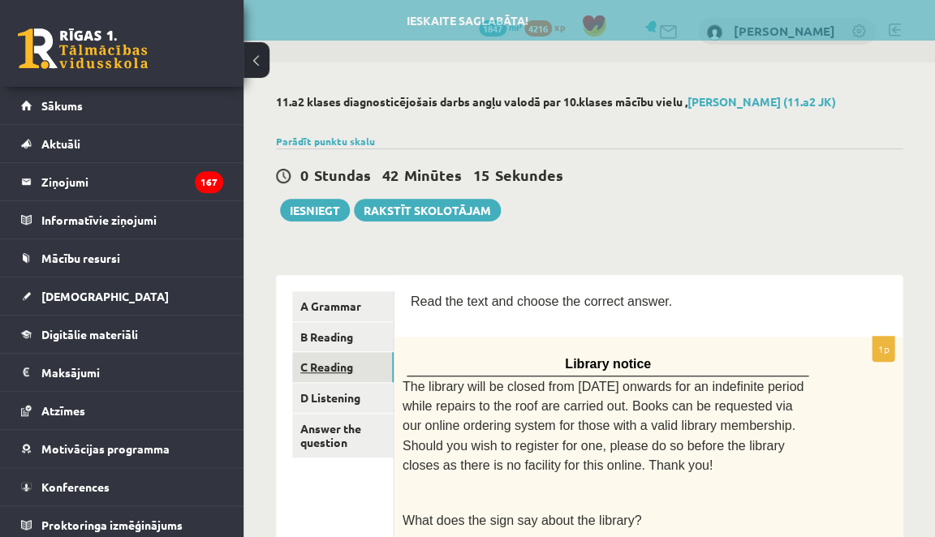
click at [344, 365] on link "C Reading" at bounding box center [342, 367] width 101 height 30
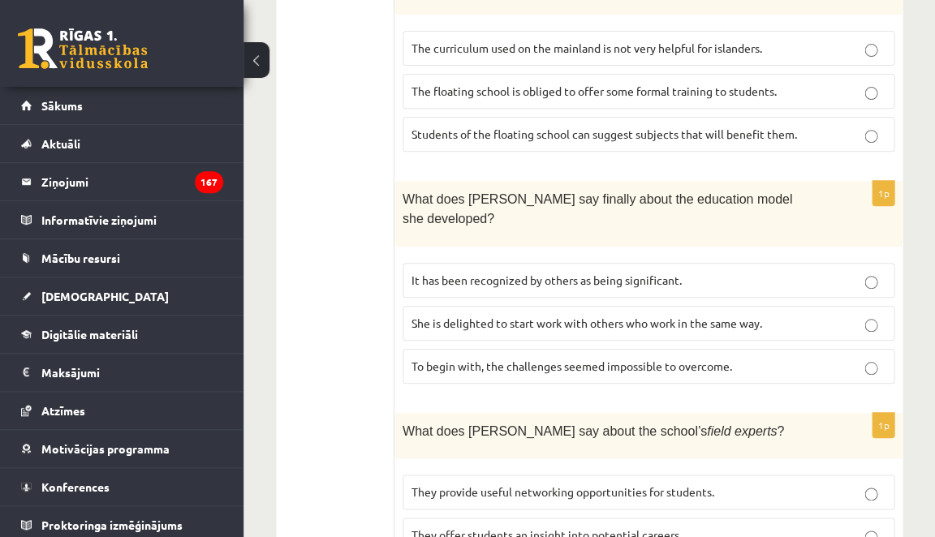
scroll to position [1405, 0]
click at [587, 273] on span "It has been recognized by others as being significant." at bounding box center [546, 280] width 270 height 15
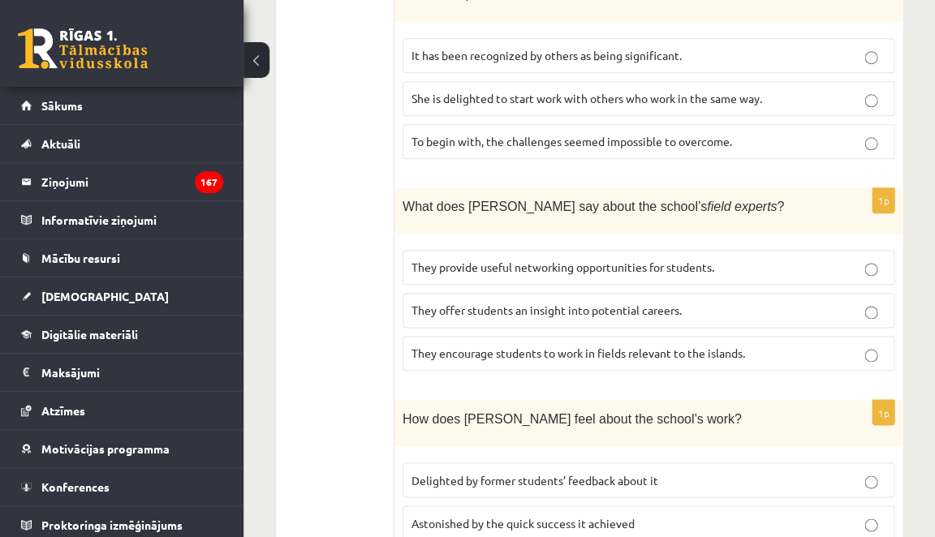
scroll to position [1632, 0]
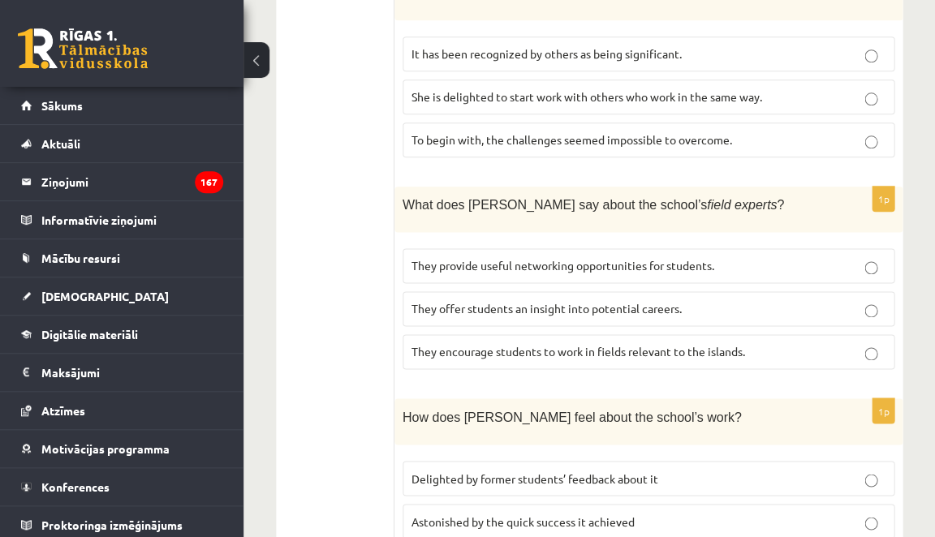
click at [554, 301] on span "They offer students an insight into potential careers." at bounding box center [546, 308] width 270 height 15
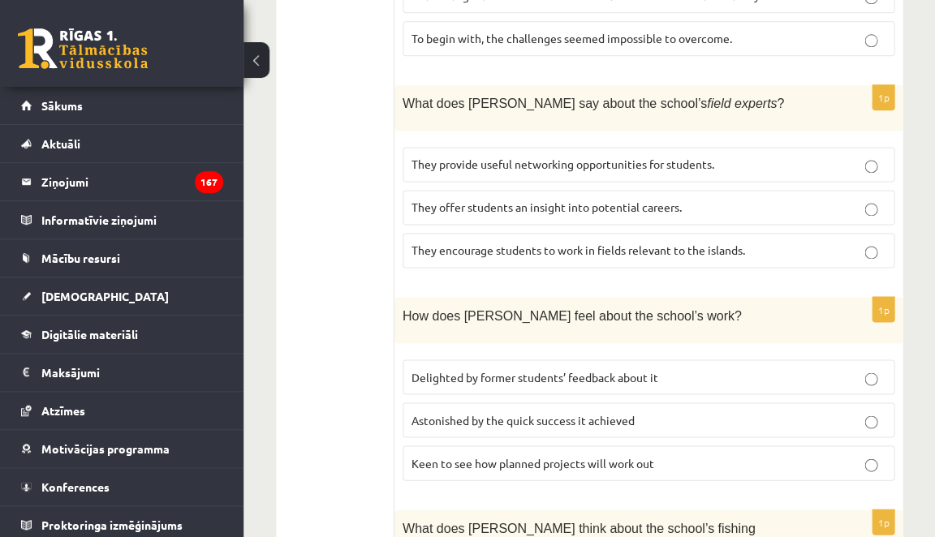
scroll to position [1735, 0]
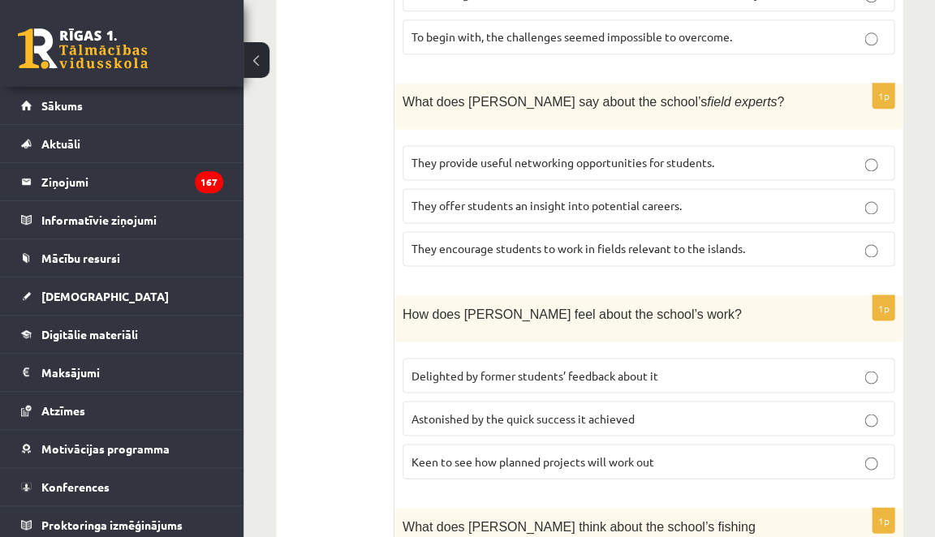
click at [476, 368] on span "Delighted by former students’ feedback about it" at bounding box center [534, 375] width 247 height 15
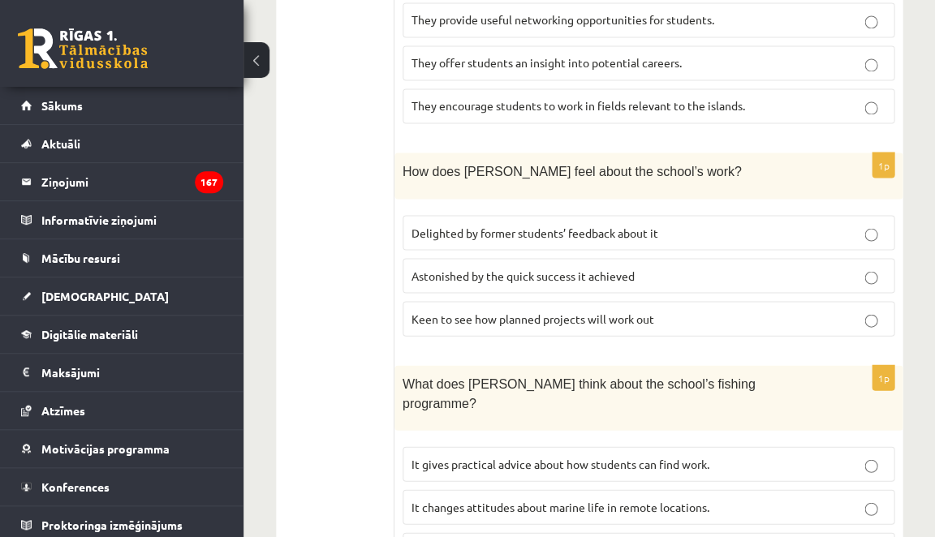
scroll to position [1877, 0]
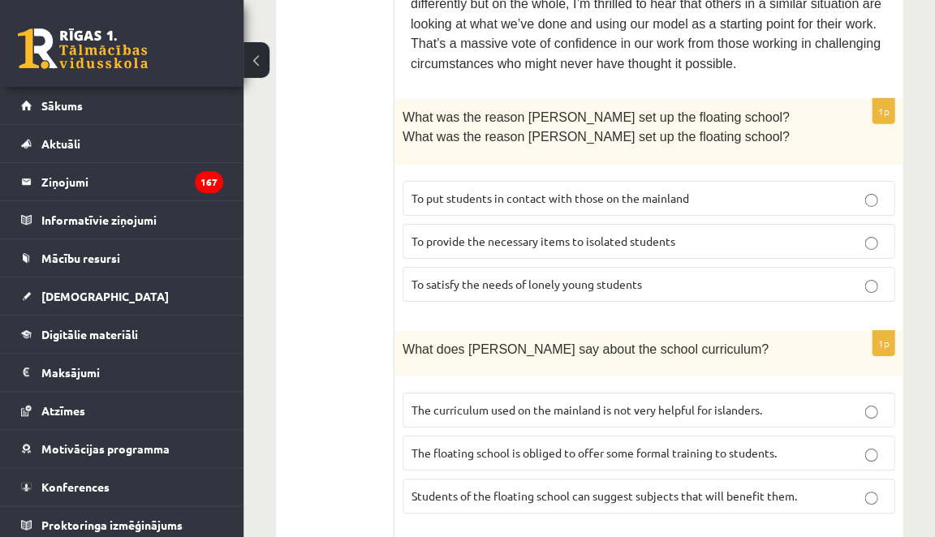
scroll to position [1044, 0]
click at [508, 402] on span "The curriculum used on the mainland is not very helpful for islanders." at bounding box center [586, 409] width 351 height 15
click at [607, 233] on span "To provide the necessary items to isolated students" at bounding box center [543, 240] width 264 height 15
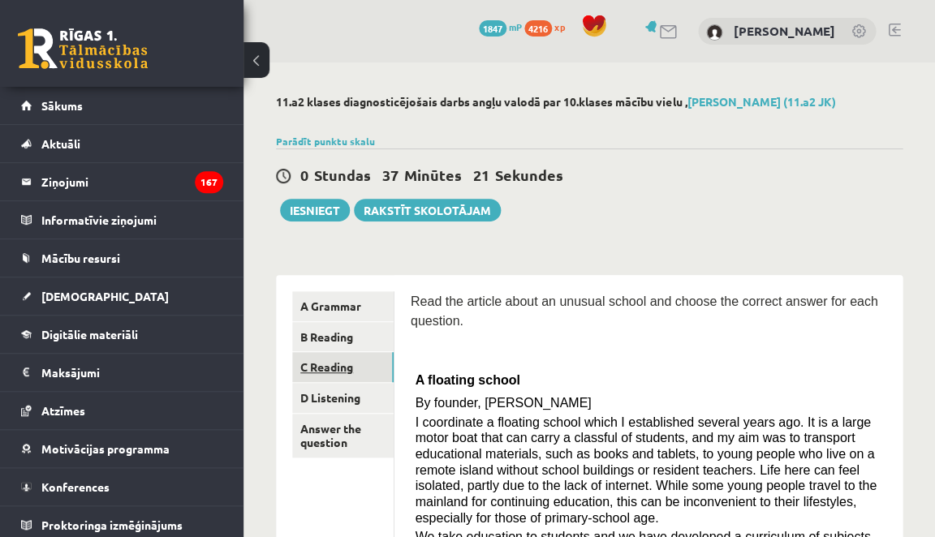
scroll to position [0, 0]
click at [306, 389] on link "D Listening" at bounding box center [342, 398] width 101 height 30
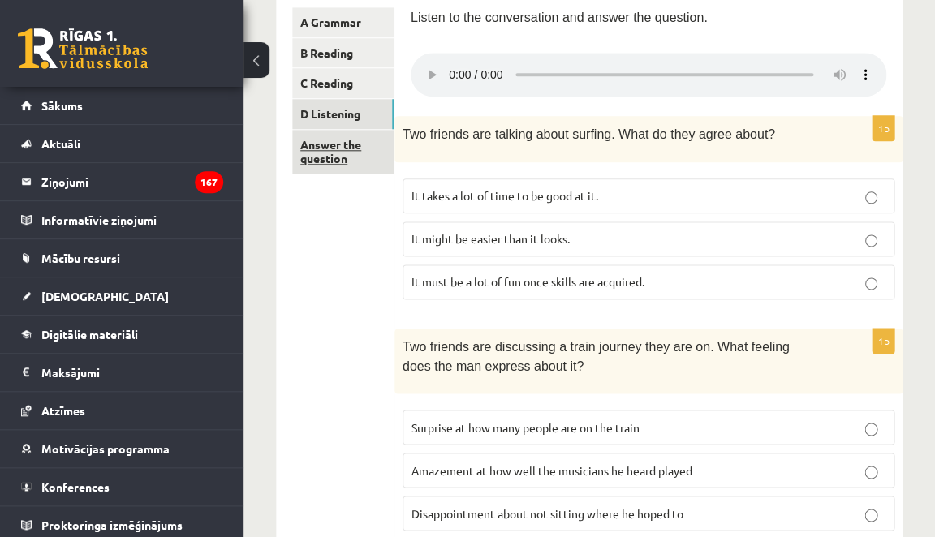
click at [329, 163] on link "Answer the question" at bounding box center [342, 152] width 101 height 44
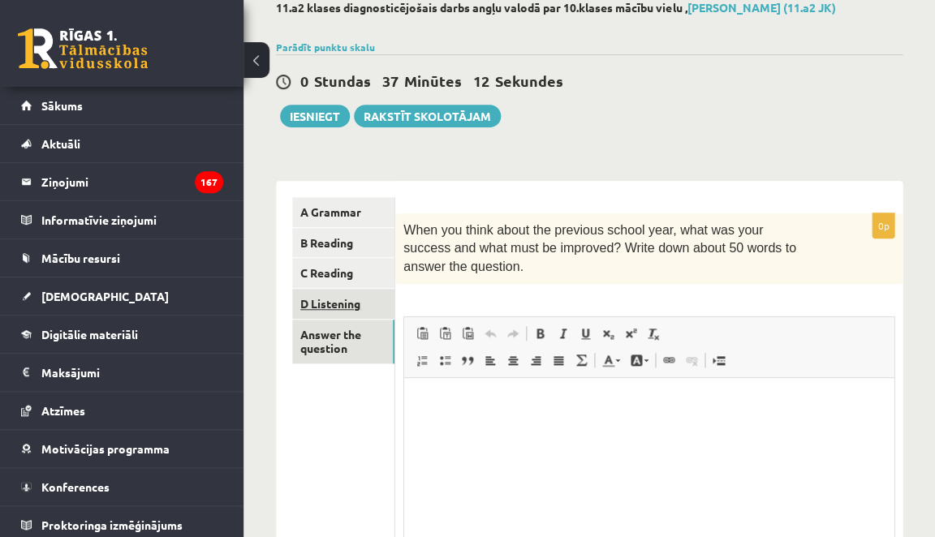
click at [312, 306] on link "D Listening" at bounding box center [343, 304] width 102 height 30
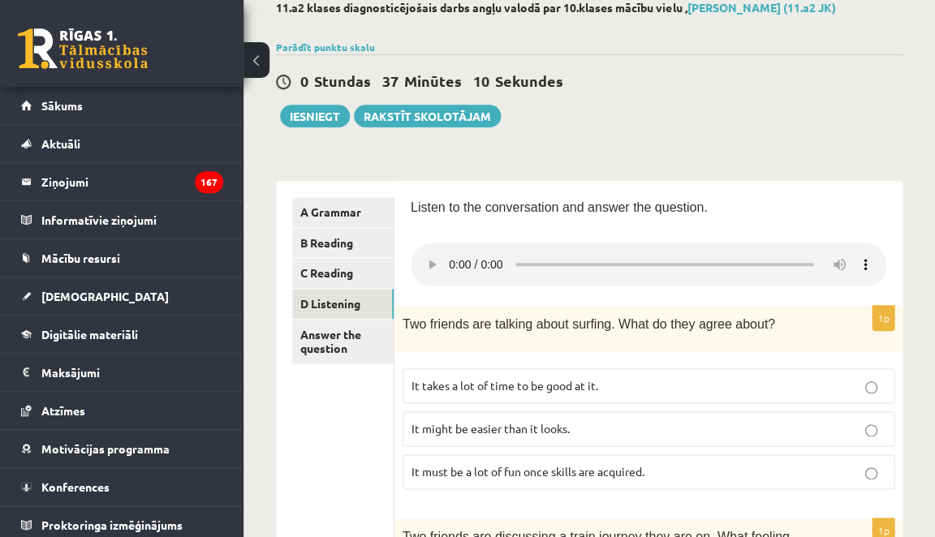
click at [453, 251] on audio at bounding box center [648, 265] width 475 height 44
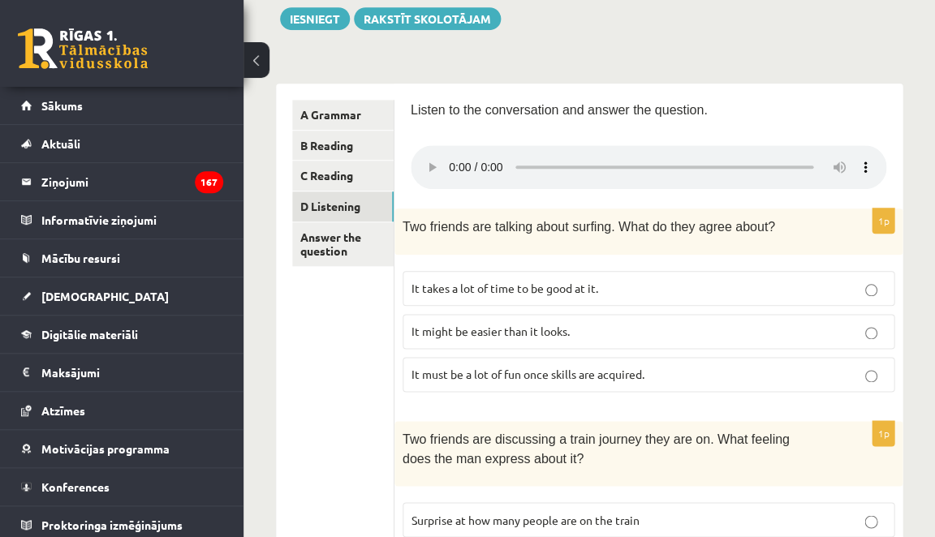
scroll to position [193, 0]
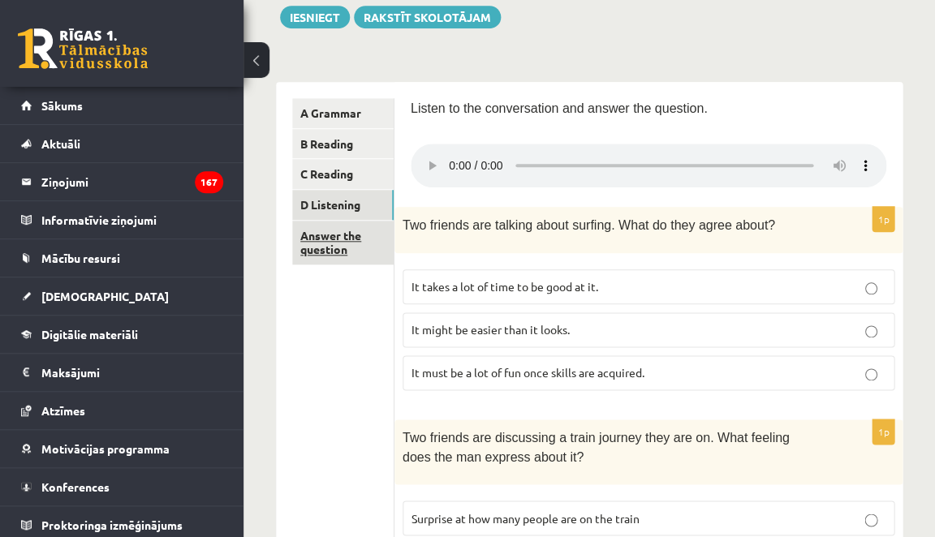
click at [373, 251] on link "Answer the question" at bounding box center [342, 243] width 101 height 44
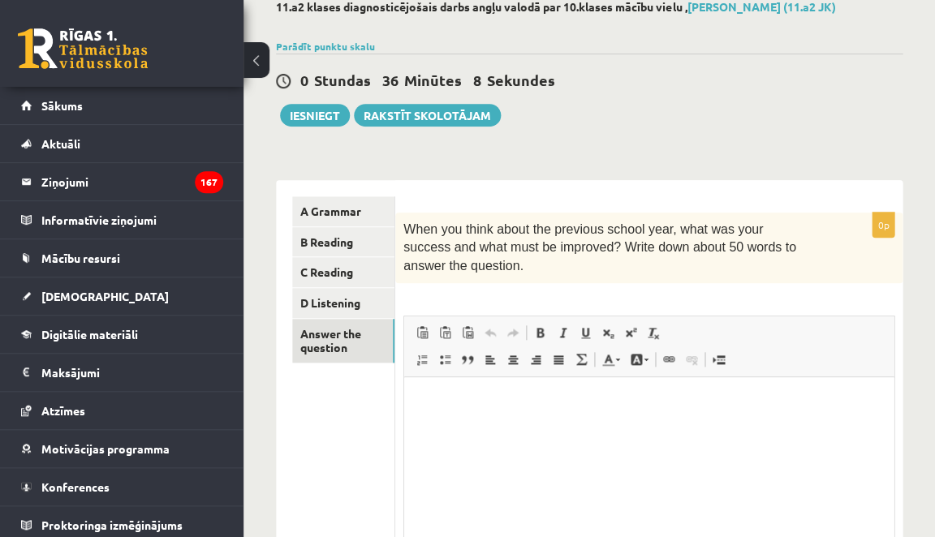
scroll to position [0, 0]
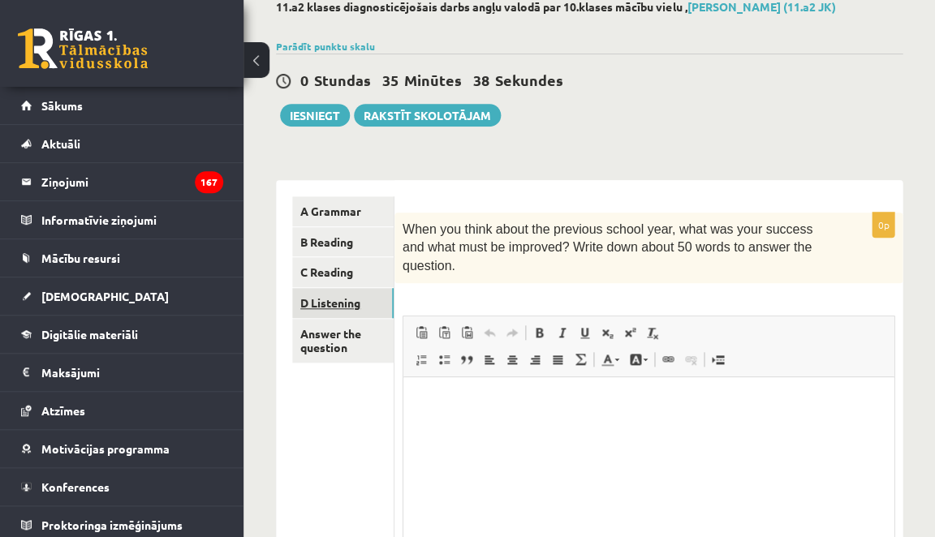
click at [373, 303] on link "D Listening" at bounding box center [342, 303] width 101 height 30
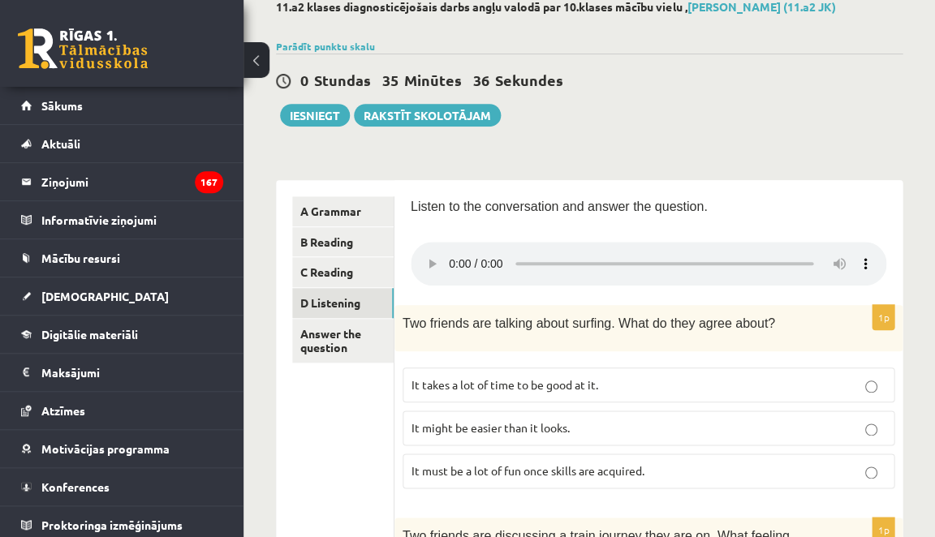
click at [449, 250] on audio at bounding box center [648, 264] width 475 height 44
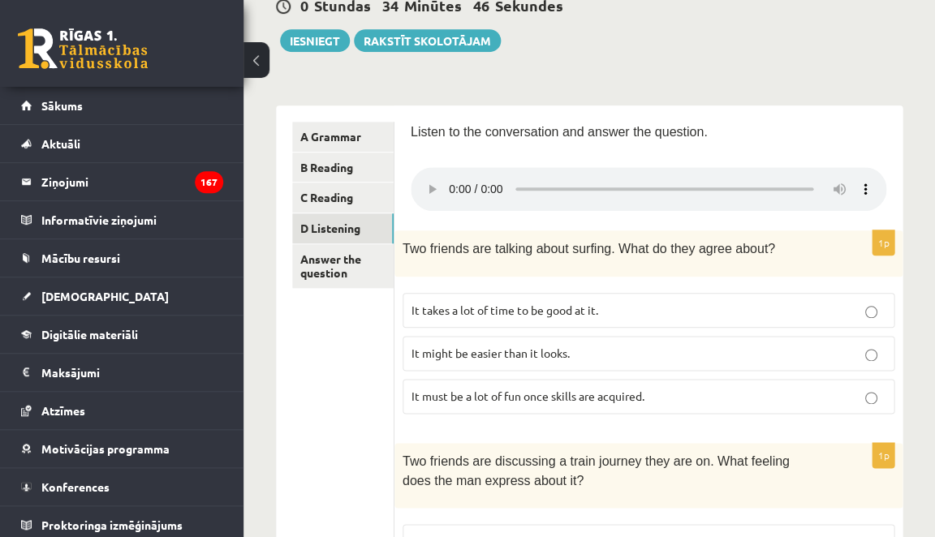
scroll to position [169, 0]
click at [485, 389] on span "It must be a lot of fun once skills are acquired." at bounding box center [527, 396] width 233 height 15
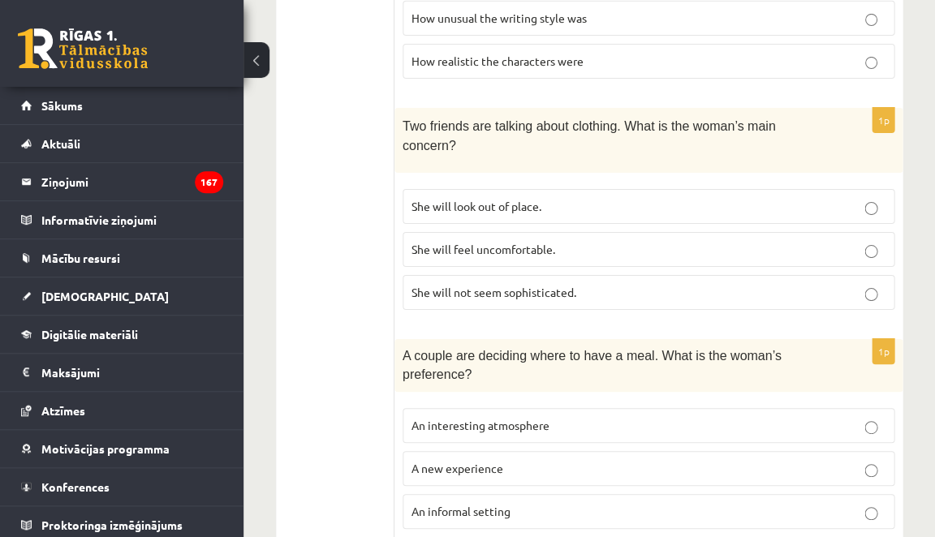
scroll to position [1170, 0]
click at [531, 417] on span "An interesting atmosphere" at bounding box center [480, 424] width 138 height 15
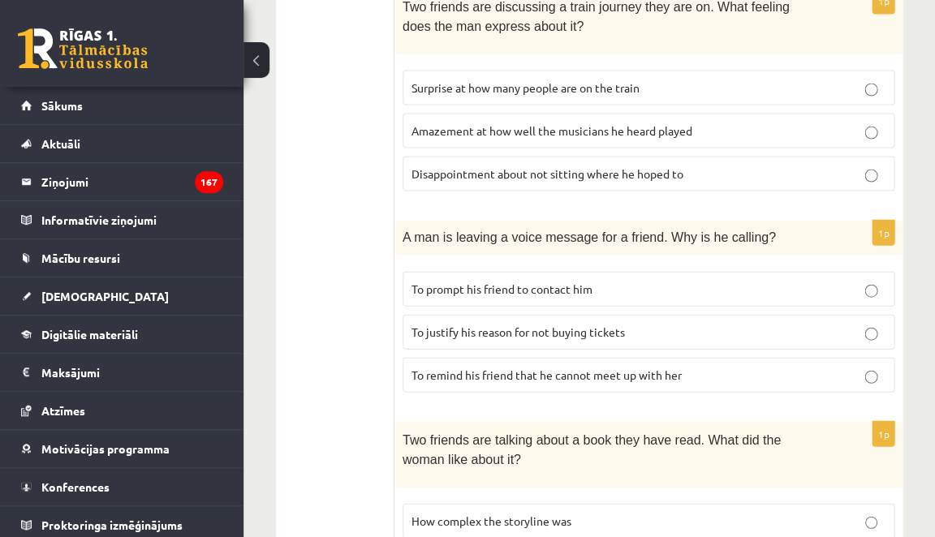
scroll to position [624, 0]
click at [571, 367] on span "To remind his friend that he cannot meet up with her" at bounding box center [546, 374] width 270 height 15
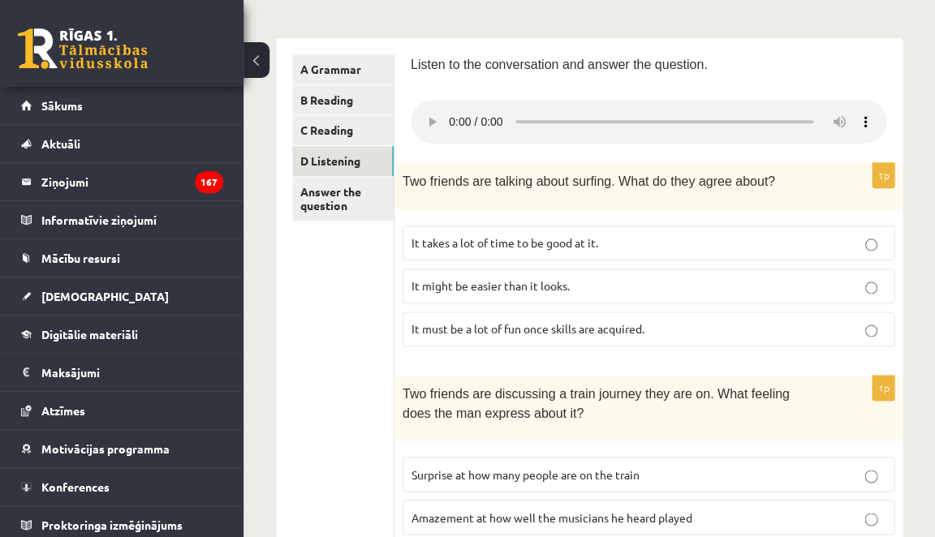
scroll to position [236, 0]
click at [640, 110] on audio at bounding box center [648, 123] width 475 height 44
click at [475, 110] on audio at bounding box center [648, 123] width 475 height 44
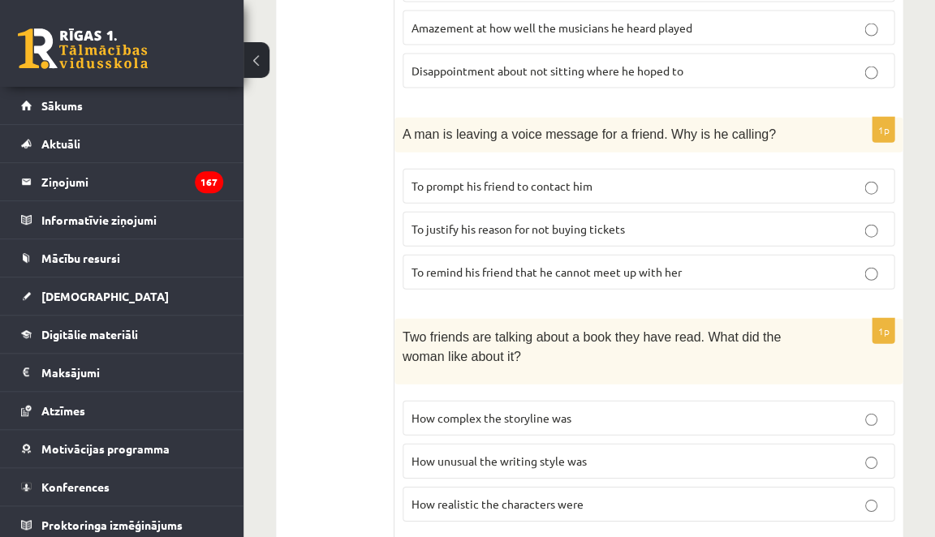
scroll to position [847, 0]
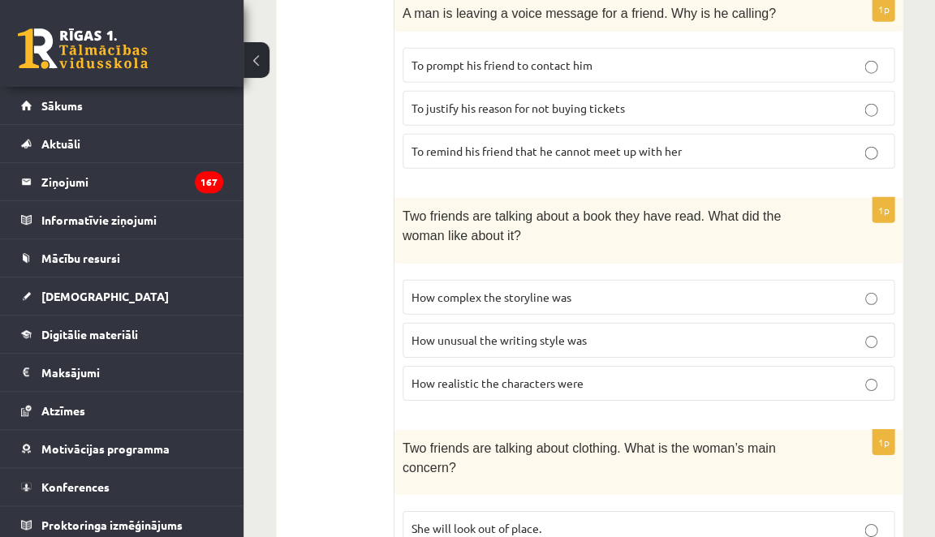
click at [579, 333] on span "How unusual the writing style was" at bounding box center [498, 340] width 175 height 15
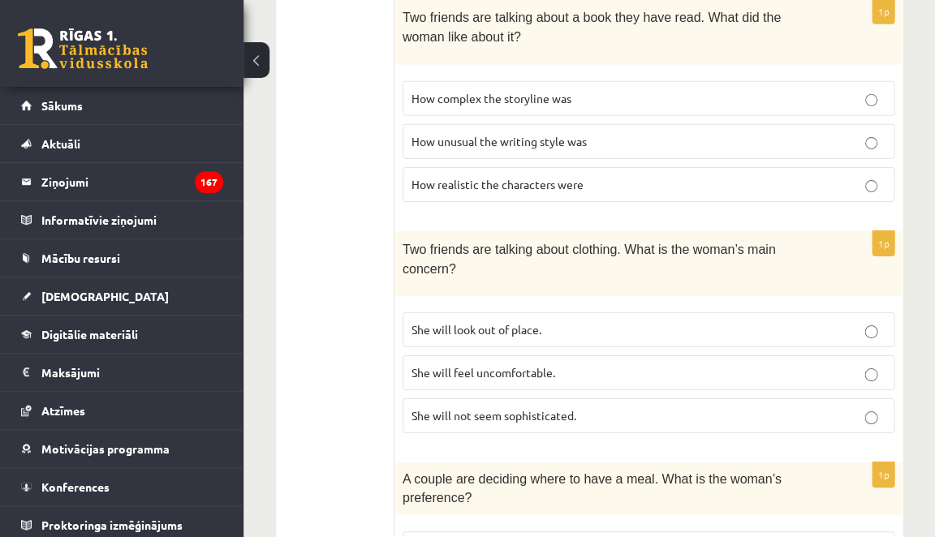
scroll to position [1043, 0]
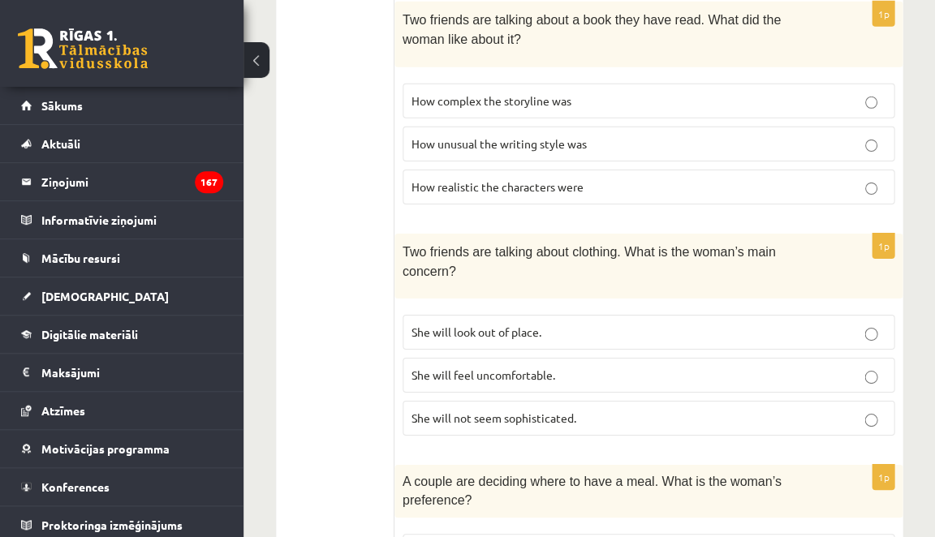
click at [647, 358] on label "She will feel uncomfortable." at bounding box center [648, 375] width 492 height 35
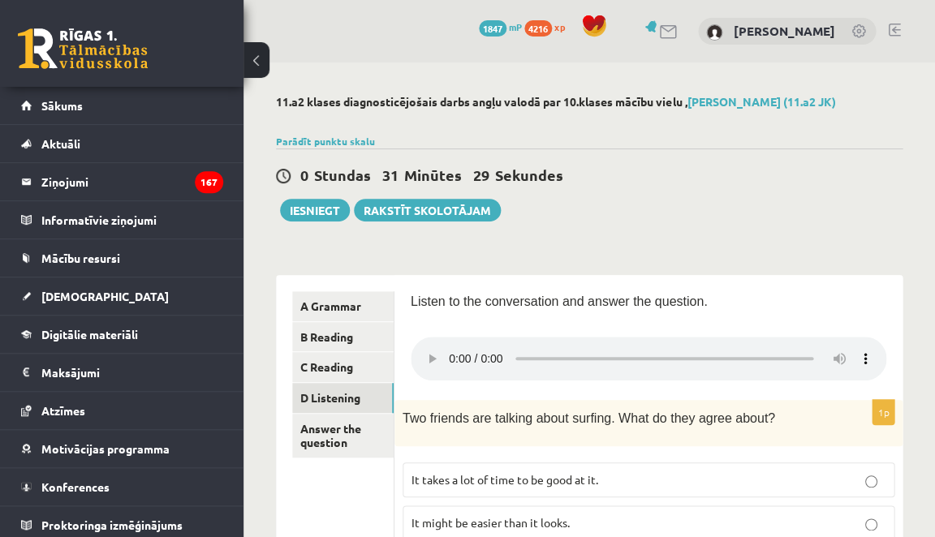
scroll to position [0, 0]
click at [313, 216] on button "Iesniegt" at bounding box center [315, 210] width 70 height 23
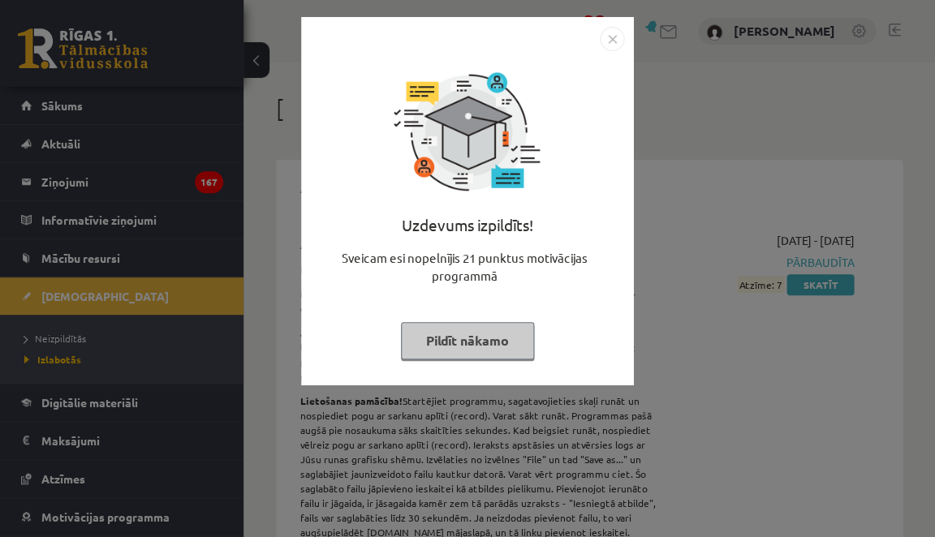
click at [444, 338] on button "Pildīt nākamo" at bounding box center [467, 340] width 133 height 37
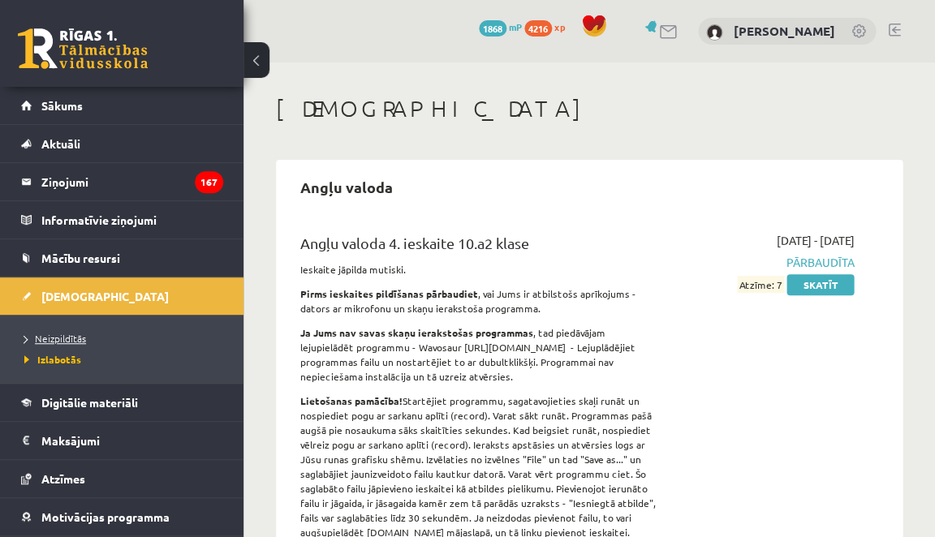
click at [46, 341] on span "Neizpildītās" at bounding box center [55, 338] width 62 height 13
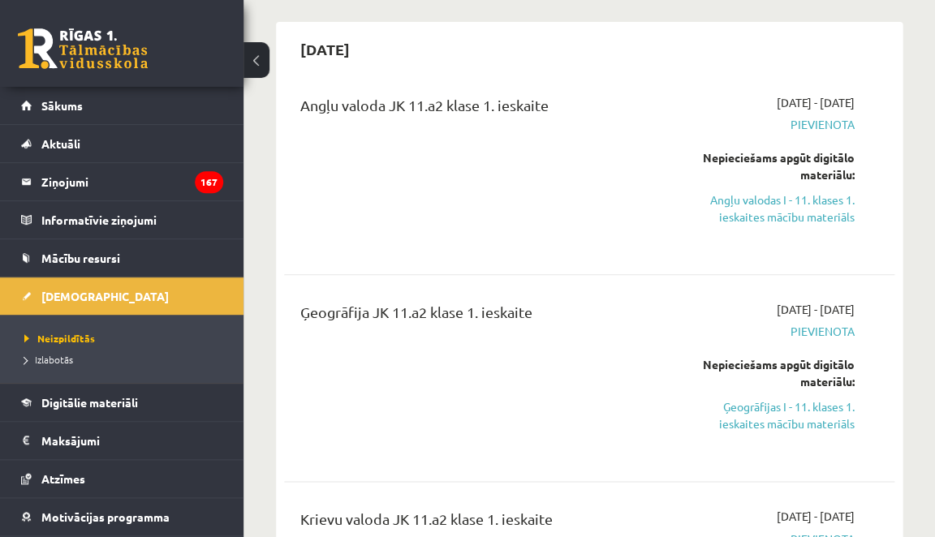
scroll to position [138, 0]
click at [65, 174] on legend "Ziņojumi 167" at bounding box center [132, 181] width 182 height 37
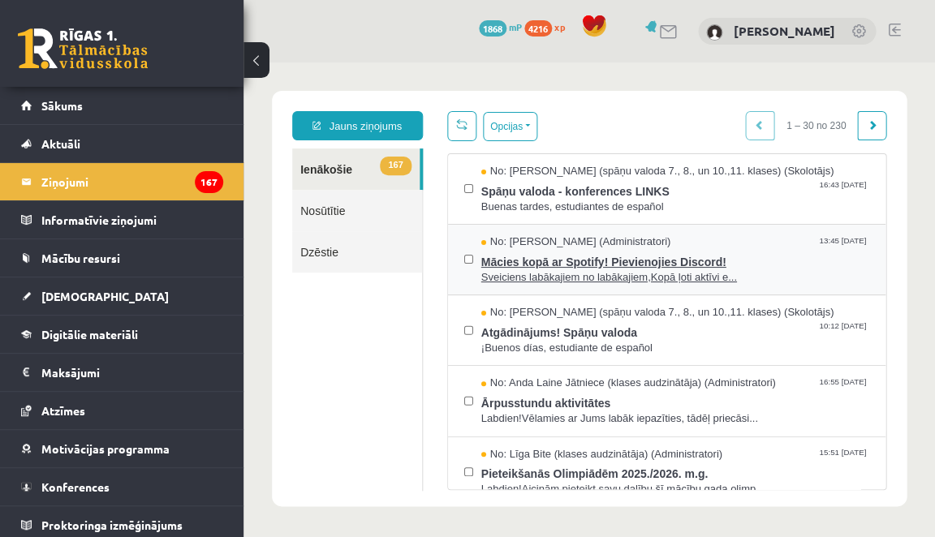
click at [503, 250] on span "Mācies kopā ar Spotify! Pievienojies Discord!" at bounding box center [675, 260] width 388 height 20
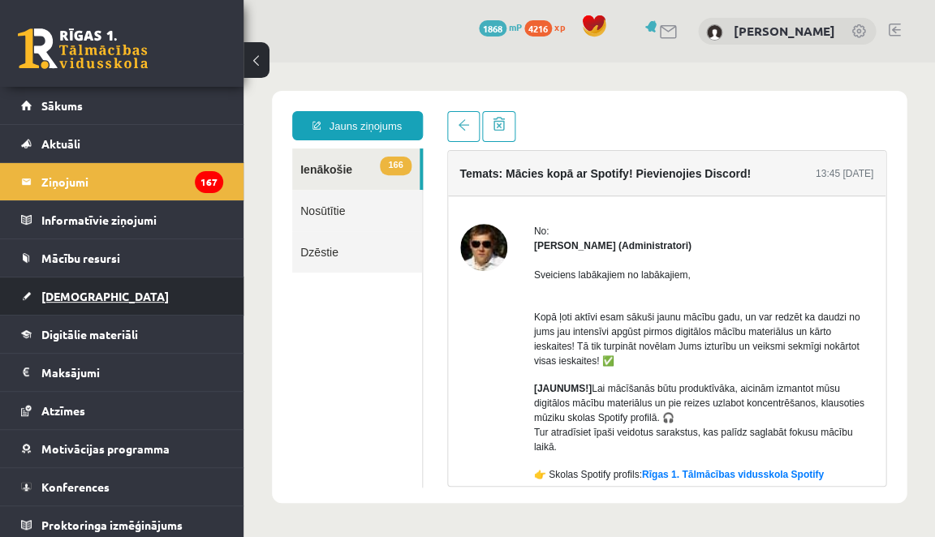
click at [86, 288] on link "[DEMOGRAPHIC_DATA]" at bounding box center [122, 295] width 202 height 37
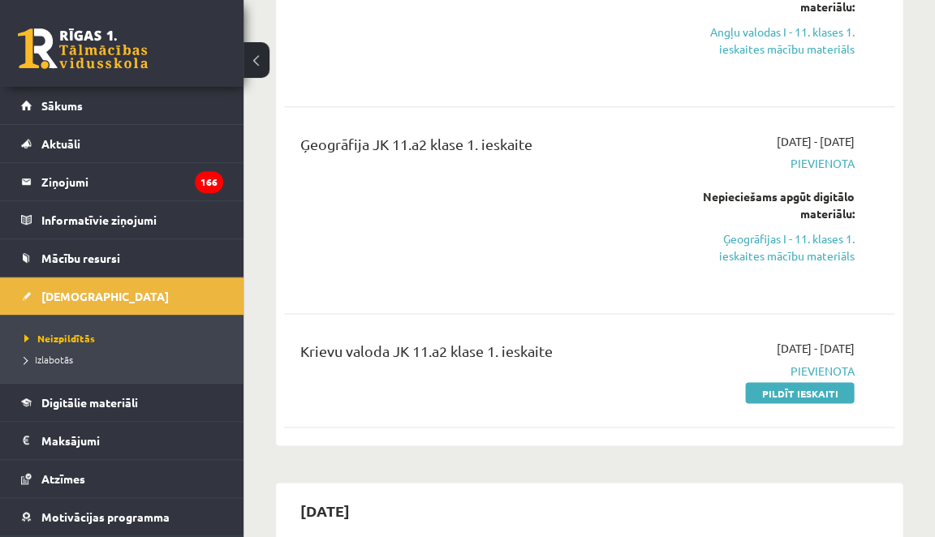
scroll to position [303, 0]
